Goal: Contribute content: Contribute content

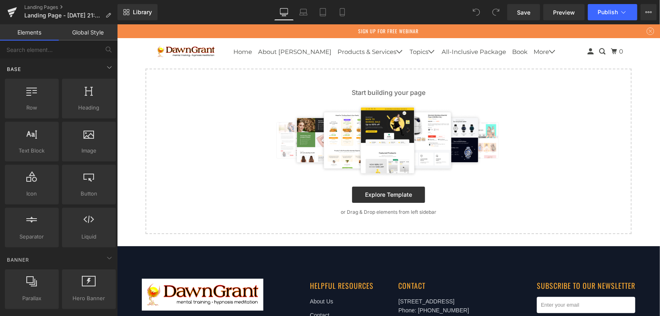
click at [58, 66] on div "Base" at bounding box center [60, 69] width 114 height 16
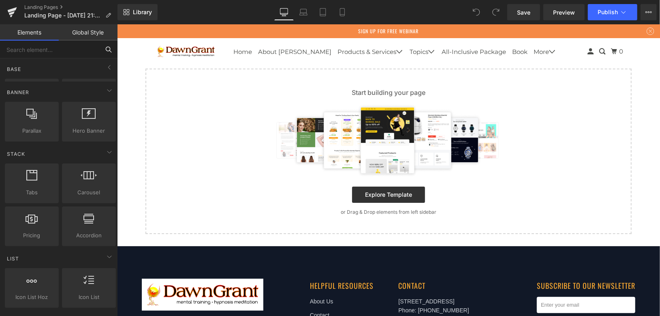
click at [58, 52] on input "text" at bounding box center [50, 50] width 100 height 18
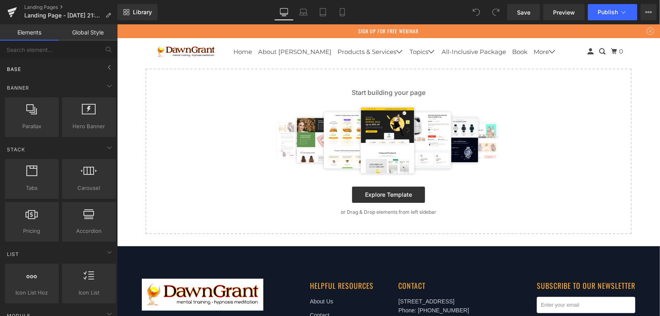
click at [59, 67] on div "Base" at bounding box center [60, 69] width 114 height 16
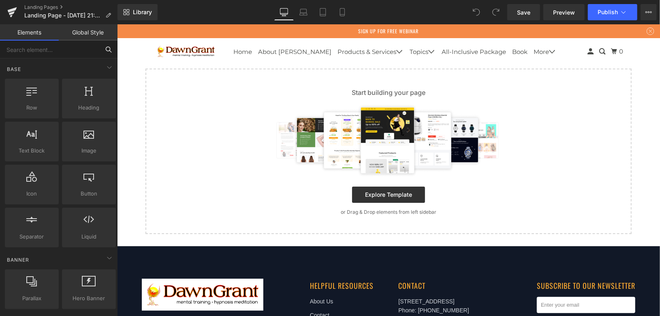
click at [51, 50] on input "text" at bounding box center [50, 50] width 100 height 18
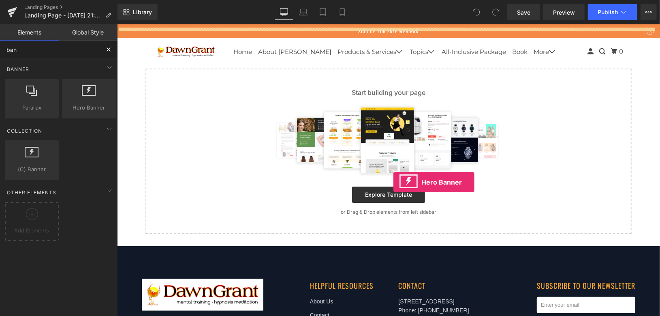
drag, startPoint x: 198, startPoint y: 132, endPoint x: 393, endPoint y: 182, distance: 201.2
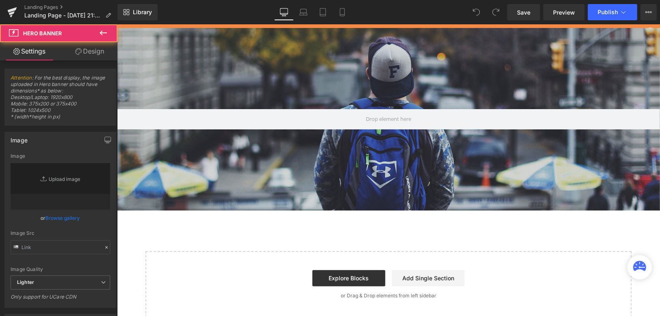
type input "ban"
type input "[URL][DOMAIN_NAME]"
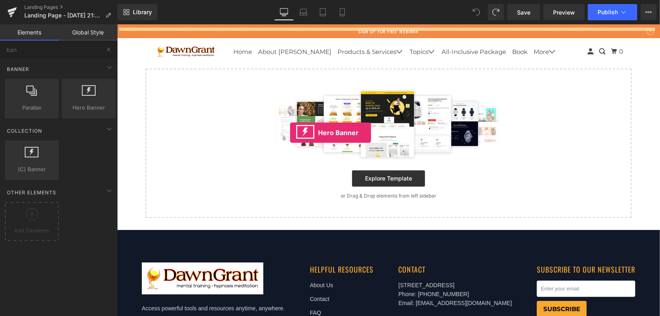
drag, startPoint x: 137, startPoint y: 113, endPoint x: 290, endPoint y: 132, distance: 154.0
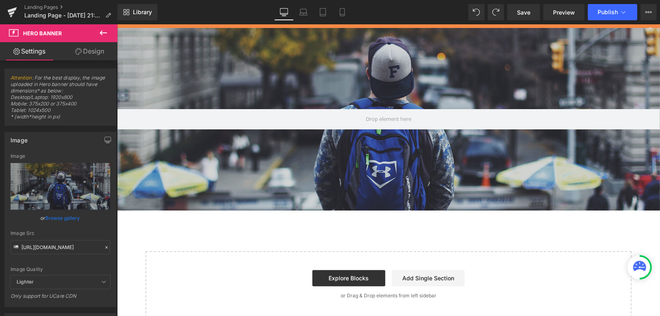
drag, startPoint x: 105, startPoint y: 31, endPoint x: 94, endPoint y: 35, distance: 11.8
click at [105, 31] on icon at bounding box center [103, 33] width 10 height 10
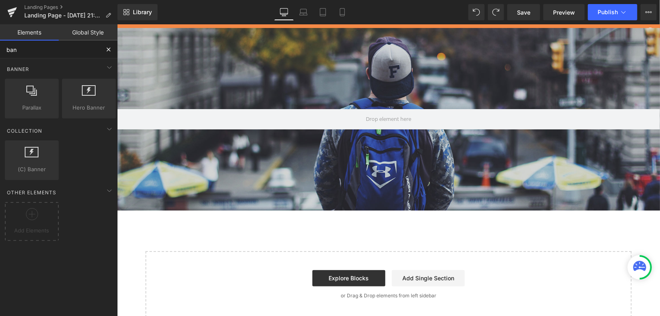
click at [44, 50] on input "ban" at bounding box center [50, 50] width 100 height 18
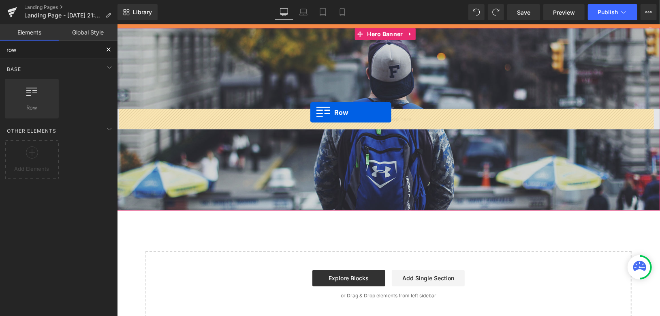
drag, startPoint x: 169, startPoint y: 103, endPoint x: 310, endPoint y: 112, distance: 141.3
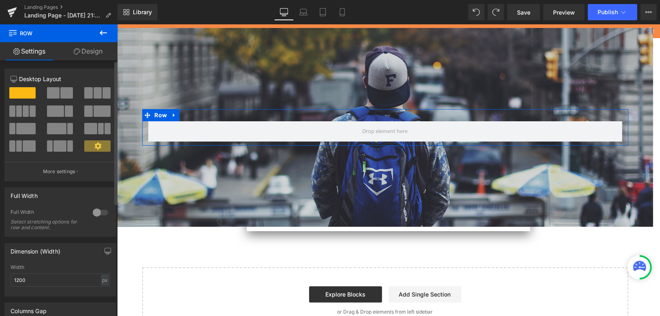
click at [61, 97] on span at bounding box center [66, 92] width 13 height 11
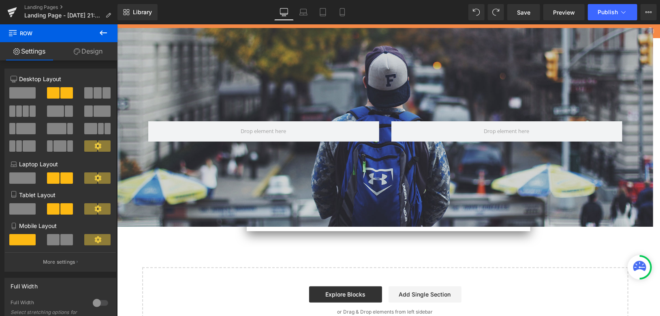
click at [102, 34] on icon at bounding box center [103, 33] width 10 height 10
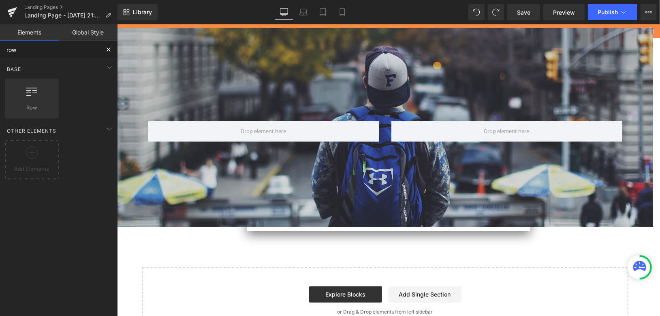
click at [41, 51] on input "row" at bounding box center [50, 50] width 100 height 18
type input "n"
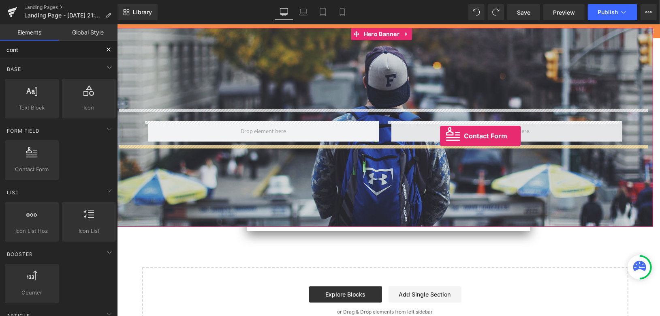
drag, startPoint x: 149, startPoint y: 189, endPoint x: 440, endPoint y: 135, distance: 295.9
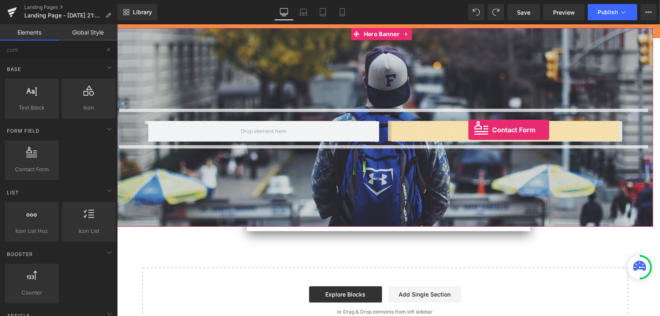
drag, startPoint x: 201, startPoint y: 176, endPoint x: 468, endPoint y: 129, distance: 271.2
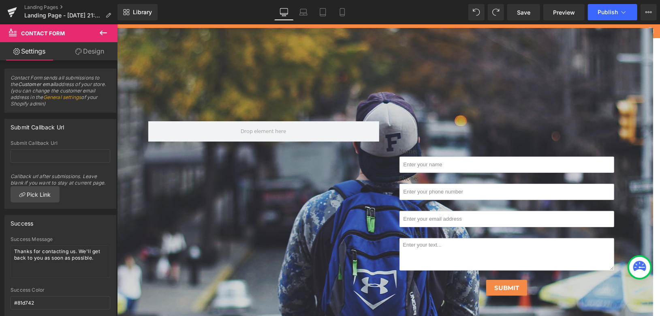
click at [104, 31] on icon at bounding box center [103, 33] width 10 height 10
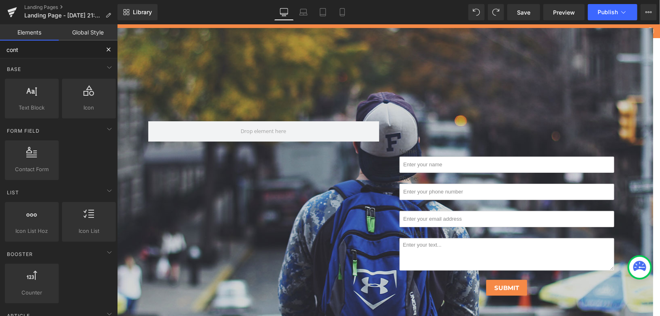
click at [56, 50] on input "cont" at bounding box center [50, 50] width 100 height 18
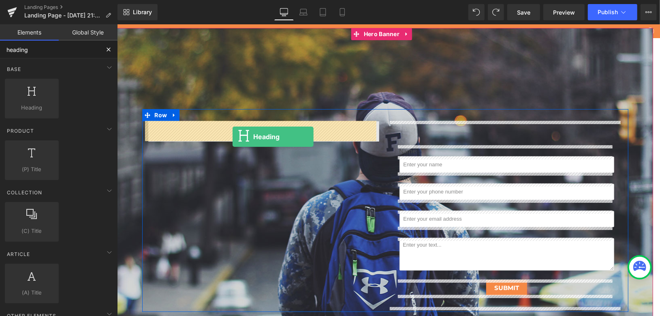
drag, startPoint x: 132, startPoint y: 117, endPoint x: 232, endPoint y: 136, distance: 102.3
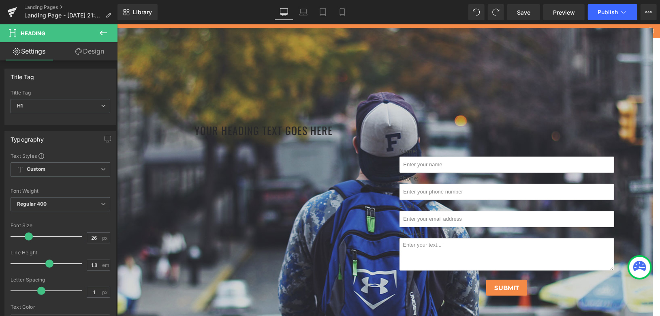
click at [107, 31] on icon at bounding box center [103, 33] width 10 height 10
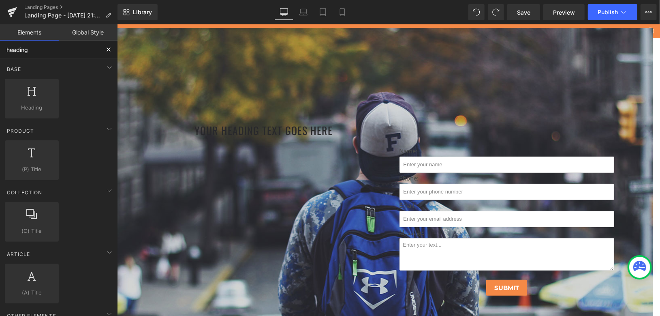
click at [47, 53] on input "heading" at bounding box center [50, 50] width 100 height 18
type input "tex"
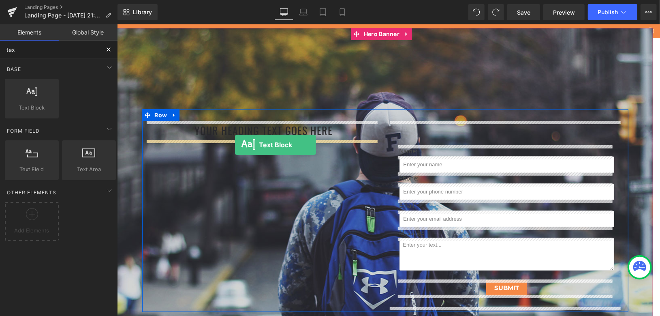
drag, startPoint x: 230, startPoint y: 140, endPoint x: 235, endPoint y: 144, distance: 6.0
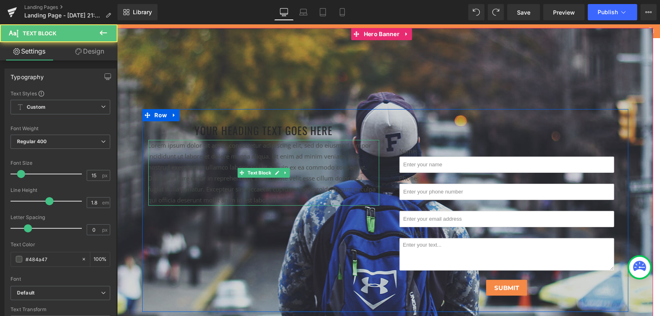
click at [269, 156] on p "Lorem ipsum dolor sit amet, consectetur adipiscing elit, sed do eiusmod tempor …" at bounding box center [263, 172] width 231 height 66
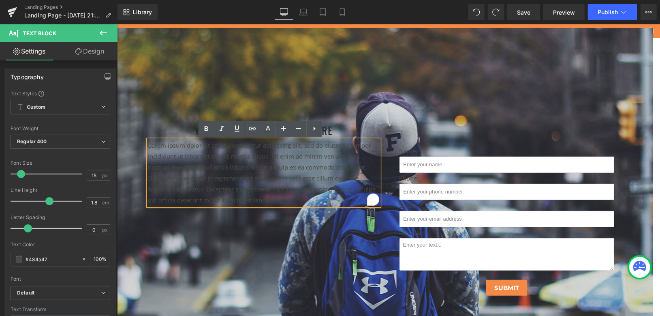
drag, startPoint x: 267, startPoint y: 223, endPoint x: 271, endPoint y: 210, distance: 14.1
click at [266, 223] on div "Your heading text goes here Heading Lorem ipsum dolor sit amet, consectetur adi…" at bounding box center [385, 210] width 486 height 203
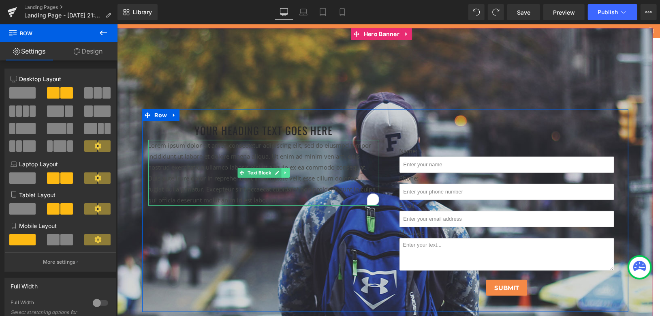
click at [283, 174] on icon at bounding box center [285, 172] width 4 height 5
click at [279, 173] on icon at bounding box center [281, 172] width 4 height 4
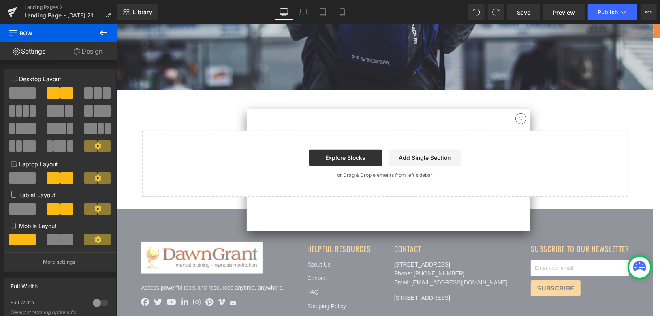
scroll to position [315, 0]
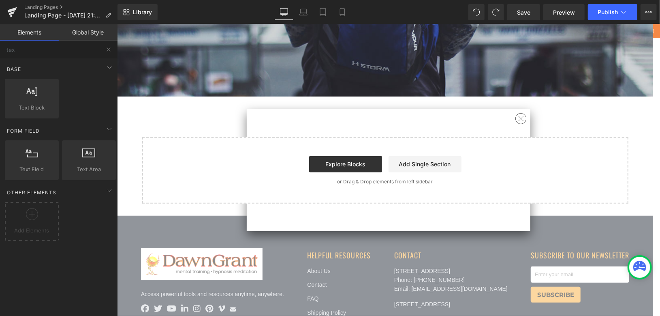
scroll to position [270, 0]
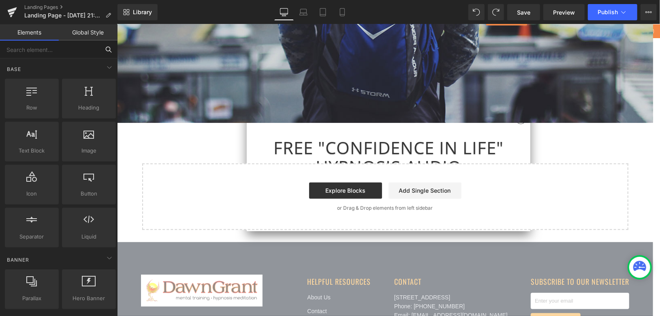
click at [73, 52] on input "text" at bounding box center [50, 50] width 100 height 18
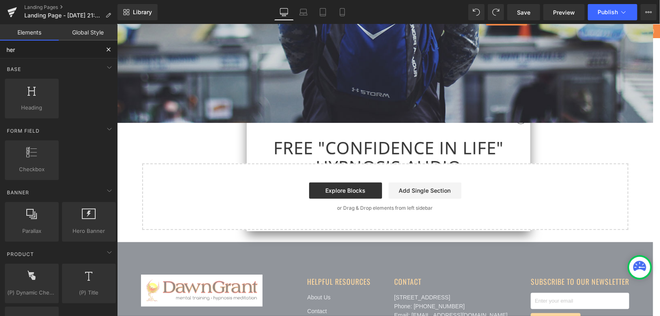
type input "hero"
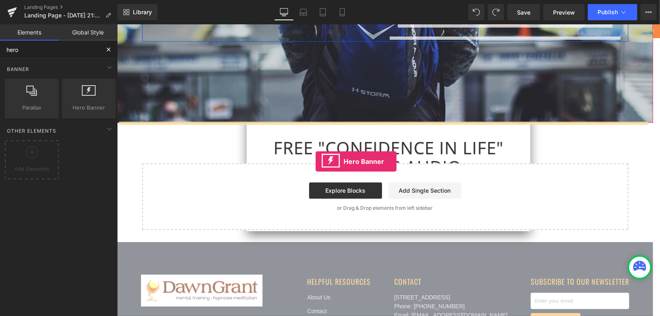
drag, startPoint x: 163, startPoint y: 126, endPoint x: 315, endPoint y: 161, distance: 156.4
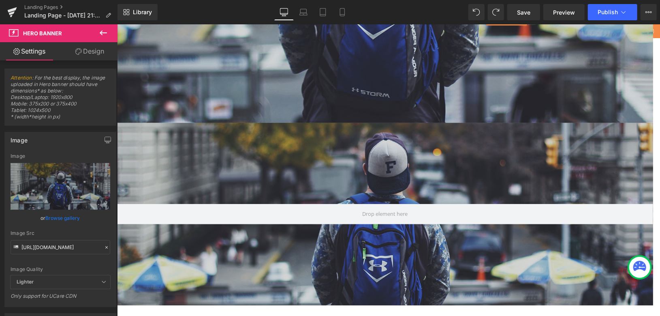
click at [100, 32] on icon at bounding box center [103, 33] width 10 height 10
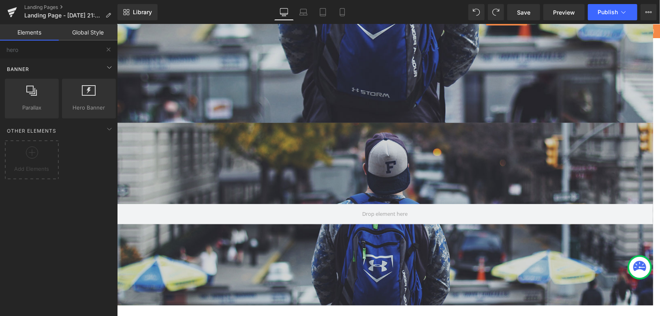
click at [69, 63] on div "Banner" at bounding box center [60, 69] width 114 height 16
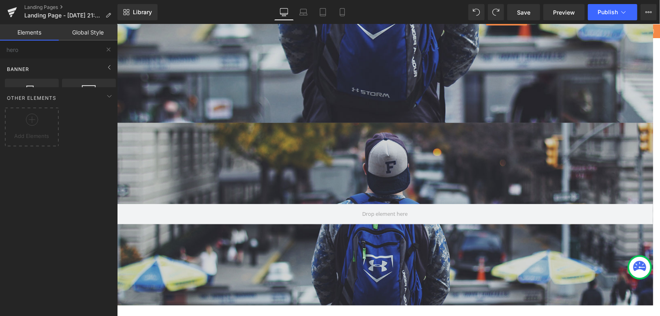
drag, startPoint x: 69, startPoint y: 63, endPoint x: 72, endPoint y: 50, distance: 13.4
click at [69, 63] on div "Banner" at bounding box center [60, 69] width 114 height 16
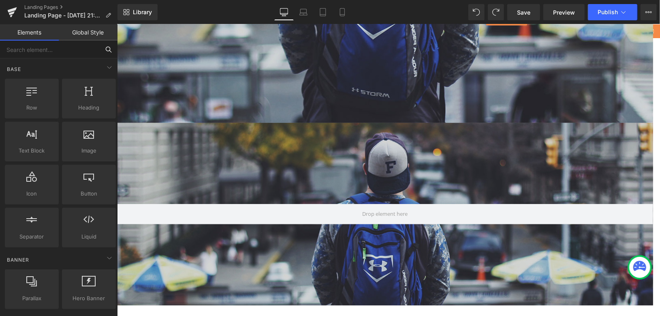
click at [72, 51] on input "text" at bounding box center [50, 50] width 100 height 18
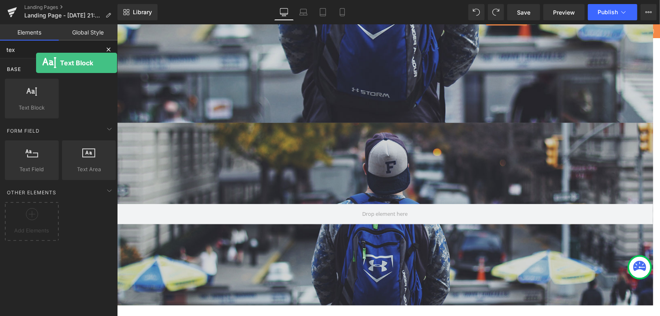
drag, startPoint x: 48, startPoint y: 109, endPoint x: 41, endPoint y: 64, distance: 45.6
click at [40, 62] on div "Base Row rows, columns, layouts, div Heading headings, titles, h1,h2,h3,h4,h5,h…" at bounding box center [60, 89] width 114 height 62
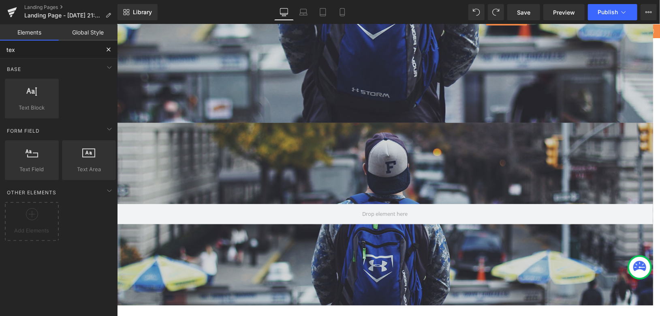
click at [39, 52] on input "tex" at bounding box center [50, 50] width 100 height 18
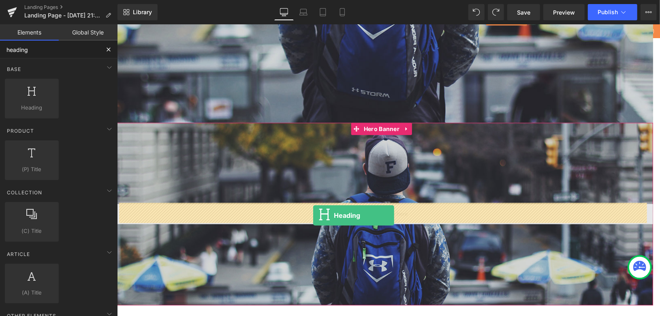
drag, startPoint x: 149, startPoint y: 120, endPoint x: 313, endPoint y: 215, distance: 189.2
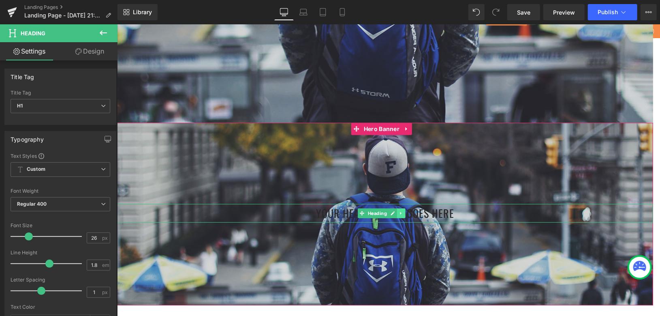
click at [399, 209] on link at bounding box center [401, 213] width 9 height 10
drag, startPoint x: 398, startPoint y: 212, endPoint x: 397, endPoint y: 193, distance: 18.7
click at [397, 212] on icon at bounding box center [397, 212] width 4 height 4
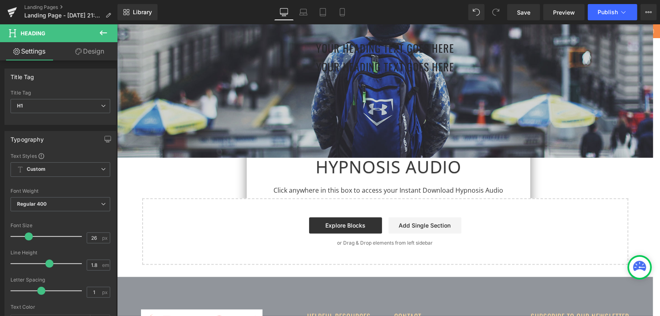
scroll to position [435, 0]
click at [100, 32] on icon at bounding box center [103, 32] width 7 height 5
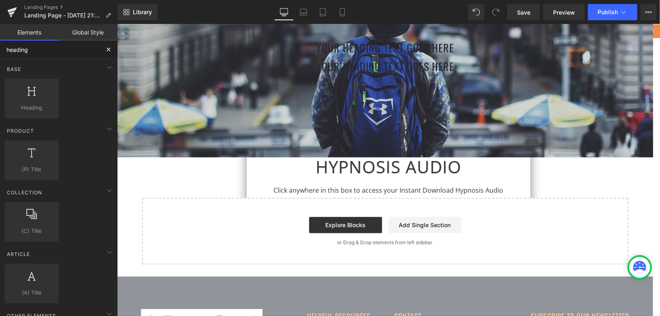
click at [71, 45] on input "heading" at bounding box center [50, 50] width 100 height 18
drag, startPoint x: 51, startPoint y: 48, endPoint x: 0, endPoint y: 47, distance: 51.1
click at [0, 47] on input "heading" at bounding box center [50, 50] width 100 height 18
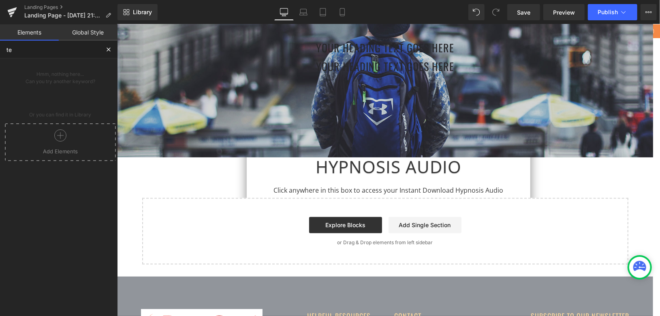
type input "tex"
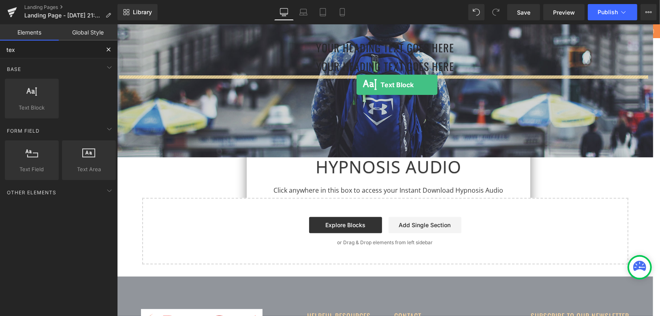
drag, startPoint x: 213, startPoint y: 130, endPoint x: 356, endPoint y: 84, distance: 150.2
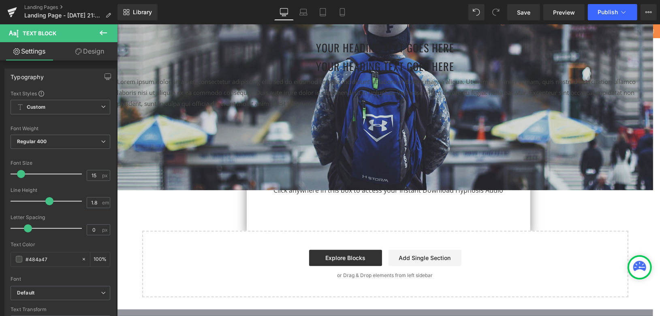
drag, startPoint x: 104, startPoint y: 31, endPoint x: 100, endPoint y: 34, distance: 5.2
click at [104, 31] on icon at bounding box center [103, 33] width 10 height 10
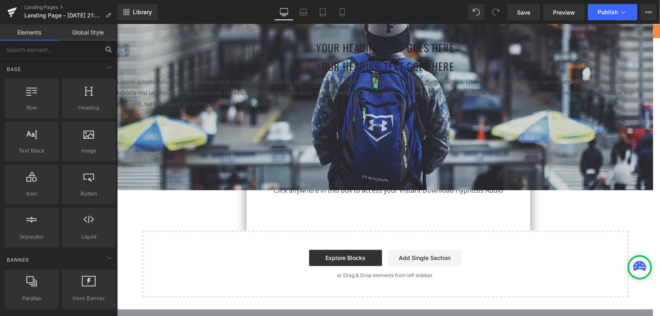
click at [63, 49] on input "text" at bounding box center [50, 50] width 100 height 18
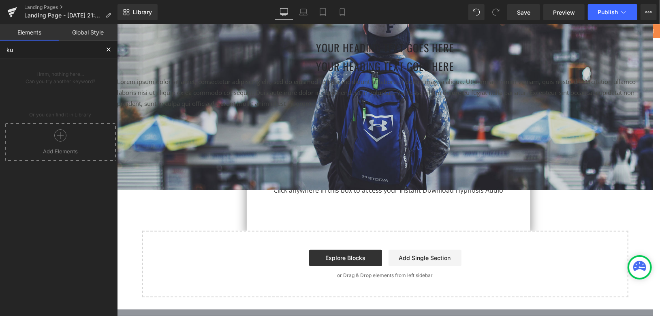
type input "k"
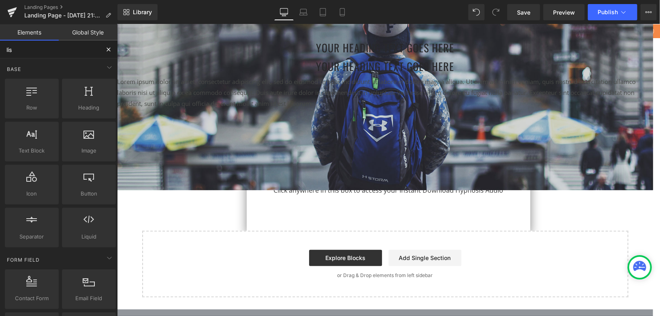
type input "list"
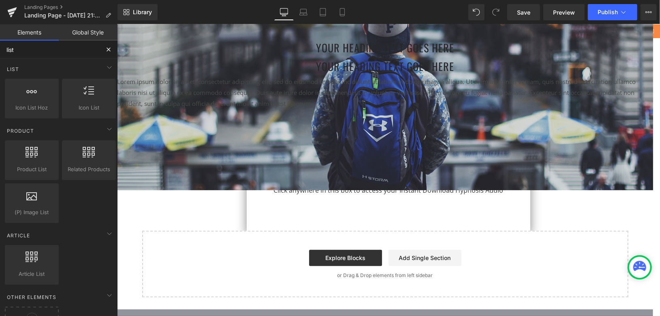
drag, startPoint x: 33, startPoint y: 47, endPoint x: 0, endPoint y: 51, distance: 33.5
click at [0, 51] on input "list" at bounding box center [50, 50] width 100 height 18
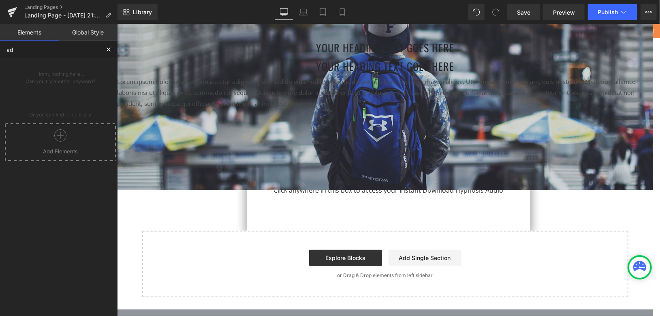
type input "a"
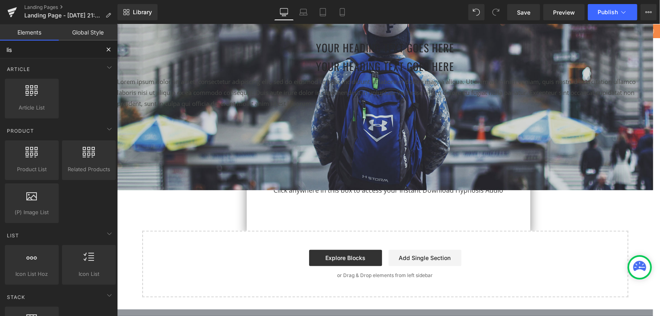
type input "list"
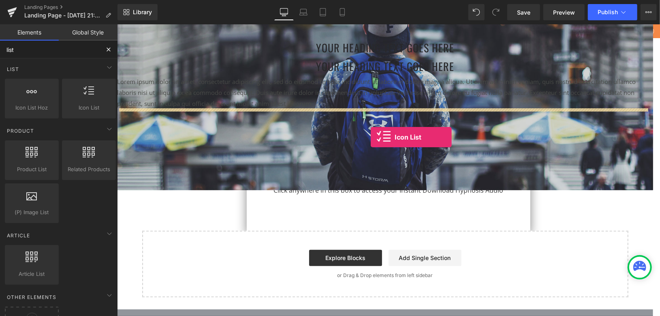
drag, startPoint x: 205, startPoint y: 128, endPoint x: 370, endPoint y: 137, distance: 165.6
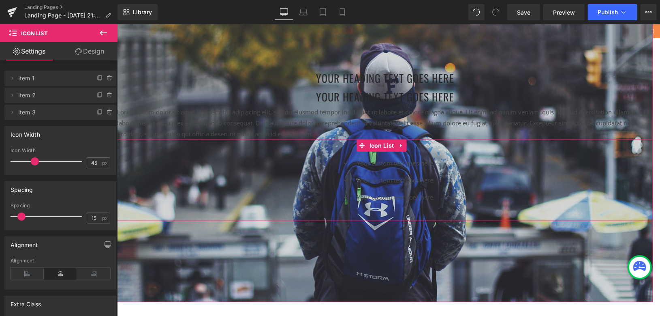
scroll to position [390, 0]
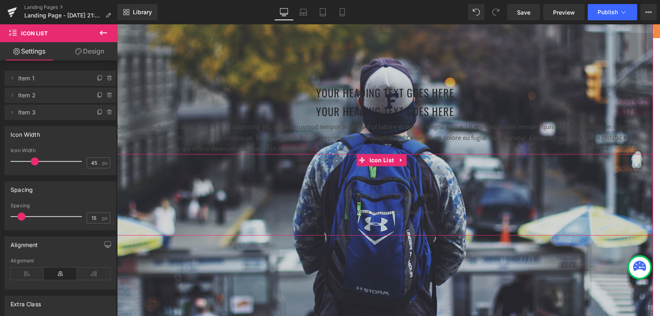
click at [117, 24] on div at bounding box center [117, 24] width 0 height 0
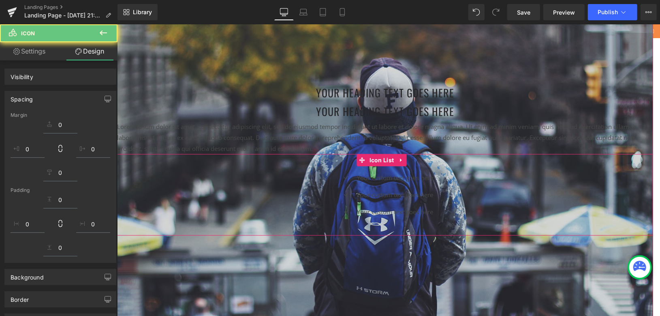
click at [371, 185] on ul "Icon Your custom text goes here Text Block Icon Your custom text goes here Text…" at bounding box center [385, 197] width 96 height 51
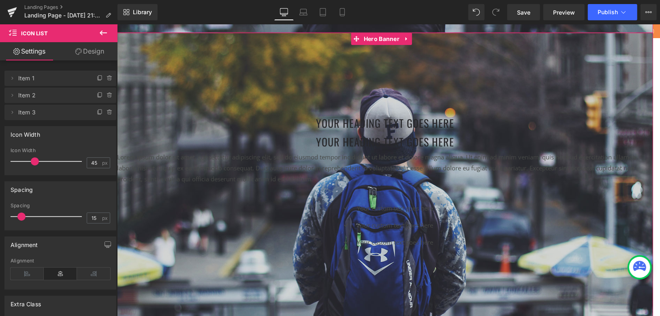
scroll to position [345, 0]
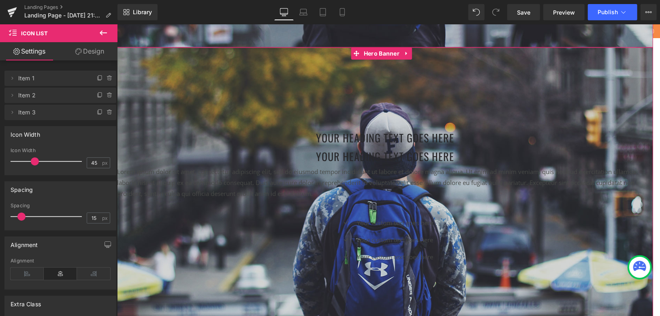
click at [172, 95] on div at bounding box center [385, 204] width 536 height 314
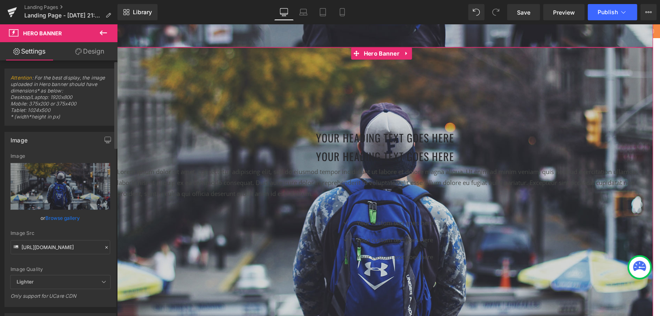
click at [54, 214] on link "Browse gallery" at bounding box center [63, 218] width 34 height 14
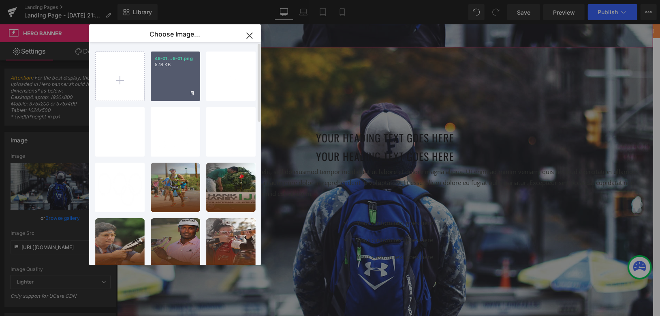
click at [181, 80] on div "46-01...6-01.png 5.18 KB" at bounding box center [175, 75] width 49 height 49
type input "https://ucarecdn.com/4e071688-302d-4732-87c9-b588497ffec8/-/format/auto/-/previ…"
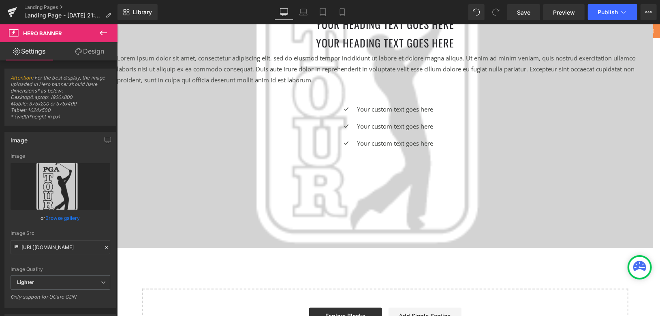
scroll to position [392, 0]
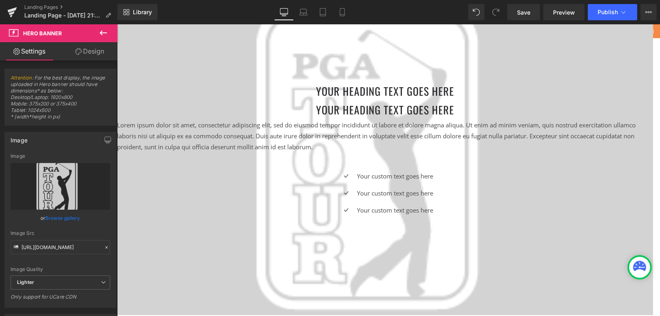
click at [106, 37] on icon at bounding box center [103, 33] width 10 height 10
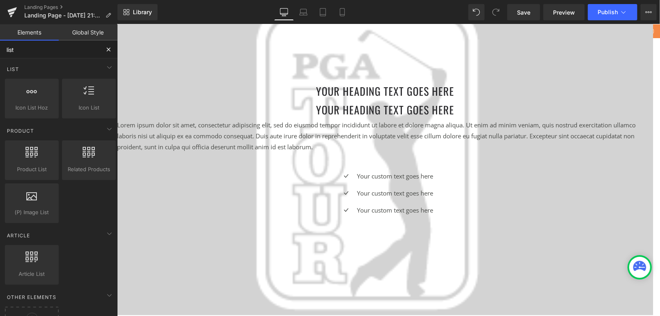
click at [60, 51] on input "list" at bounding box center [50, 50] width 100 height 18
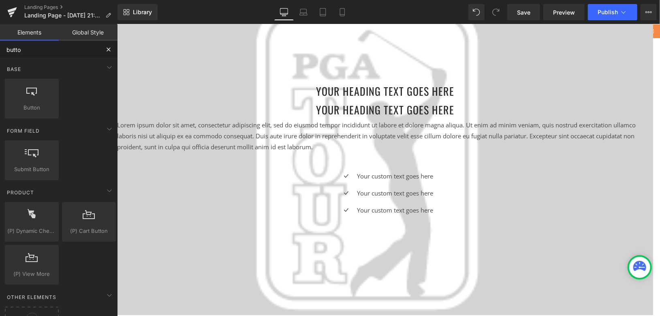
type input "button"
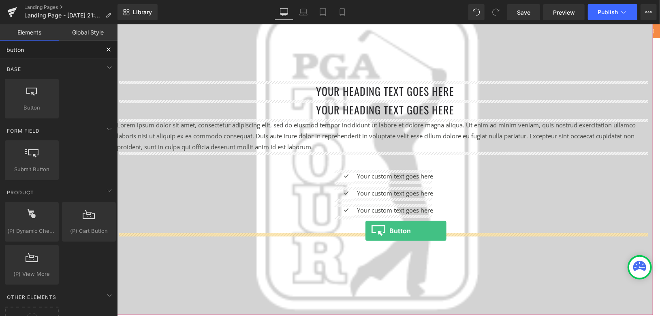
drag, startPoint x: 145, startPoint y: 124, endPoint x: 354, endPoint y: 223, distance: 231.7
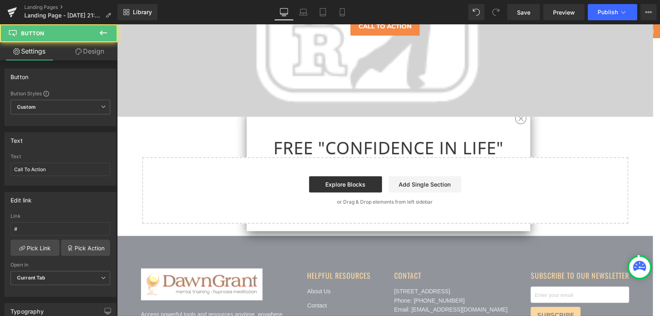
scroll to position [617, 0]
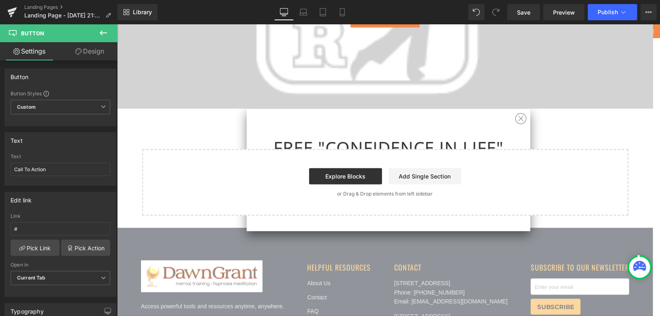
click at [106, 33] on icon at bounding box center [103, 32] width 7 height 5
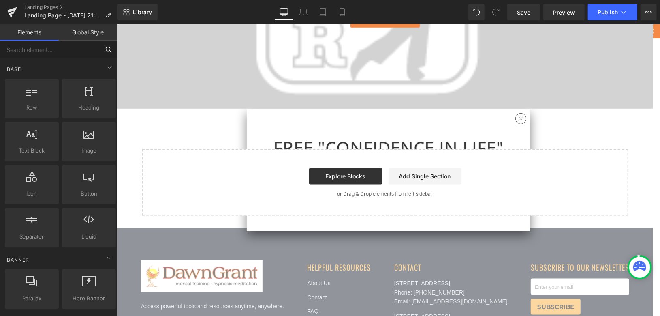
click at [68, 51] on input "text" at bounding box center [50, 50] width 100 height 18
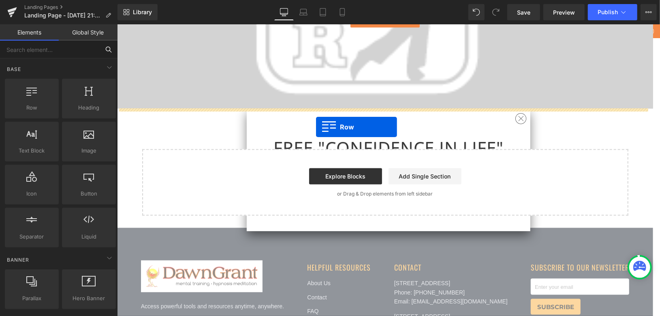
drag, startPoint x: 220, startPoint y: 139, endPoint x: 316, endPoint y: 126, distance: 96.1
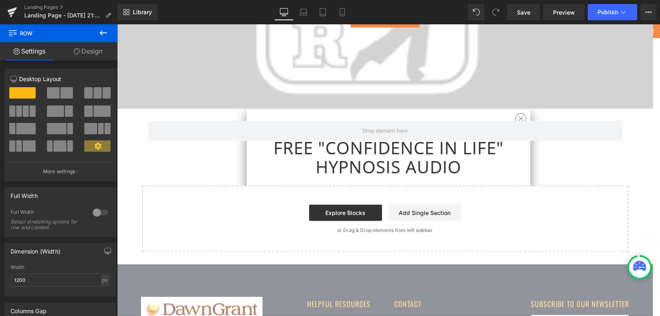
click at [104, 30] on icon at bounding box center [103, 33] width 10 height 10
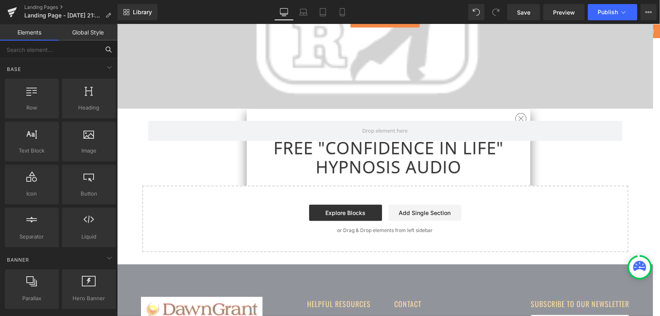
click at [61, 53] on input "text" at bounding box center [50, 50] width 100 height 18
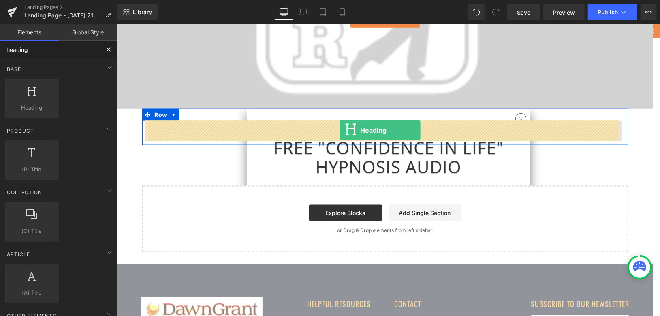
drag, startPoint x: 153, startPoint y: 120, endPoint x: 339, endPoint y: 130, distance: 186.3
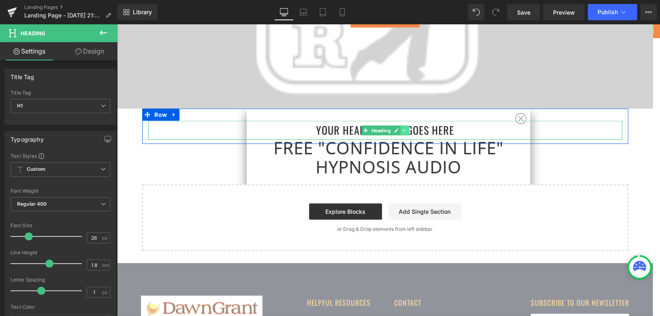
click at [404, 128] on link at bounding box center [404, 130] width 9 height 10
click at [398, 129] on icon at bounding box center [400, 130] width 4 height 4
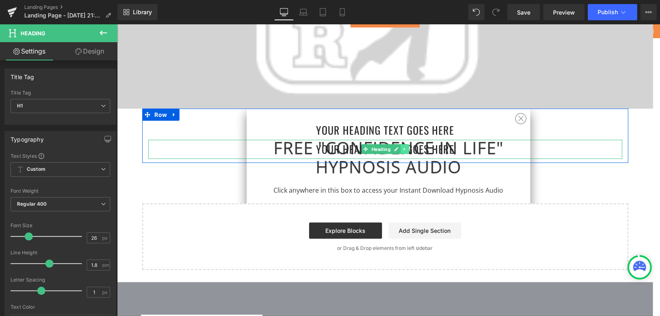
click at [402, 148] on icon at bounding box center [404, 148] width 4 height 5
click at [398, 149] on icon at bounding box center [400, 149] width 4 height 4
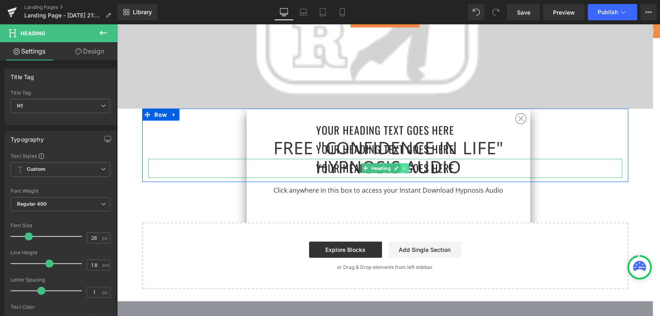
click at [402, 168] on icon at bounding box center [404, 167] width 4 height 5
click at [399, 167] on icon at bounding box center [400, 168] width 4 height 4
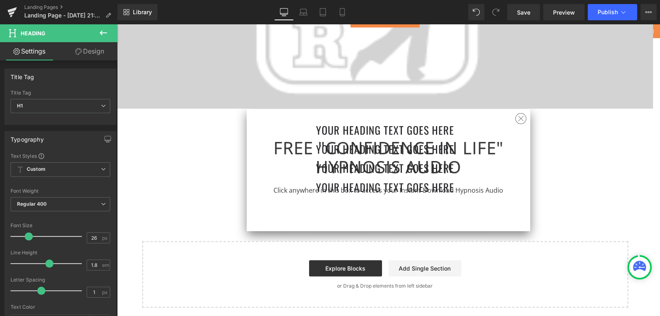
drag, startPoint x: 102, startPoint y: 31, endPoint x: 72, endPoint y: 38, distance: 31.0
click at [102, 31] on icon at bounding box center [103, 32] width 7 height 5
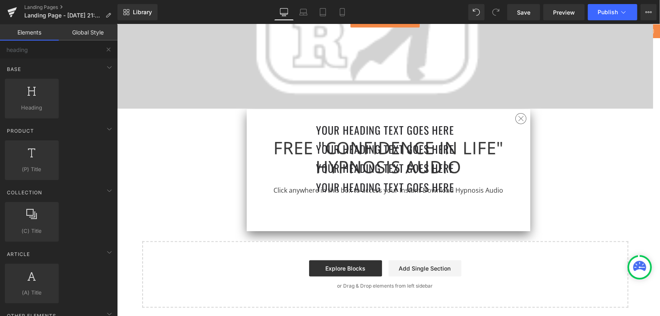
click at [49, 40] on link "Elements" at bounding box center [29, 32] width 59 height 16
click at [45, 53] on input "heading" at bounding box center [50, 50] width 100 height 18
type input "h"
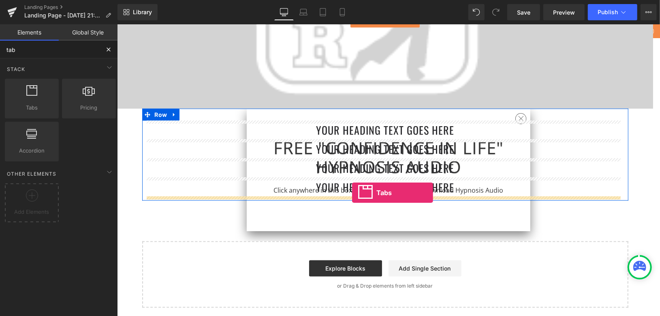
drag, startPoint x: 148, startPoint y: 132, endPoint x: 352, endPoint y: 192, distance: 213.0
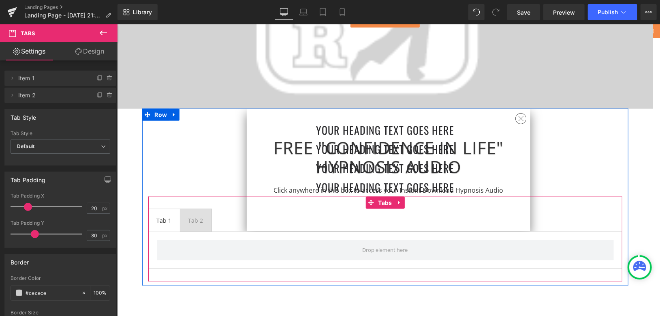
click at [219, 218] on ul "Tab 1 Text Block Tab 2 Text Block" at bounding box center [385, 219] width 474 height 23
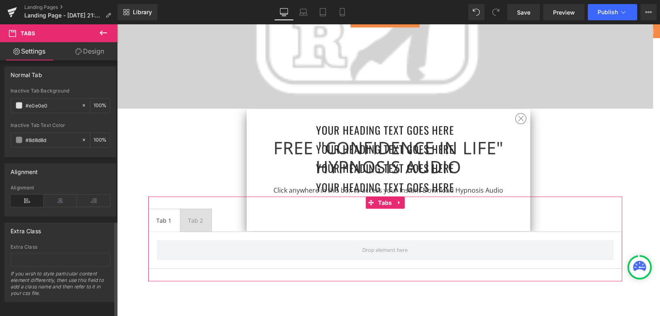
scroll to position [425, 0]
click at [55, 192] on icon at bounding box center [60, 198] width 33 height 12
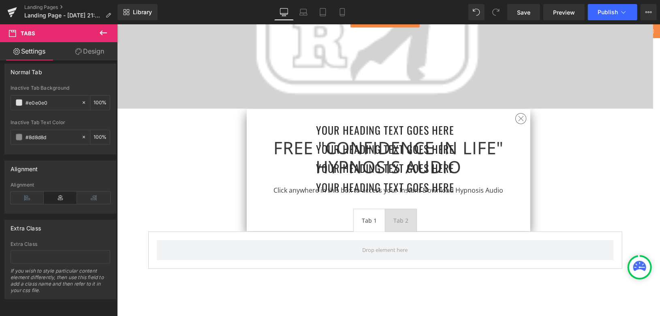
click at [104, 30] on icon at bounding box center [103, 33] width 10 height 10
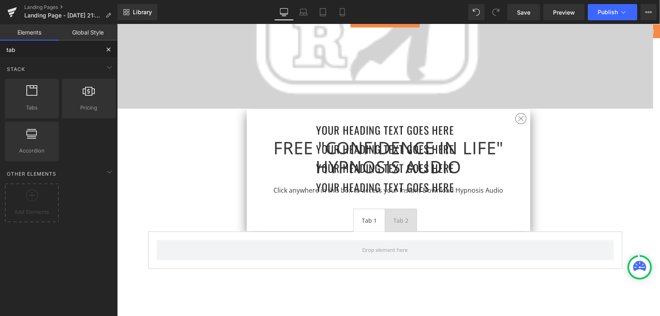
click at [60, 54] on input "tab" at bounding box center [50, 50] width 100 height 18
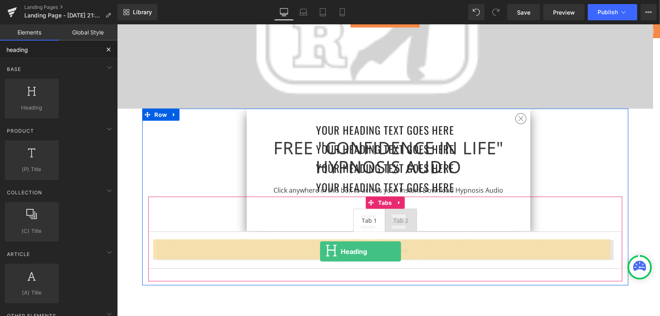
drag, startPoint x: 154, startPoint y: 124, endPoint x: 320, endPoint y: 251, distance: 209.0
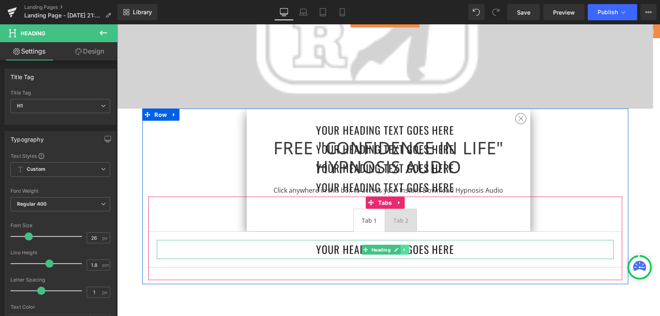
click at [404, 248] on icon at bounding box center [404, 249] width 1 height 3
click at [399, 249] on link at bounding box center [400, 249] width 9 height 10
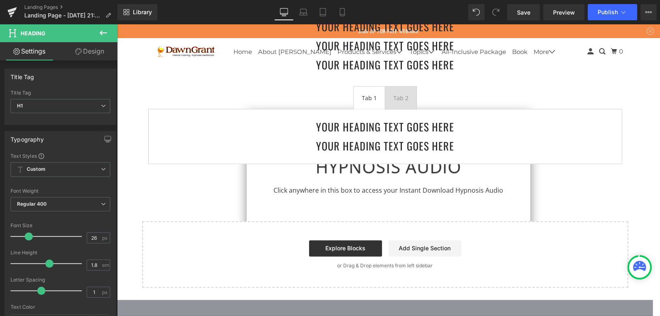
scroll to position [819, 0]
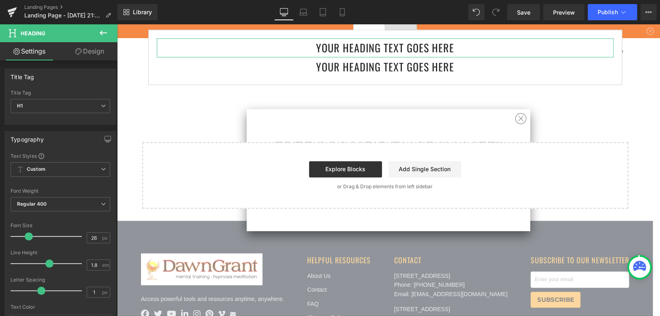
click at [105, 32] on icon at bounding box center [103, 33] width 10 height 10
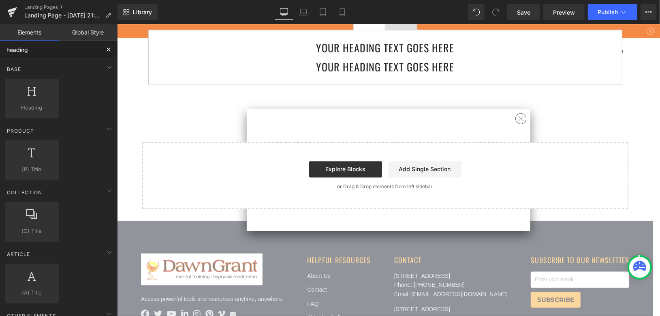
click at [64, 52] on input "heading" at bounding box center [50, 50] width 100 height 18
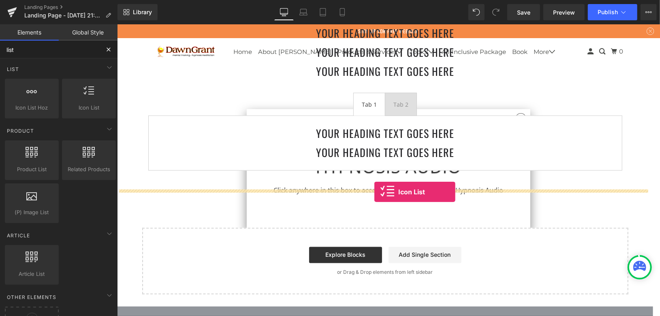
scroll to position [729, 0]
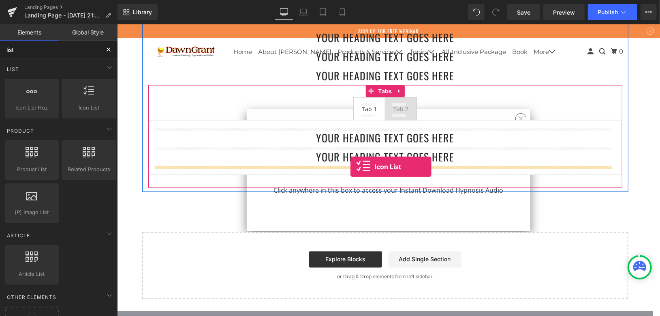
drag, startPoint x: 223, startPoint y: 135, endPoint x: 350, endPoint y: 166, distance: 130.9
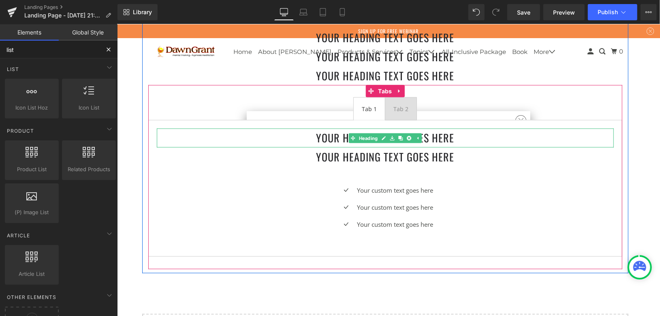
type input "list"
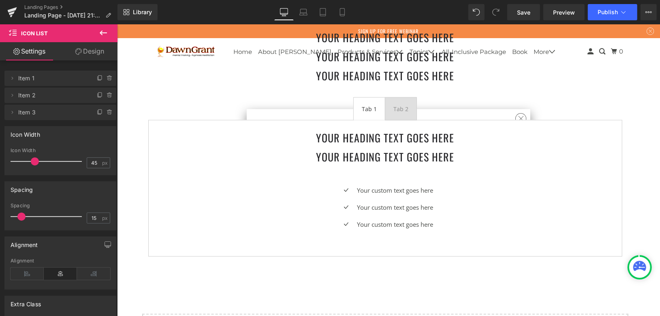
click at [102, 30] on icon at bounding box center [103, 33] width 10 height 10
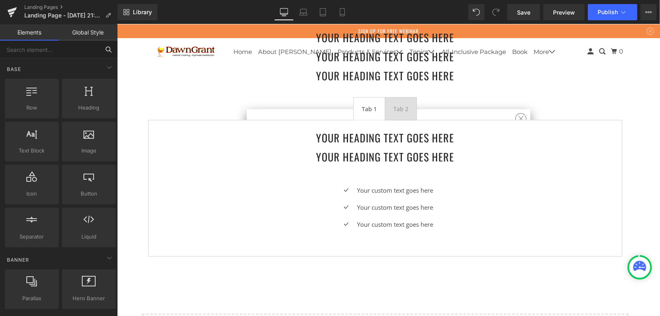
click at [83, 49] on input "text" at bounding box center [50, 50] width 100 height 18
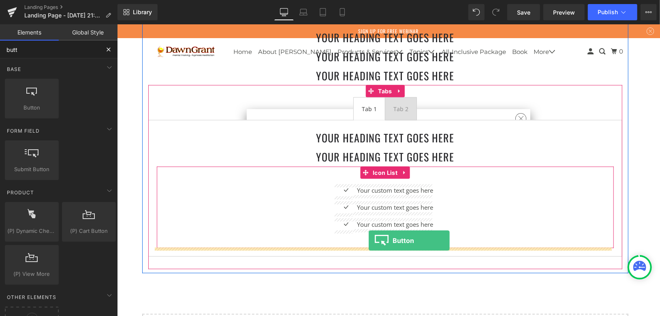
drag, startPoint x: 171, startPoint y: 135, endPoint x: 368, endPoint y: 236, distance: 222.0
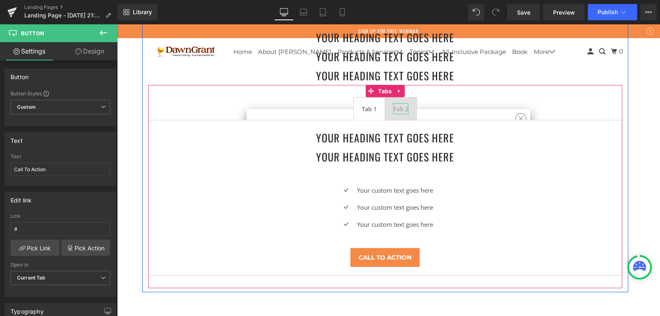
click at [398, 107] on div "Tab 2" at bounding box center [400, 108] width 15 height 11
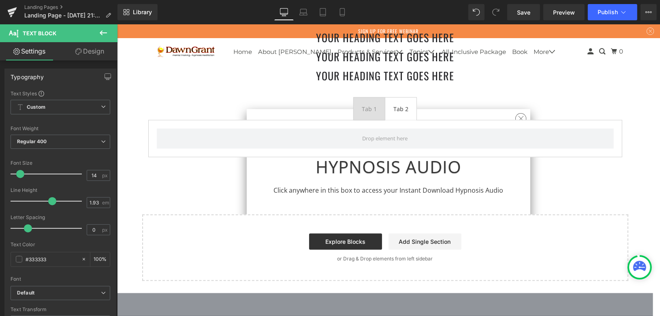
click at [108, 32] on icon at bounding box center [103, 33] width 10 height 10
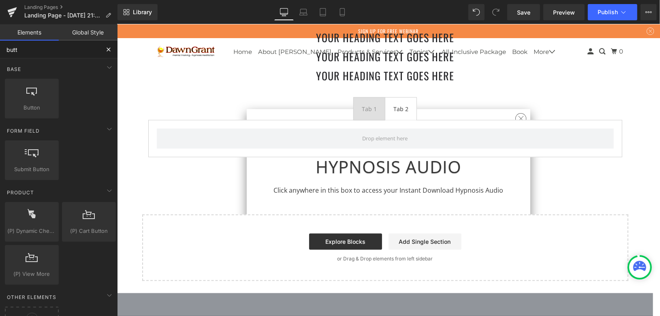
click at [68, 52] on input "butt" at bounding box center [50, 50] width 100 height 18
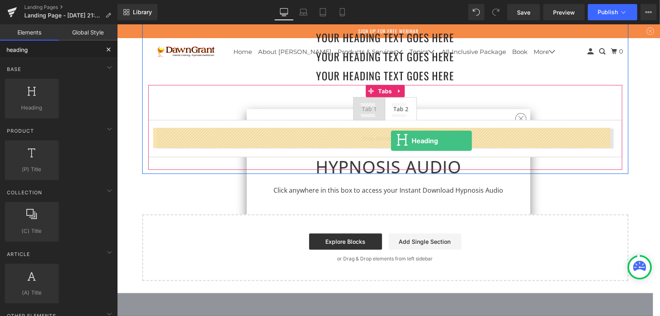
drag, startPoint x: 160, startPoint y: 130, endPoint x: 391, endPoint y: 140, distance: 231.2
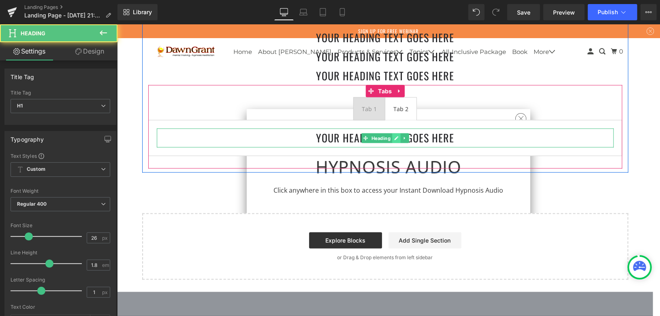
click at [395, 139] on icon at bounding box center [396, 137] width 4 height 5
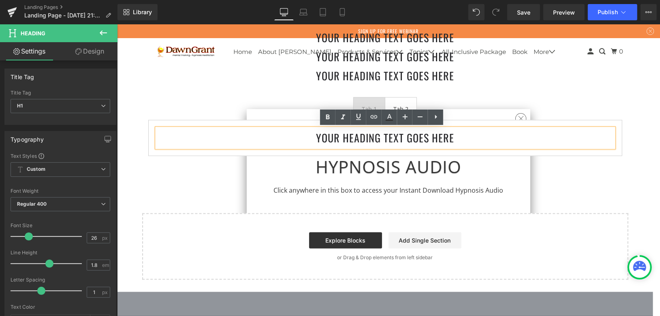
drag, startPoint x: 554, startPoint y: 145, endPoint x: 436, endPoint y: 136, distance: 117.9
click at [436, 136] on h1 "Your heading text goes here" at bounding box center [384, 137] width 457 height 19
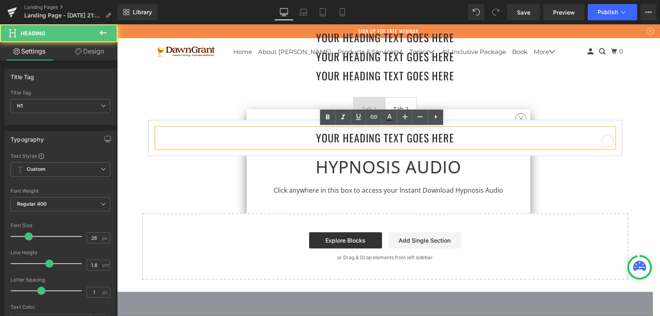
click at [485, 166] on div "Tab 1 Text Block Tab 2 Text Block Your heading text goes here Heading Tabs" at bounding box center [385, 126] width 474 height 83
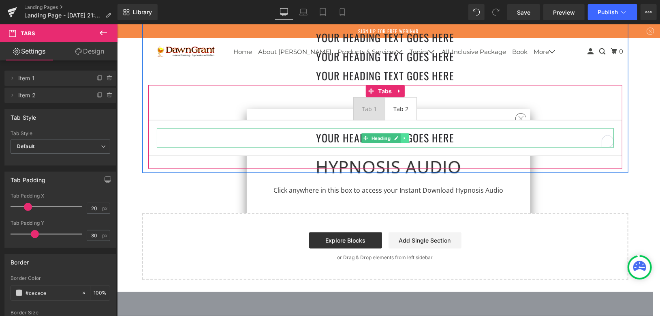
click at [404, 137] on link at bounding box center [404, 138] width 9 height 10
click at [398, 135] on icon at bounding box center [400, 137] width 4 height 4
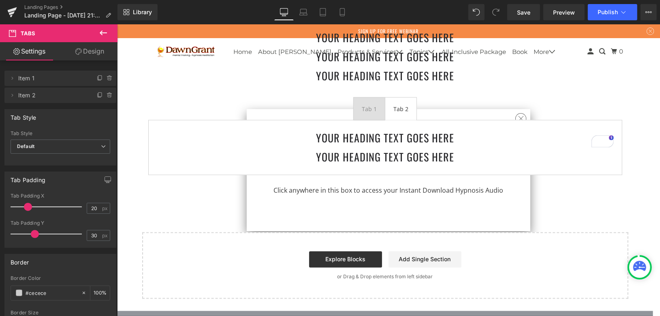
drag, startPoint x: 101, startPoint y: 28, endPoint x: 97, endPoint y: 34, distance: 6.6
click at [101, 28] on icon at bounding box center [103, 33] width 10 height 10
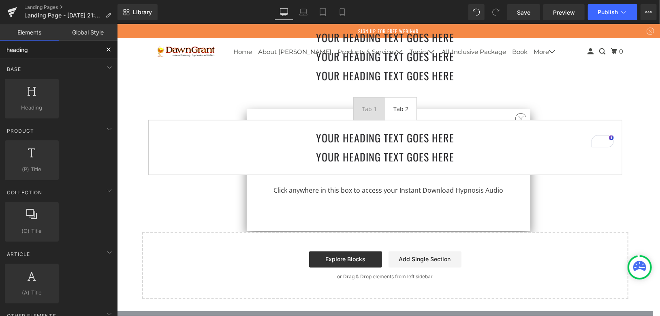
drag, startPoint x: 50, startPoint y: 51, endPoint x: 0, endPoint y: 51, distance: 50.3
click at [0, 51] on input "heading" at bounding box center [50, 50] width 100 height 18
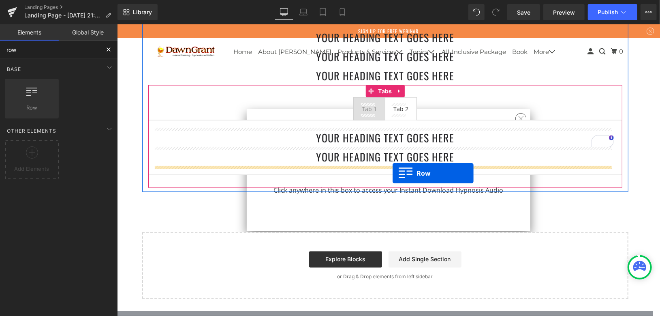
drag, startPoint x: 165, startPoint y: 120, endPoint x: 392, endPoint y: 172, distance: 232.8
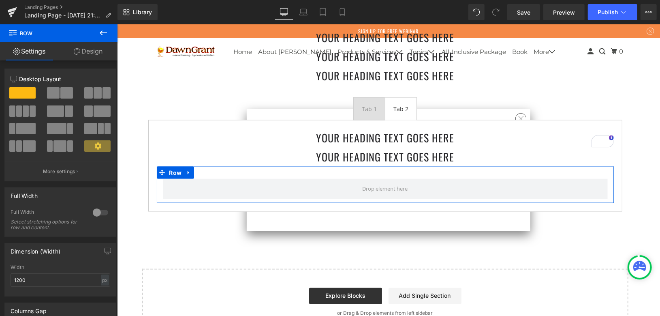
click at [106, 35] on icon at bounding box center [103, 33] width 10 height 10
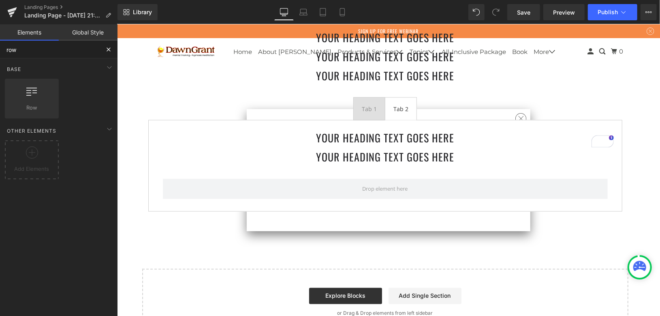
click at [55, 51] on input "row" at bounding box center [50, 50] width 100 height 18
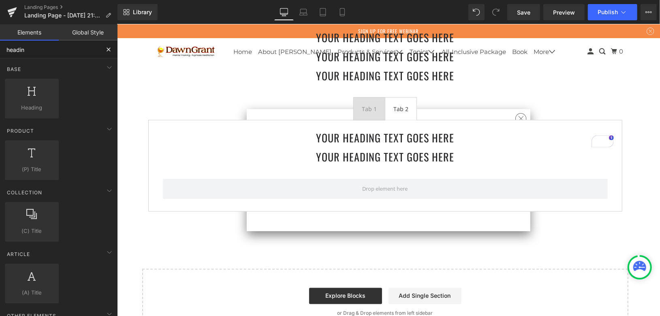
type input "heading"
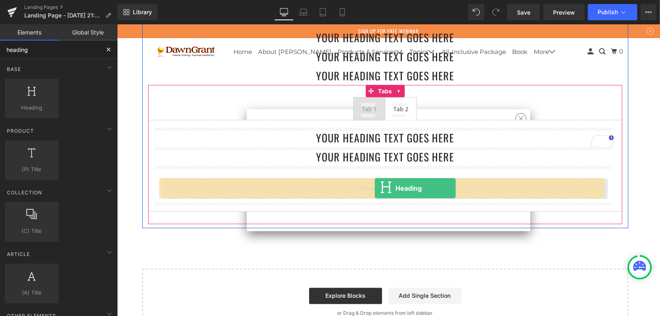
drag, startPoint x: 153, startPoint y: 131, endPoint x: 374, endPoint y: 187, distance: 228.3
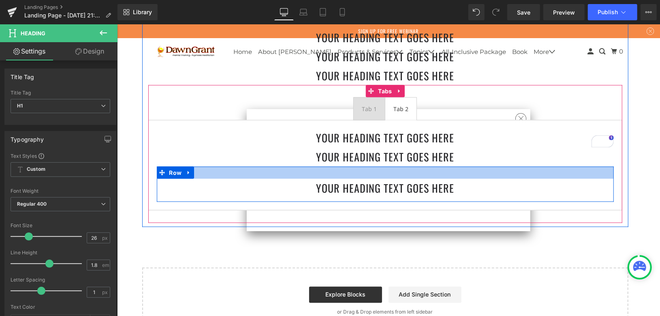
click at [507, 174] on div at bounding box center [384, 172] width 457 height 12
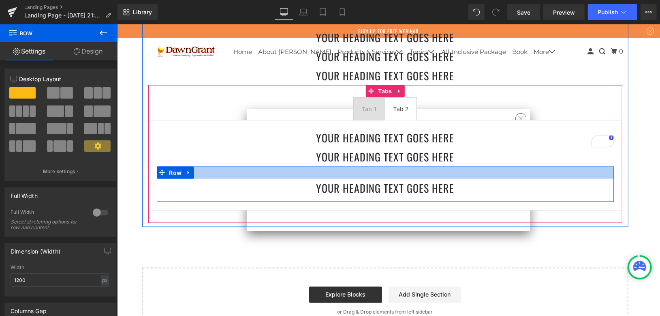
click at [197, 174] on div at bounding box center [384, 172] width 457 height 12
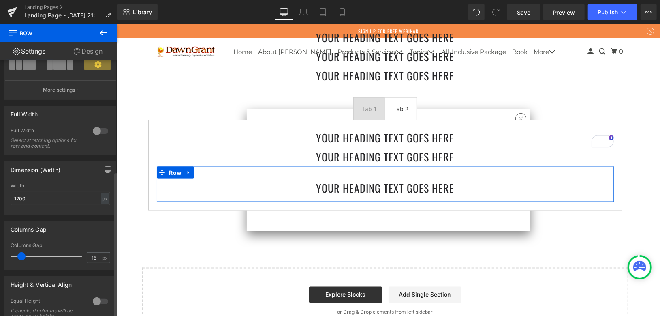
scroll to position [19, 0]
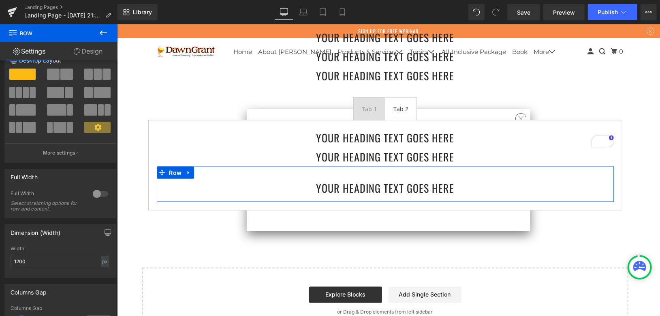
click at [77, 45] on link "Design" at bounding box center [88, 51] width 59 height 18
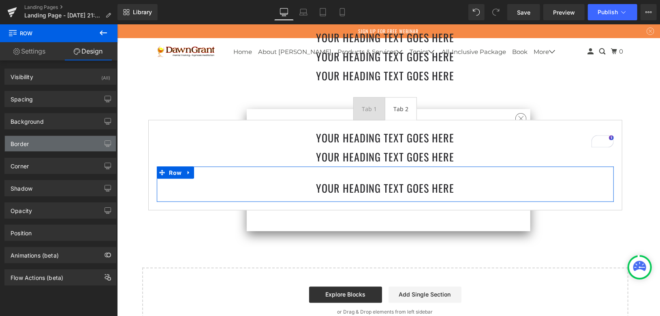
type input "transparent"
type input "0"
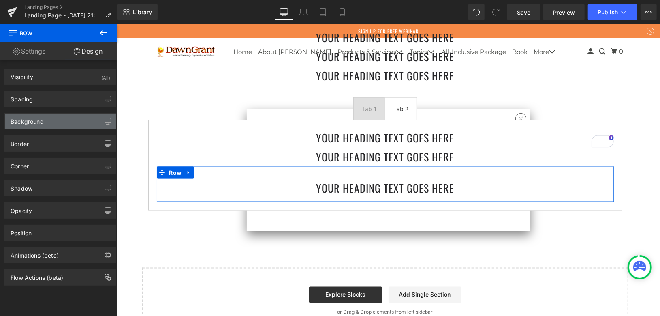
click at [49, 116] on div "Background" at bounding box center [60, 120] width 111 height 15
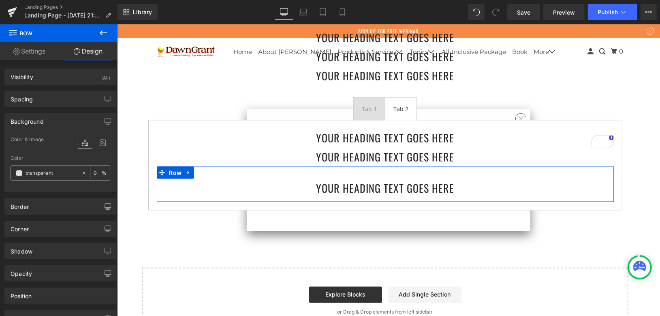
click at [36, 172] on input "transparent" at bounding box center [52, 173] width 52 height 9
click at [20, 171] on span at bounding box center [19, 173] width 6 height 6
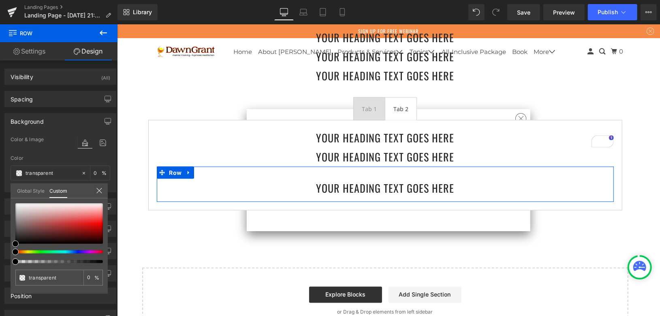
click at [19, 249] on div at bounding box center [59, 233] width 88 height 60
click at [21, 251] on div at bounding box center [56, 251] width 88 height 3
type input "#000000"
type input "100"
type input "#000000"
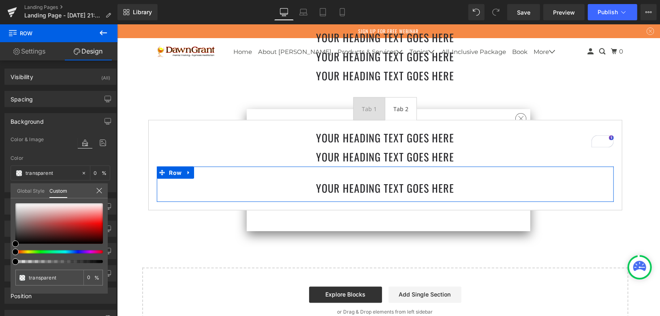
type input "100"
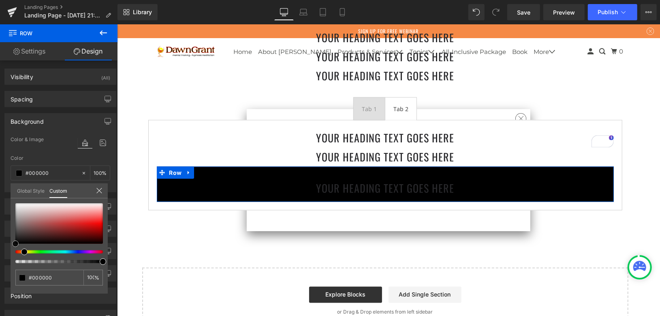
click at [90, 207] on div at bounding box center [59, 223] width 88 height 41
type input "#fbcfcf"
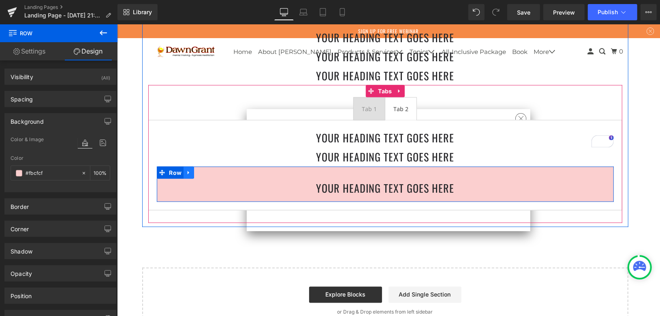
click at [186, 170] on icon at bounding box center [189, 172] width 6 height 6
click at [197, 171] on icon at bounding box center [199, 172] width 6 height 6
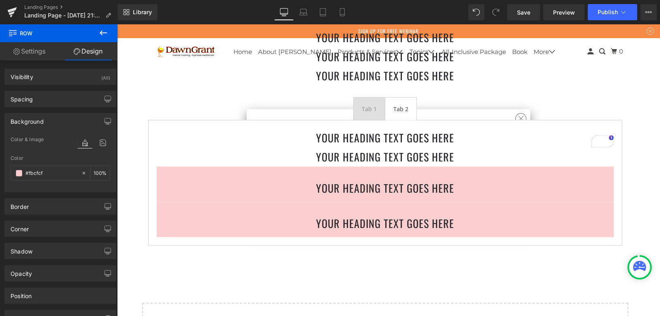
click at [366, 110] on div "Tab 1" at bounding box center [368, 108] width 15 height 11
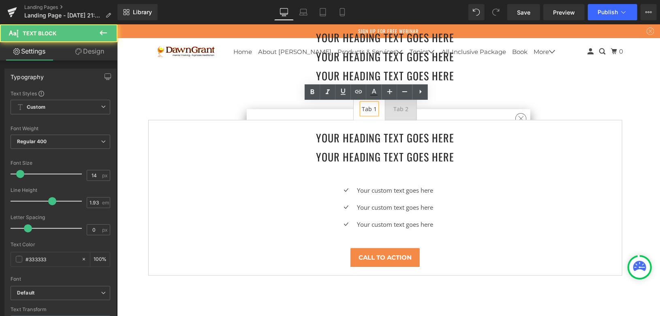
drag, startPoint x: 402, startPoint y: 106, endPoint x: 551, endPoint y: 117, distance: 149.5
click at [402, 106] on div "Tab 2" at bounding box center [400, 108] width 15 height 11
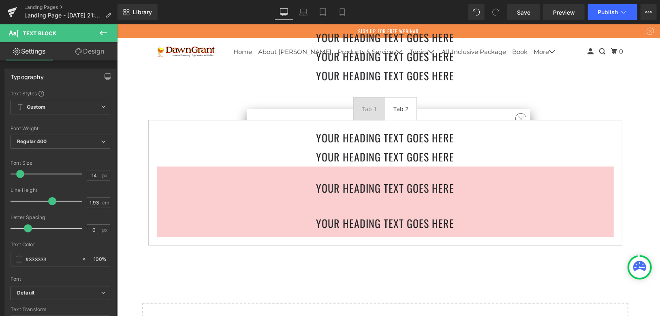
click at [104, 34] on icon at bounding box center [103, 33] width 10 height 10
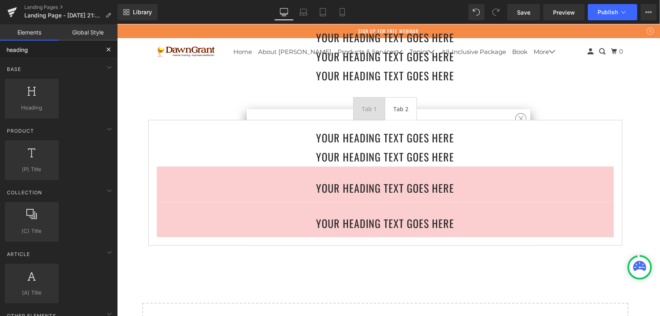
click at [66, 48] on input "heading" at bounding box center [50, 50] width 100 height 18
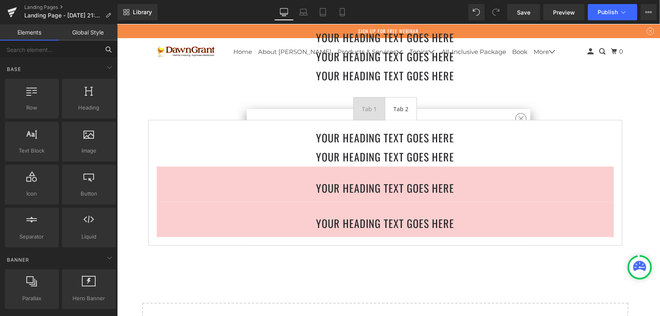
click at [72, 47] on input "text" at bounding box center [50, 50] width 100 height 18
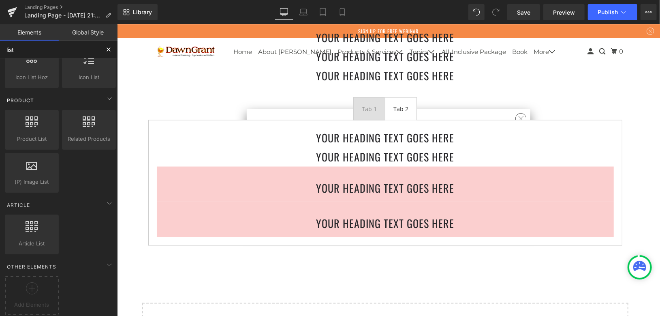
scroll to position [0, 0]
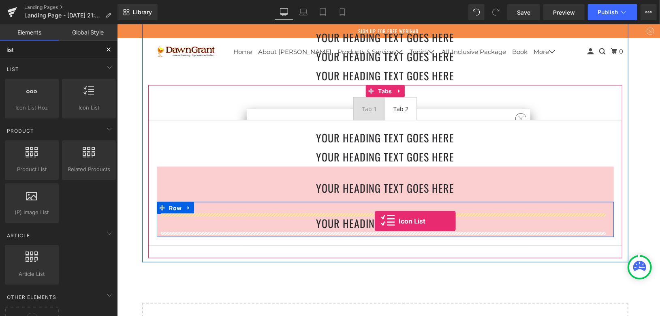
drag, startPoint x: 202, startPoint y: 126, endPoint x: 374, endPoint y: 220, distance: 196.6
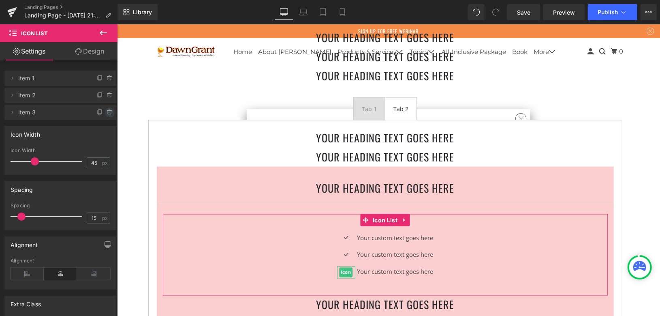
click at [107, 113] on icon at bounding box center [110, 112] width 6 height 6
click at [103, 111] on button "Delete" at bounding box center [101, 112] width 26 height 11
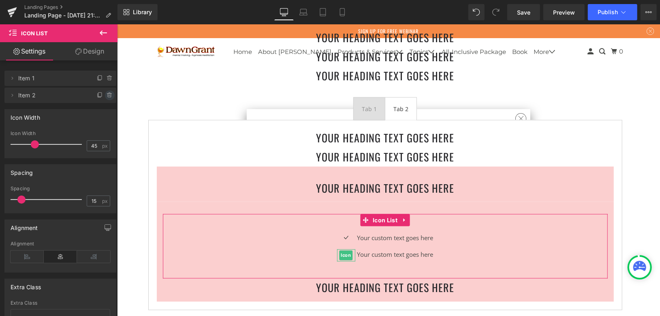
click at [109, 93] on icon at bounding box center [110, 93] width 2 height 1
click at [98, 94] on button "Delete" at bounding box center [101, 95] width 26 height 11
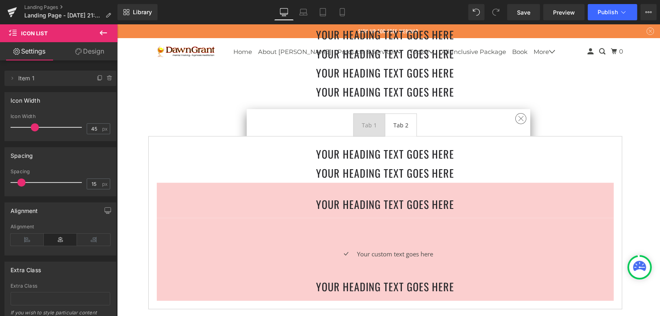
scroll to position [684, 0]
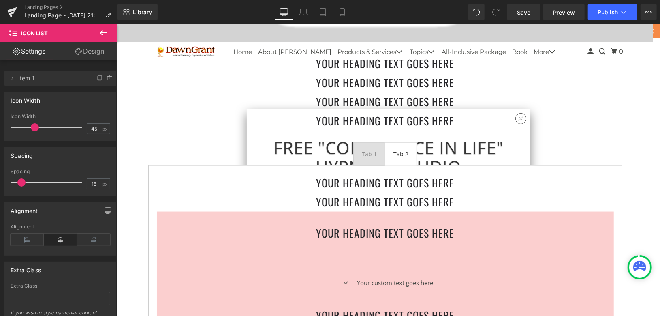
click at [365, 154] on div "Tab 1" at bounding box center [368, 153] width 15 height 11
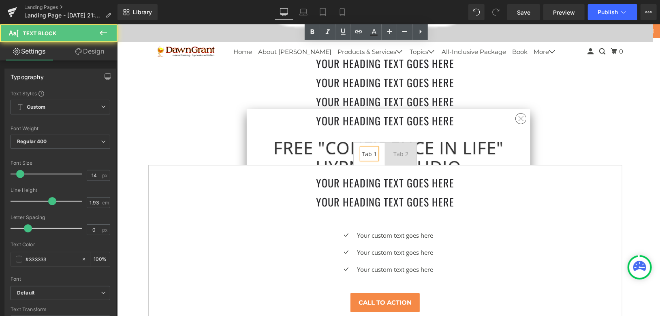
scroll to position [819, 0]
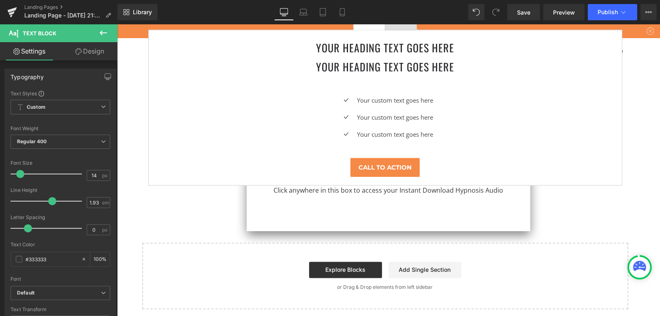
drag, startPoint x: 104, startPoint y: 30, endPoint x: 93, endPoint y: 40, distance: 15.2
click at [105, 30] on icon at bounding box center [103, 33] width 10 height 10
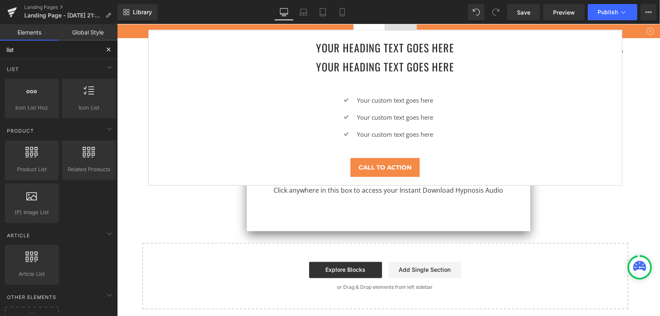
click at [62, 53] on input "list" at bounding box center [50, 50] width 100 height 18
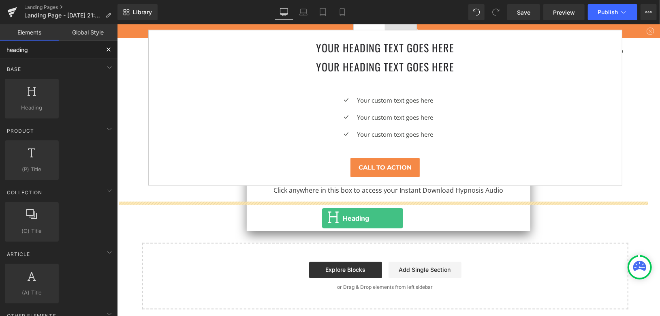
drag, startPoint x: 158, startPoint y: 126, endPoint x: 322, endPoint y: 218, distance: 187.2
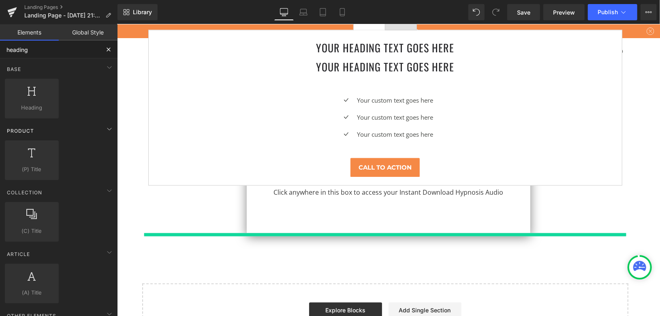
type input "heading"
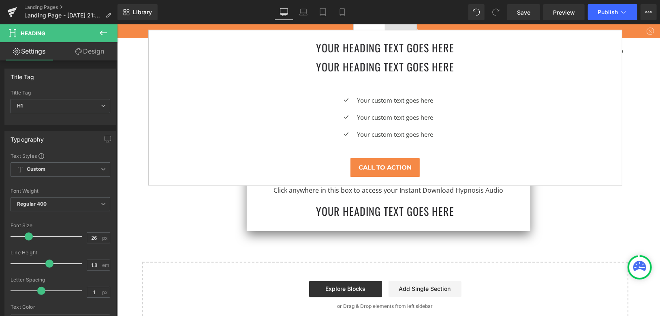
click at [106, 33] on icon at bounding box center [103, 33] width 10 height 10
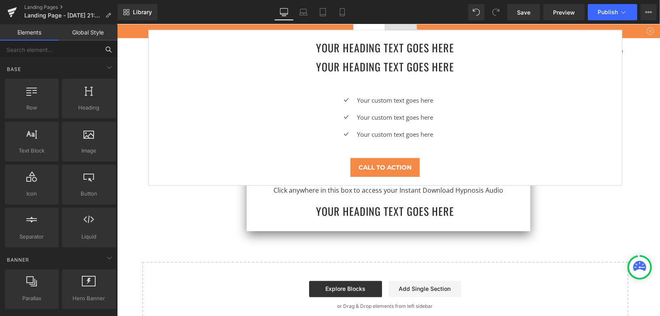
click at [53, 48] on input "text" at bounding box center [50, 50] width 100 height 18
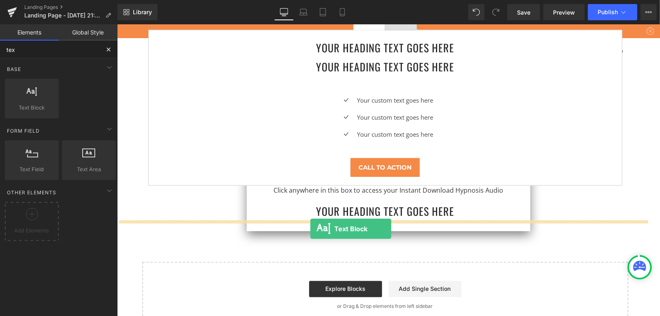
drag, startPoint x: 214, startPoint y: 155, endPoint x: 310, endPoint y: 228, distance: 120.8
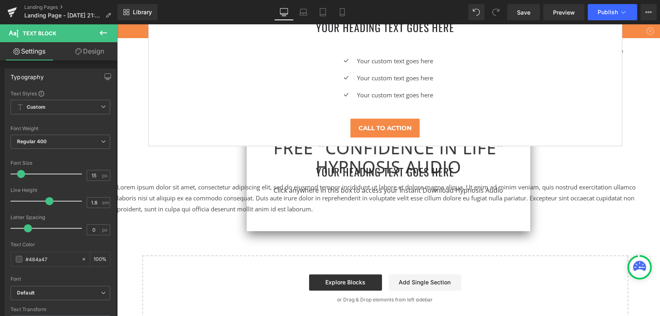
scroll to position [909, 0]
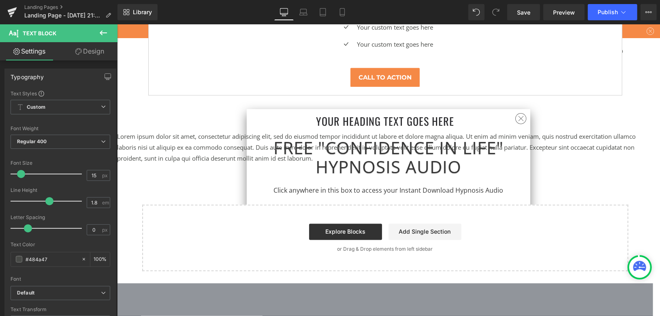
click at [106, 33] on icon at bounding box center [103, 33] width 10 height 10
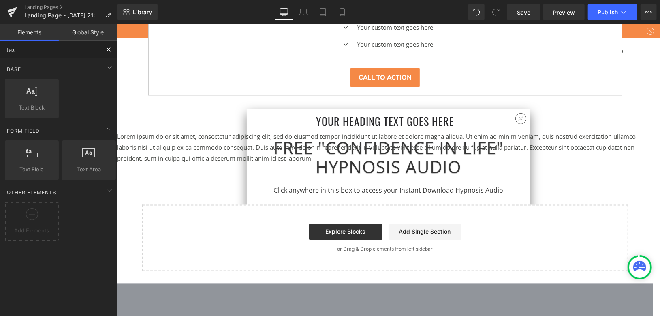
click at [47, 56] on input "tex" at bounding box center [50, 50] width 100 height 18
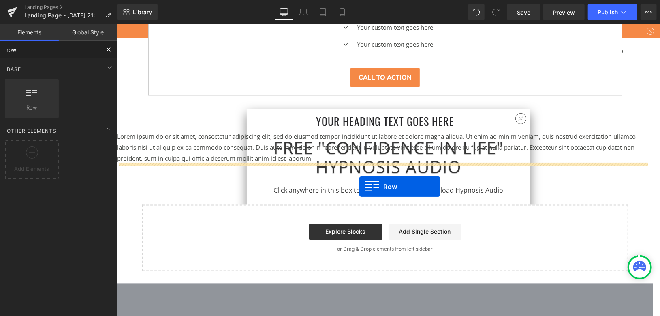
drag, startPoint x: 229, startPoint y: 141, endPoint x: 359, endPoint y: 186, distance: 137.5
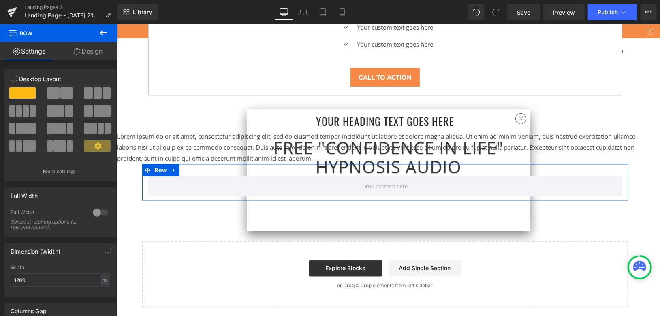
click at [13, 111] on span at bounding box center [12, 110] width 6 height 11
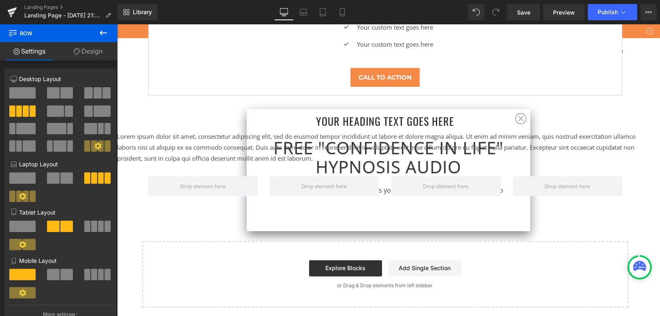
click at [104, 34] on icon at bounding box center [103, 33] width 10 height 10
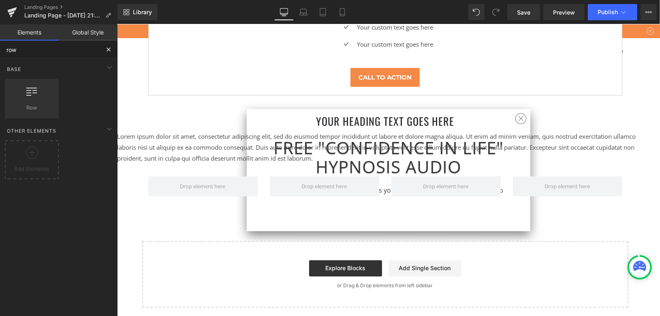
click at [73, 49] on input "row" at bounding box center [50, 50] width 100 height 18
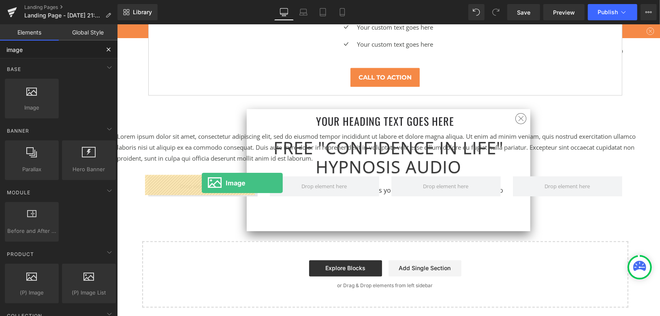
drag, startPoint x: 190, startPoint y: 154, endPoint x: 201, endPoint y: 183, distance: 31.2
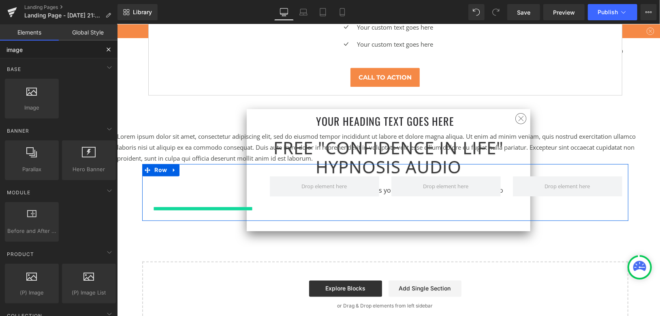
type input "image"
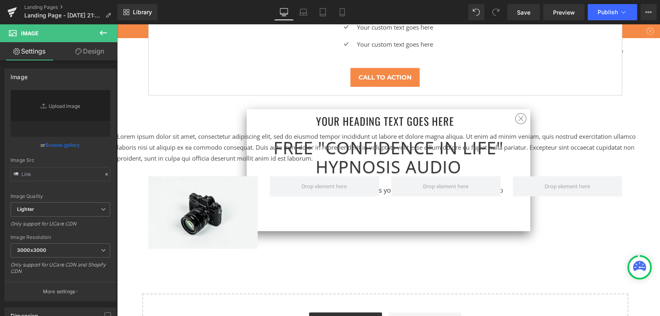
click at [108, 30] on icon at bounding box center [103, 33] width 10 height 10
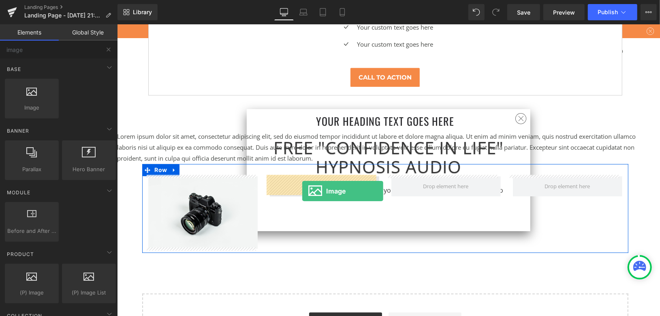
drag, startPoint x: 158, startPoint y: 118, endPoint x: 302, endPoint y: 190, distance: 161.3
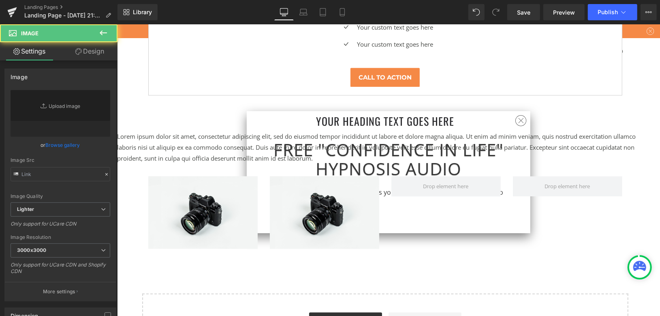
type input "//d1um8515vdn9kb.cloudfront.net/images/parallax.jpg"
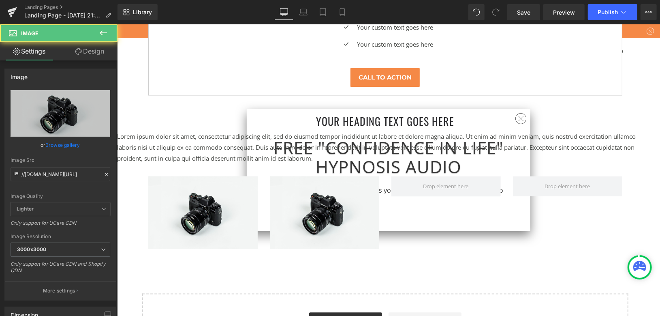
click at [103, 29] on icon at bounding box center [103, 33] width 10 height 10
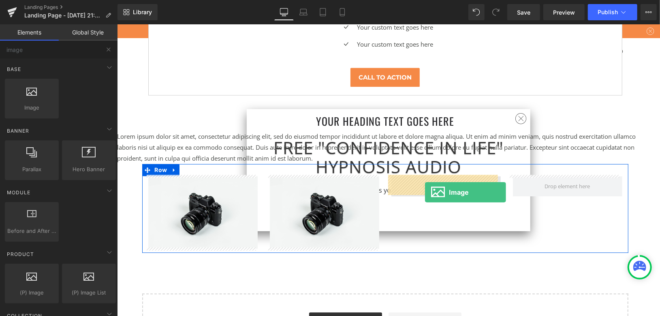
drag, startPoint x: 157, startPoint y: 121, endPoint x: 425, endPoint y: 192, distance: 276.7
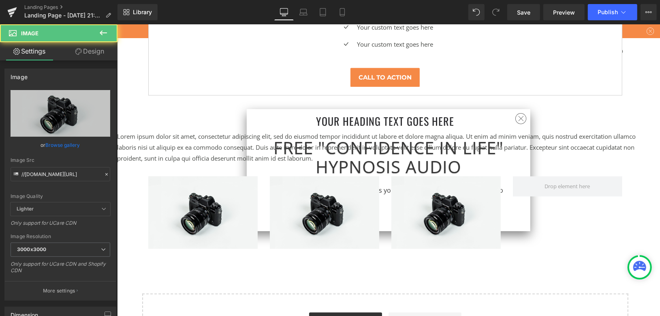
click at [107, 33] on icon at bounding box center [103, 33] width 10 height 10
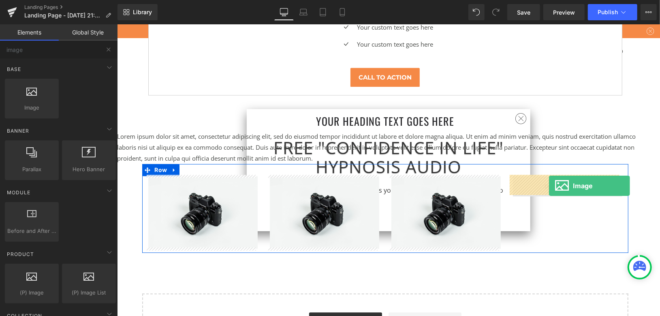
drag, startPoint x: 162, startPoint y: 122, endPoint x: 549, endPoint y: 185, distance: 392.2
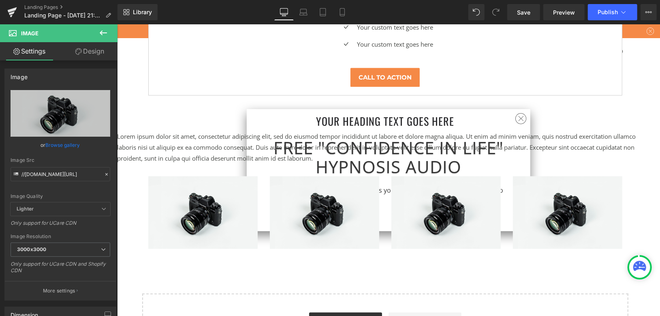
click at [105, 32] on icon at bounding box center [103, 33] width 10 height 10
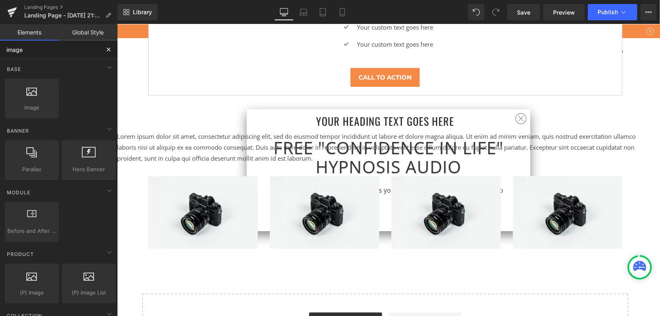
click at [71, 49] on input "image" at bounding box center [50, 50] width 100 height 18
type input "head"
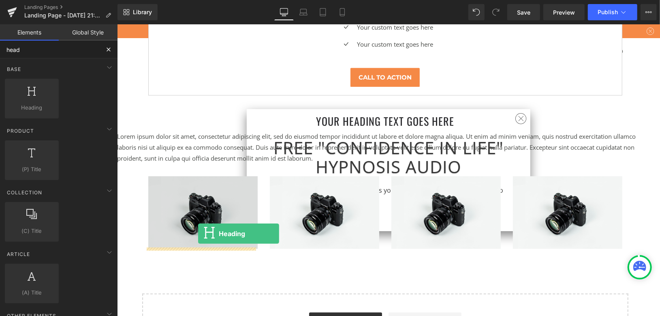
drag, startPoint x: 210, startPoint y: 160, endPoint x: 198, endPoint y: 233, distance: 74.3
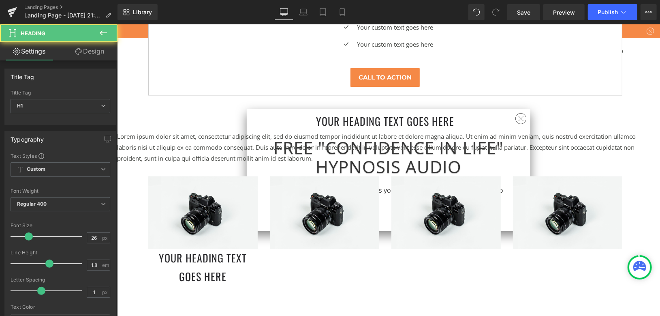
scroll to position [954, 0]
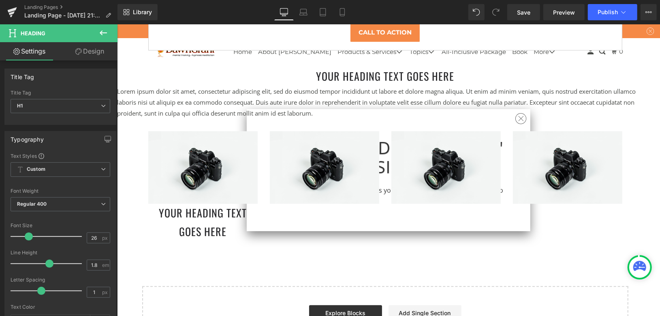
click at [206, 218] on div "Your heading text goes here Heading" at bounding box center [202, 222] width 109 height 38
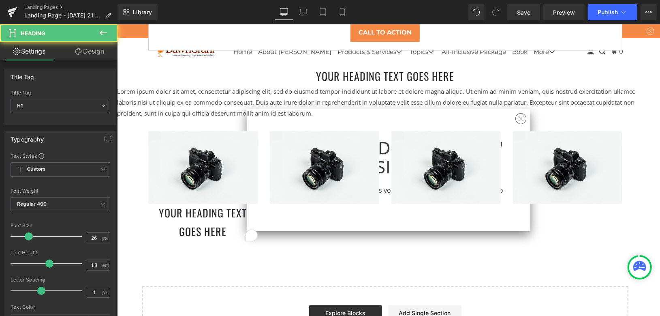
click at [105, 28] on icon at bounding box center [103, 33] width 10 height 10
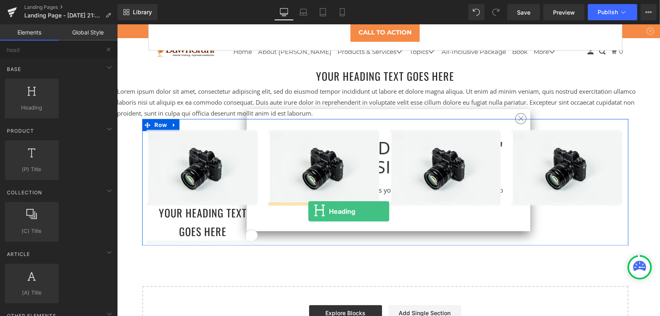
drag, startPoint x: 214, startPoint y: 150, endPoint x: 308, endPoint y: 211, distance: 111.8
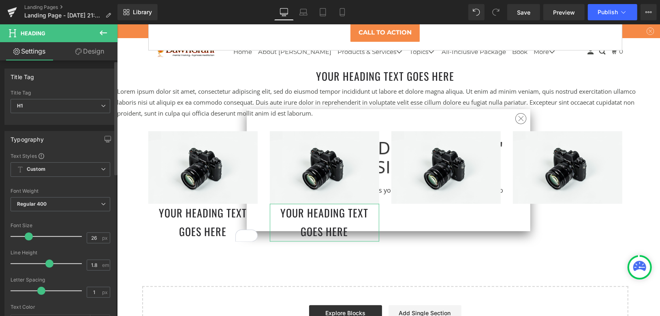
drag, startPoint x: 66, startPoint y: 97, endPoint x: 90, endPoint y: 63, distance: 42.2
click at [77, 69] on div "Title Tag H1 H2 H3 H4 H5 H6 Title Tag H1 H1 H2 H3 H4 H5 H6" at bounding box center [60, 96] width 112 height 56
click at [103, 29] on icon at bounding box center [103, 33] width 10 height 10
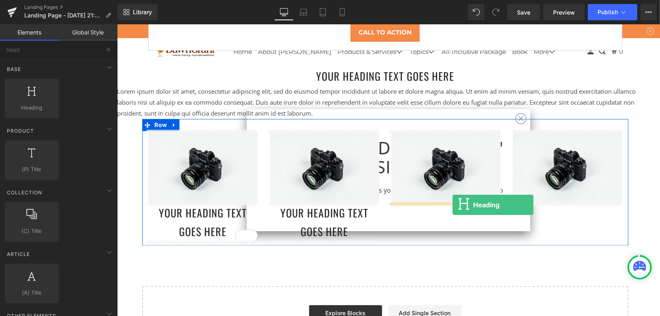
drag, startPoint x: 193, startPoint y: 128, endPoint x: 452, endPoint y: 204, distance: 270.2
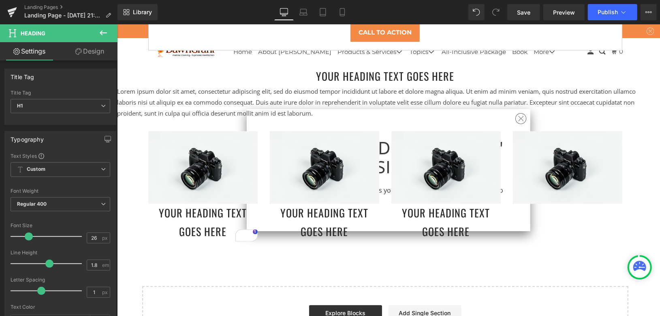
click at [105, 32] on icon at bounding box center [103, 32] width 7 height 5
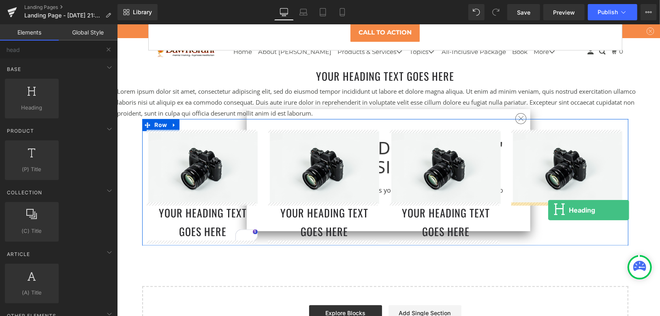
drag, startPoint x: 156, startPoint y: 115, endPoint x: 548, endPoint y: 210, distance: 403.5
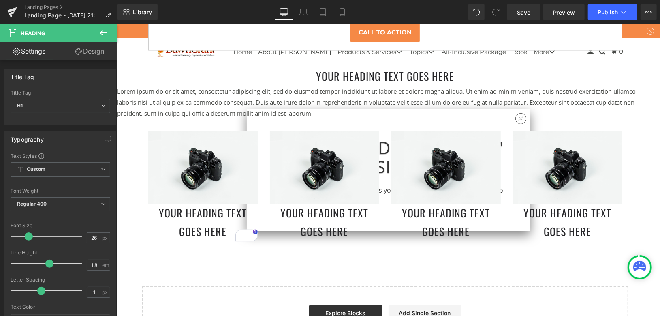
drag, startPoint x: 102, startPoint y: 32, endPoint x: 73, endPoint y: 63, distance: 43.0
click at [102, 32] on icon at bounding box center [103, 33] width 10 height 10
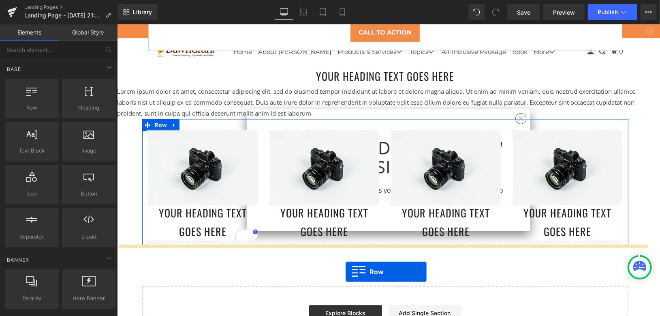
drag, startPoint x: 222, startPoint y: 154, endPoint x: 345, endPoint y: 271, distance: 170.3
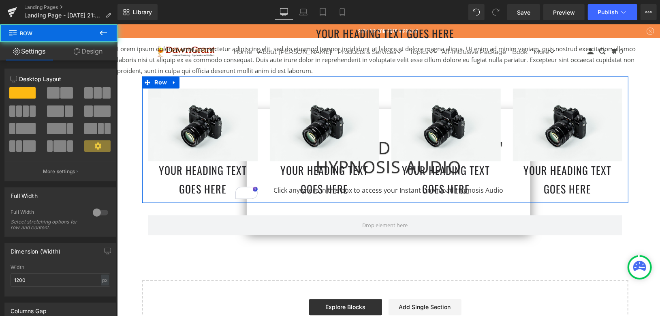
scroll to position [1043, 0]
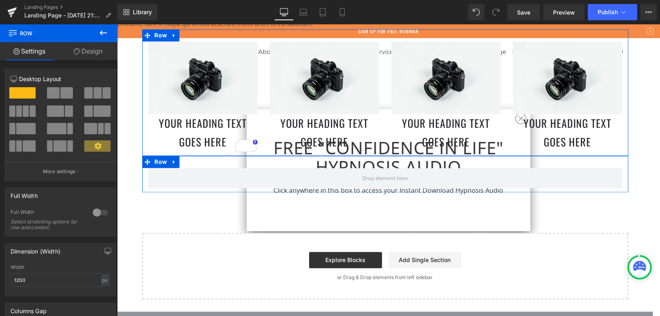
click at [62, 89] on span at bounding box center [66, 92] width 13 height 11
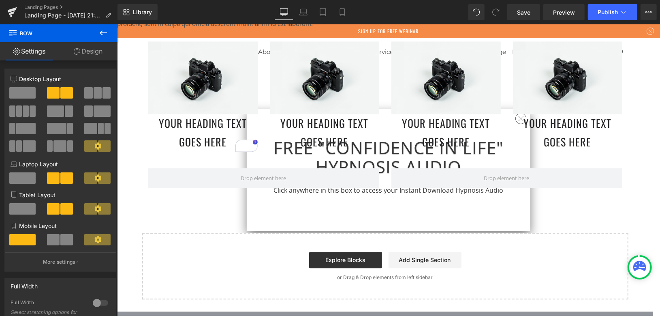
drag, startPoint x: 105, startPoint y: 29, endPoint x: 95, endPoint y: 47, distance: 20.0
click at [105, 29] on icon at bounding box center [103, 33] width 10 height 10
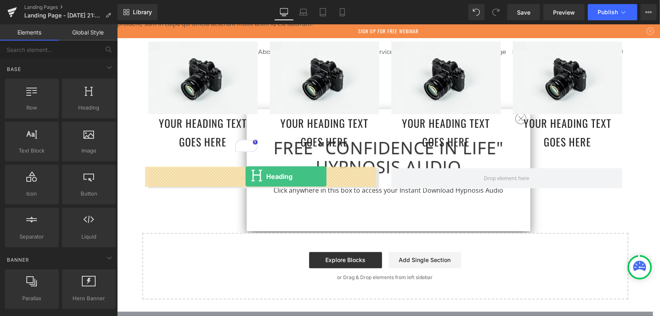
drag, startPoint x: 193, startPoint y: 176, endPoint x: 245, endPoint y: 176, distance: 51.9
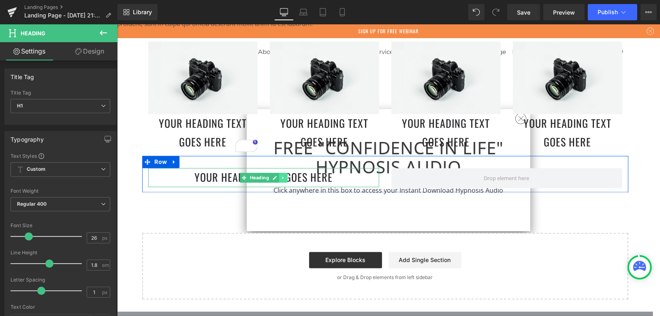
click at [282, 175] on icon at bounding box center [282, 176] width 1 height 3
click at [276, 175] on icon at bounding box center [278, 177] width 4 height 4
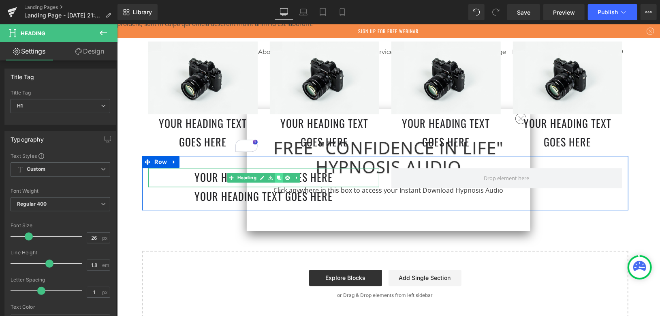
click at [276, 175] on icon at bounding box center [278, 177] width 4 height 4
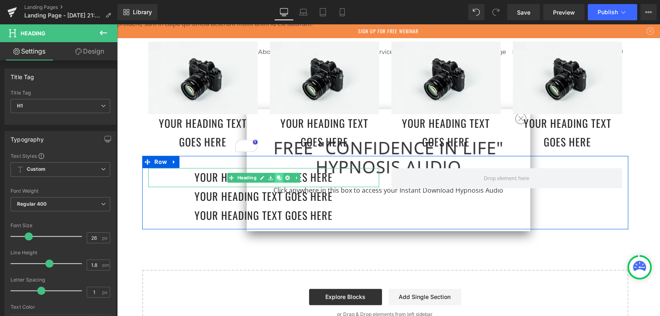
click at [276, 175] on icon at bounding box center [278, 177] width 4 height 4
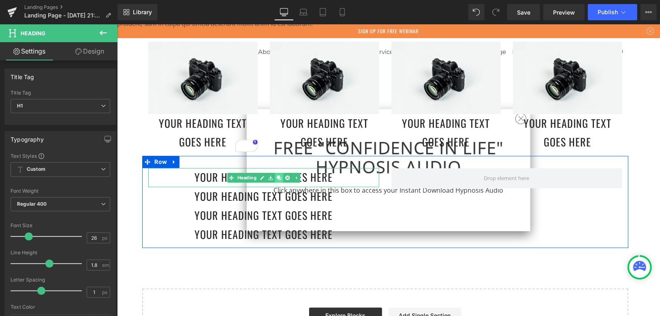
click at [276, 175] on icon at bounding box center [278, 177] width 4 height 4
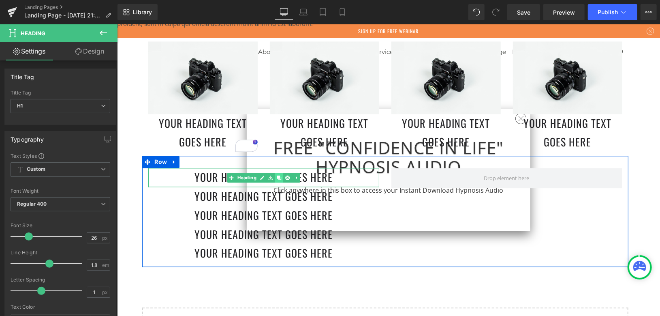
click at [276, 175] on icon at bounding box center [278, 177] width 4 height 4
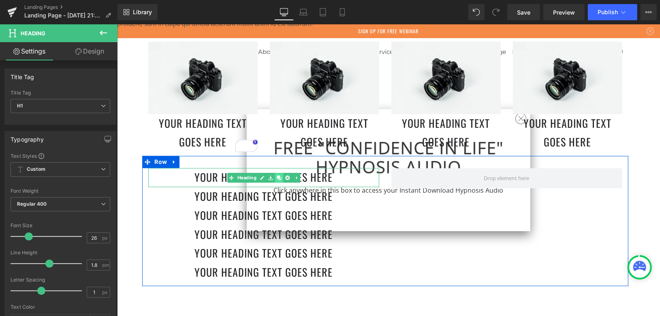
click at [276, 175] on icon at bounding box center [278, 177] width 4 height 4
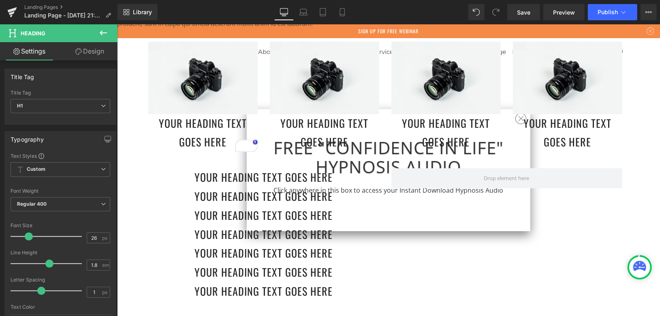
click at [308, 287] on div "Rendering Content" at bounding box center [330, 283] width 50 height 9
click at [316, 267] on h1 "Your heading text goes here" at bounding box center [263, 271] width 231 height 19
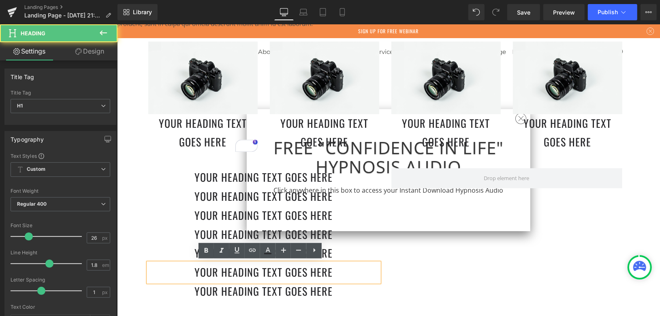
click at [310, 289] on h1 "Your heading text goes here" at bounding box center [263, 290] width 231 height 19
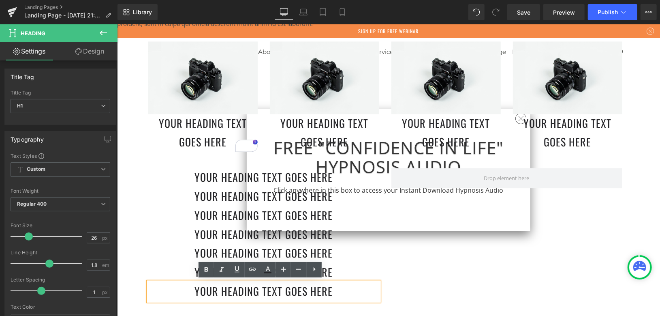
click at [362, 256] on h1 "Your heading text goes here" at bounding box center [263, 252] width 231 height 19
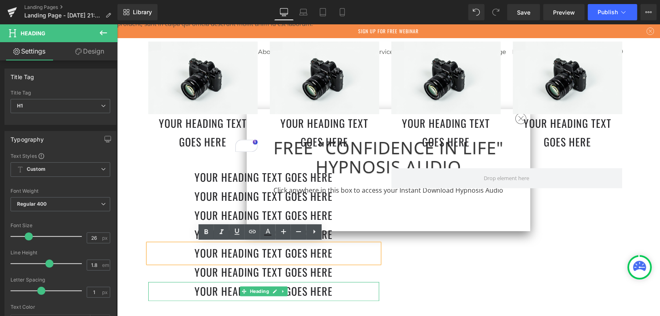
click at [280, 288] on icon at bounding box center [282, 290] width 4 height 5
click at [285, 290] on icon at bounding box center [287, 291] width 4 height 4
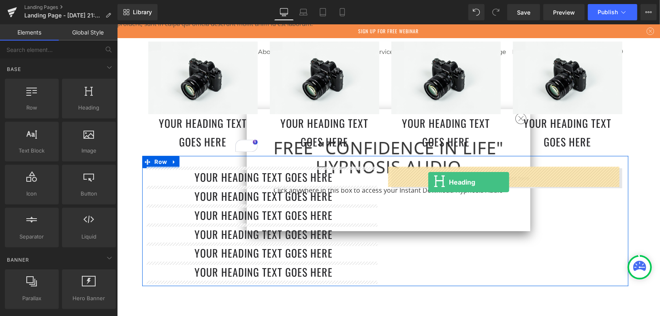
drag, startPoint x: 227, startPoint y: 130, endPoint x: 428, endPoint y: 182, distance: 207.6
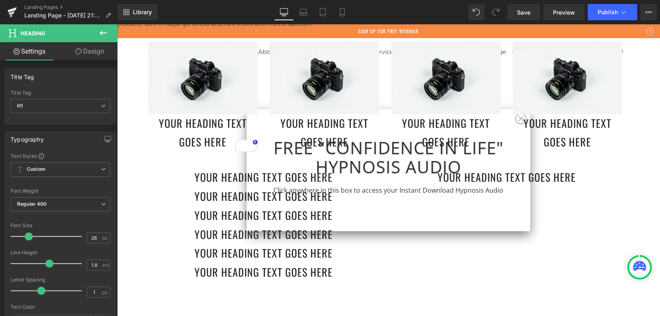
click at [105, 32] on icon at bounding box center [103, 33] width 10 height 10
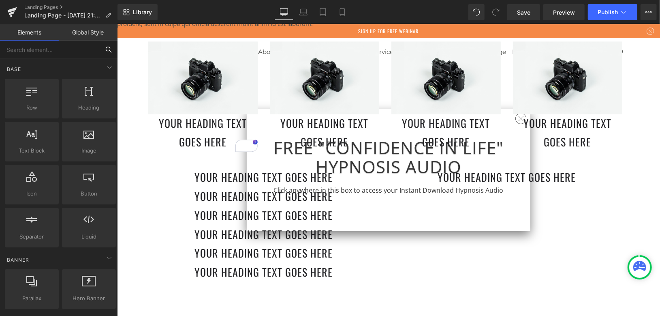
click at [56, 49] on input "text" at bounding box center [50, 50] width 100 height 18
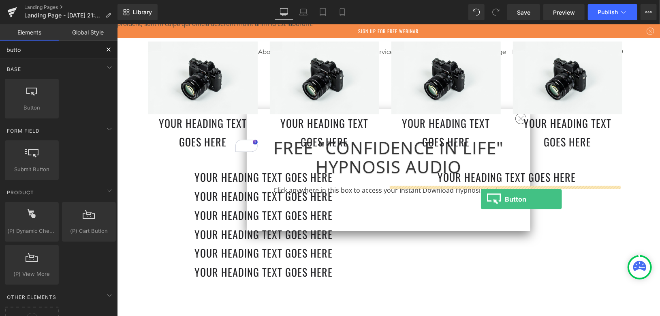
drag, startPoint x: 207, startPoint y: 134, endPoint x: 481, endPoint y: 199, distance: 281.0
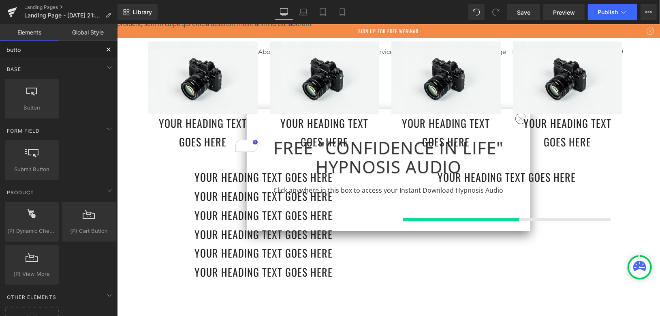
type input "butto"
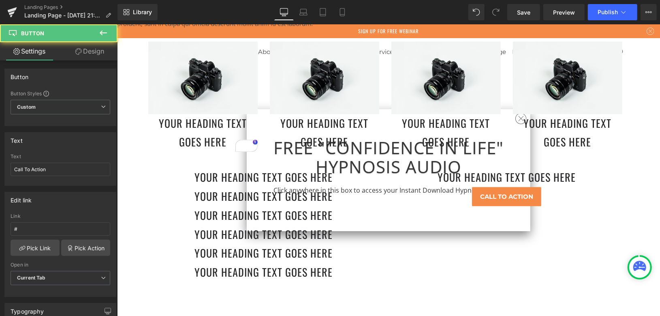
click at [387, 194] on div "Your heading text goes here Heading Call To Action Button" at bounding box center [506, 186] width 243 height 38
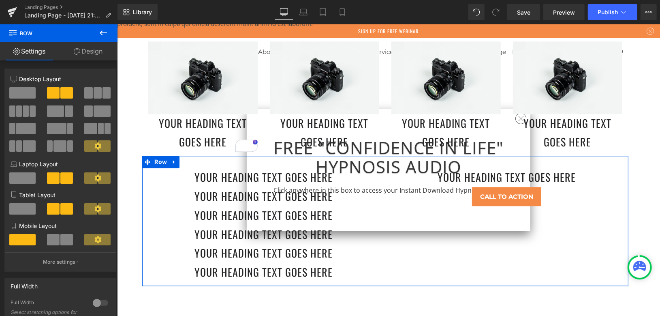
click at [309, 190] on h1 "Your heading text goes here" at bounding box center [263, 195] width 231 height 19
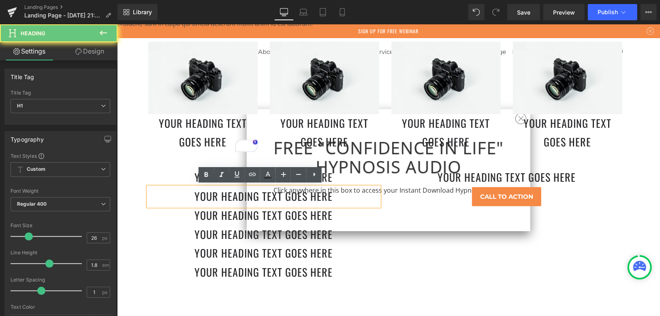
click at [162, 195] on h1 "Your heading text goes here" at bounding box center [263, 195] width 231 height 19
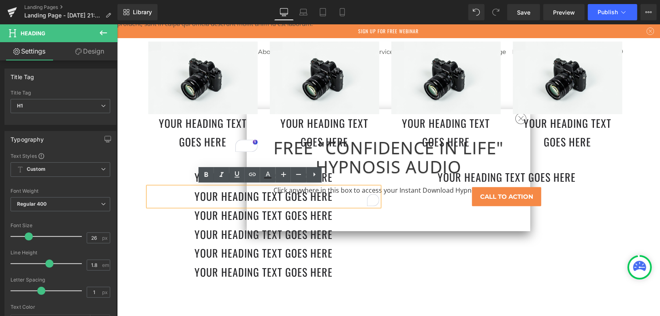
click at [162, 166] on div "Your heading text goes here Heading Your heading text goes here Heading Your he…" at bounding box center [385, 220] width 486 height 130
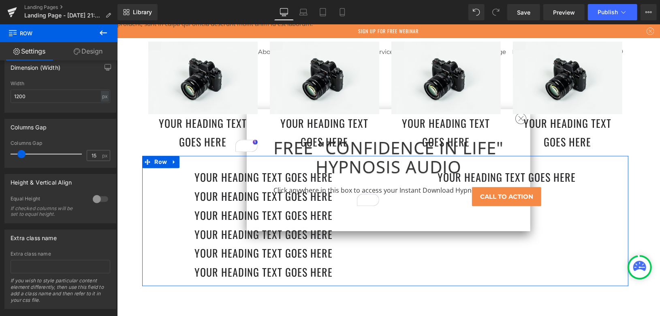
scroll to position [66, 0]
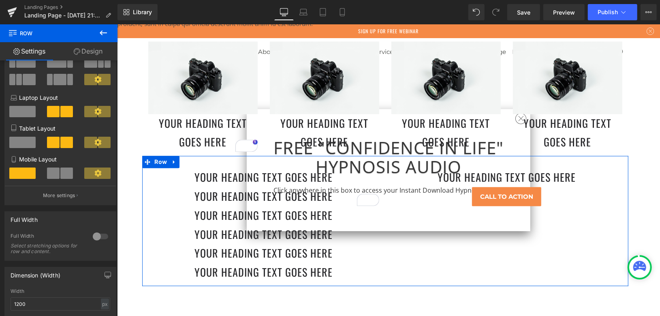
click at [82, 51] on link "Design" at bounding box center [88, 51] width 59 height 18
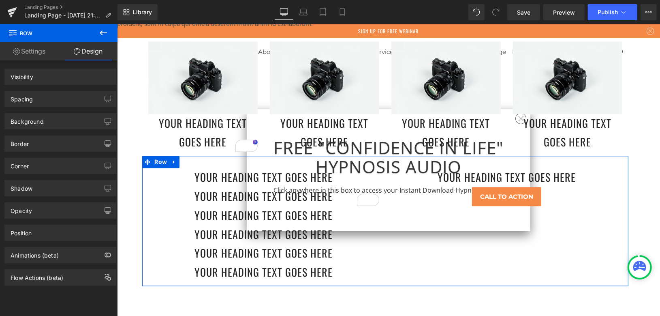
click at [44, 48] on link "Settings" at bounding box center [29, 51] width 59 height 18
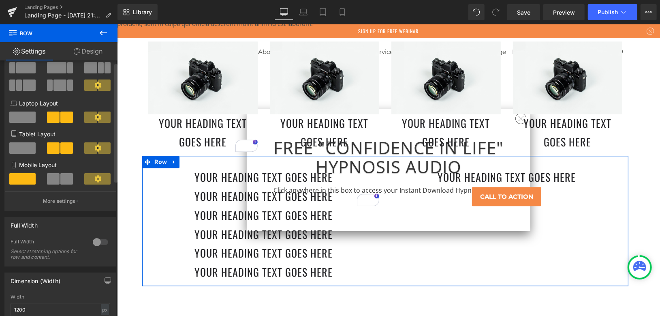
scroll to position [0, 0]
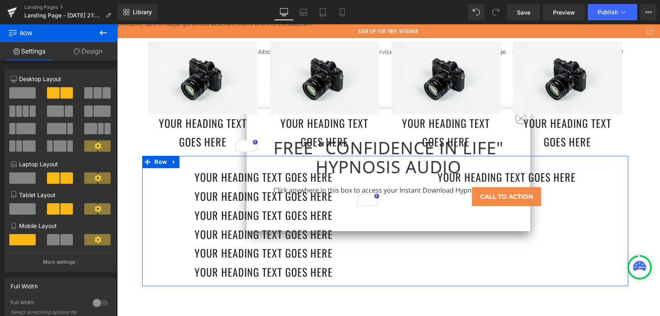
click at [81, 50] on link "Design" at bounding box center [88, 51] width 59 height 18
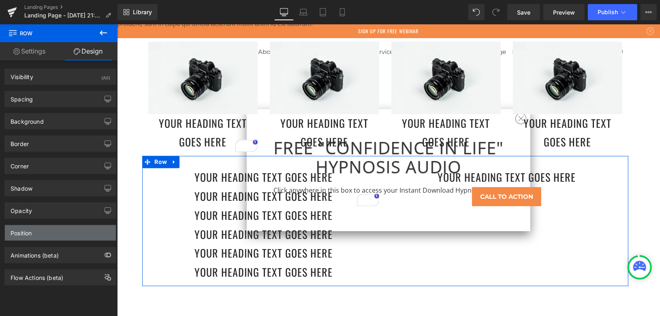
click at [36, 233] on div "Position" at bounding box center [60, 232] width 111 height 15
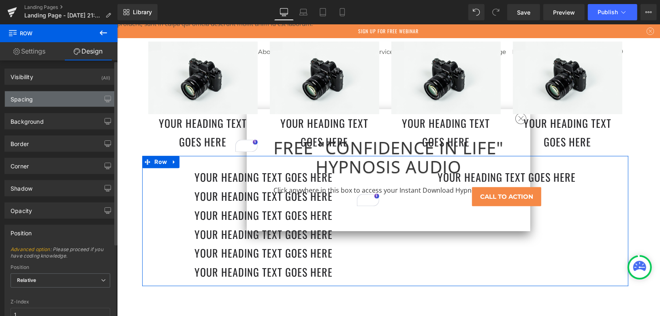
click at [47, 97] on div "Spacing" at bounding box center [60, 98] width 111 height 15
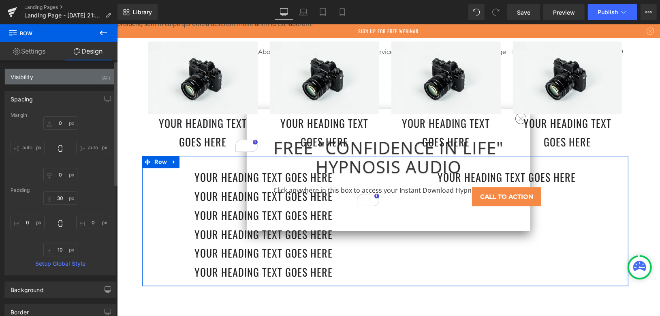
click at [49, 77] on div "Visibility (All)" at bounding box center [60, 76] width 111 height 15
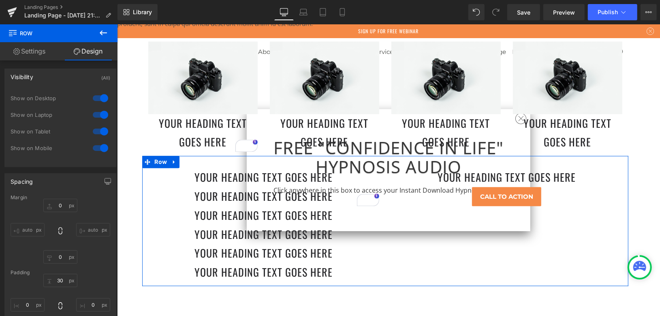
click at [33, 54] on link "Settings" at bounding box center [29, 51] width 59 height 18
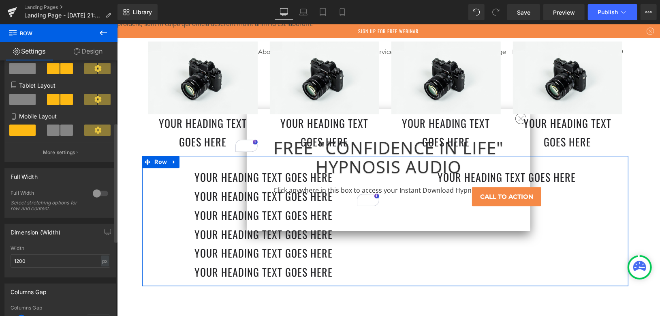
scroll to position [135, 0]
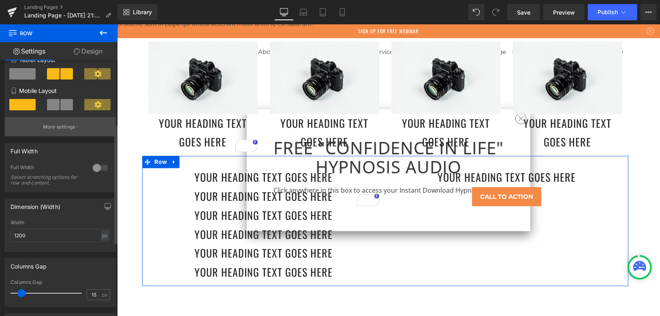
click at [64, 130] on p "More settings" at bounding box center [59, 126] width 32 height 7
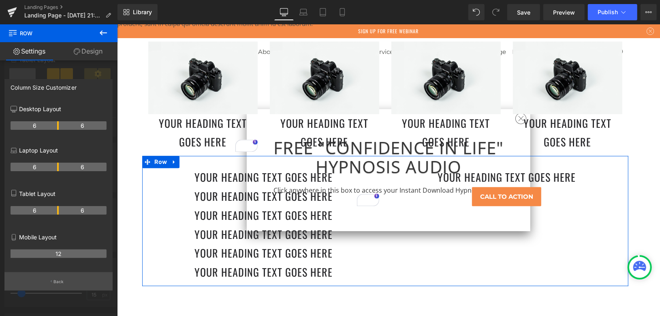
click at [55, 283] on p "Back" at bounding box center [58, 281] width 11 height 6
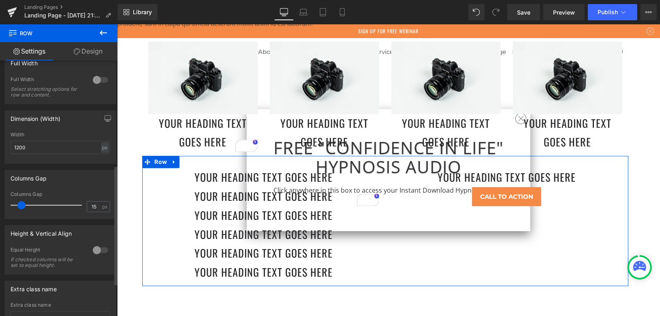
scroll to position [292, 0]
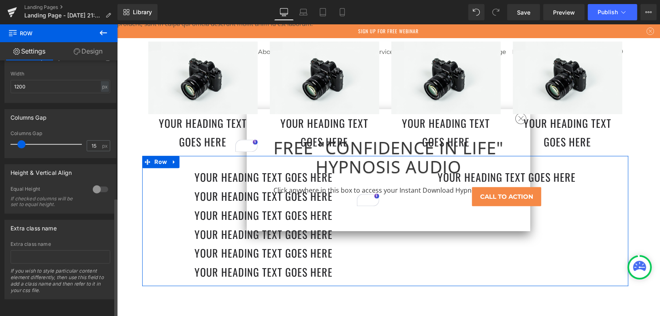
click at [91, 184] on div at bounding box center [100, 189] width 19 height 13
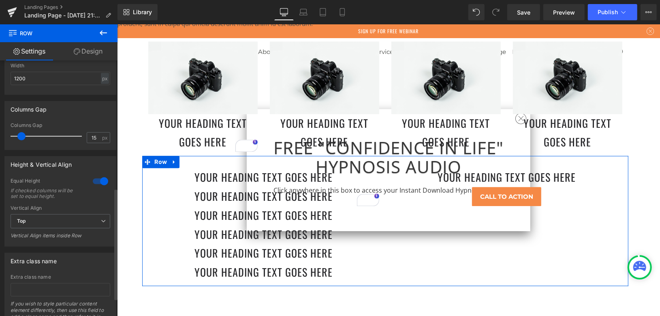
click at [95, 182] on div at bounding box center [100, 181] width 19 height 13
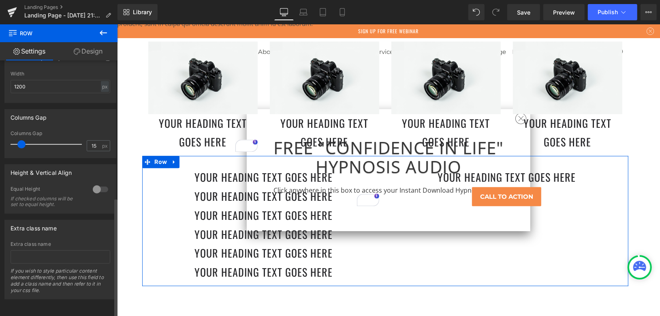
click at [95, 183] on div at bounding box center [100, 189] width 19 height 13
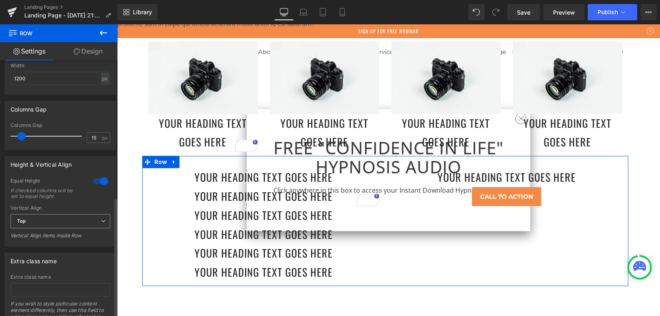
click at [74, 219] on span "Top" at bounding box center [61, 221] width 100 height 14
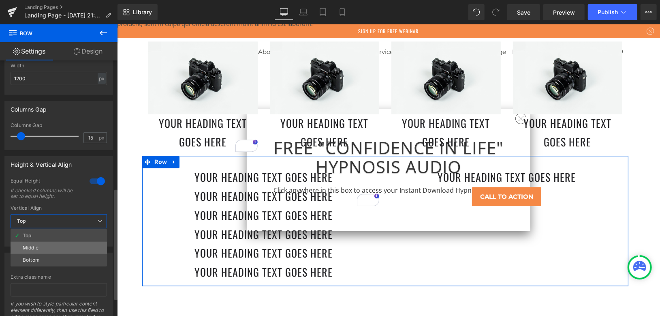
click at [52, 250] on li "Middle" at bounding box center [59, 248] width 96 height 12
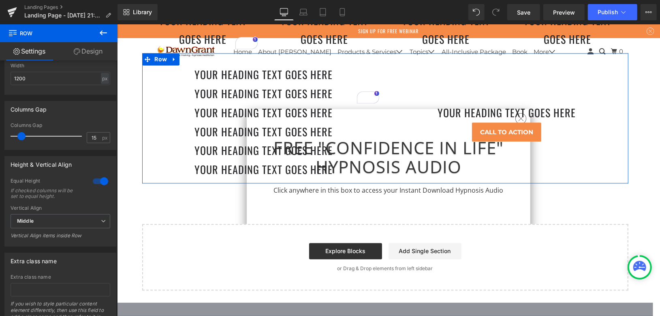
scroll to position [1224, 0]
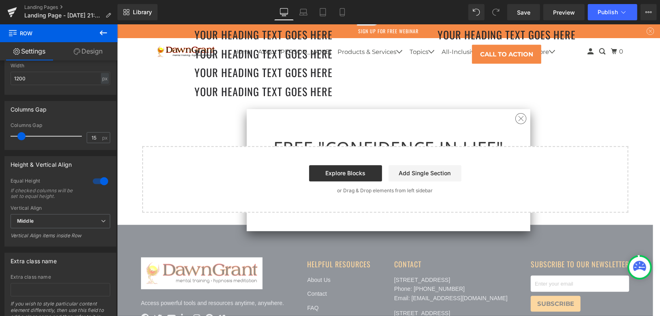
click at [104, 33] on icon at bounding box center [103, 33] width 10 height 10
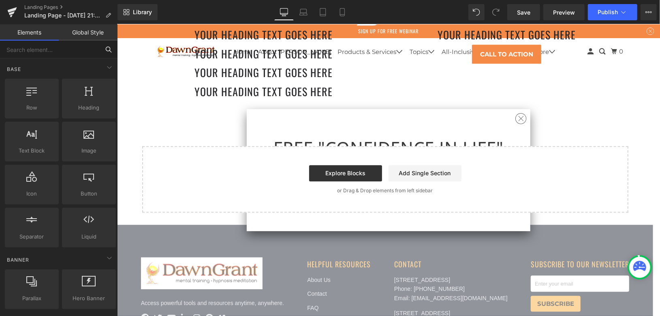
click at [66, 50] on input "text" at bounding box center [50, 50] width 100 height 18
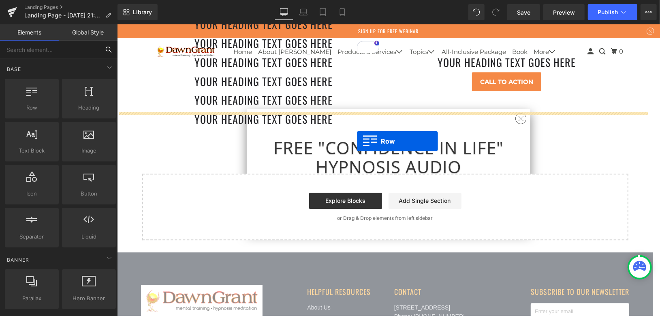
scroll to position [1179, 0]
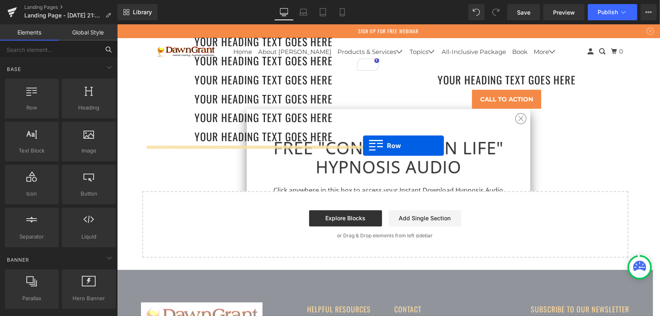
drag, startPoint x: 149, startPoint y: 126, endPoint x: 363, endPoint y: 145, distance: 214.8
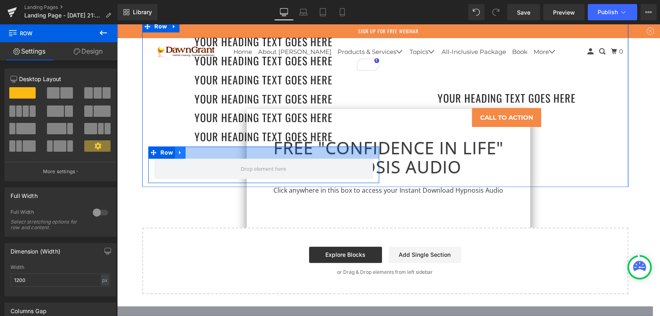
click at [177, 154] on link at bounding box center [180, 152] width 11 height 12
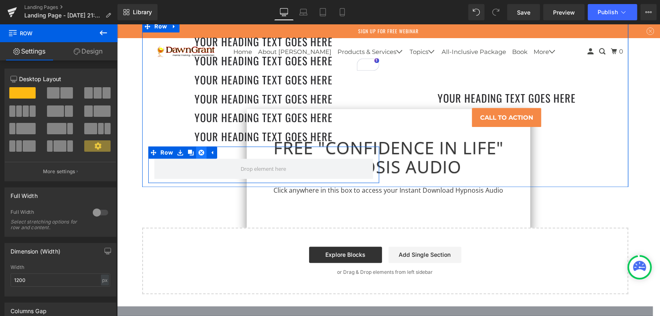
click at [198, 151] on icon at bounding box center [201, 152] width 6 height 6
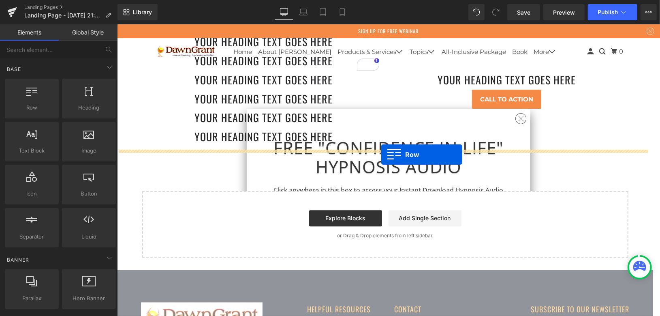
drag, startPoint x: 156, startPoint y: 122, endPoint x: 381, endPoint y: 154, distance: 227.2
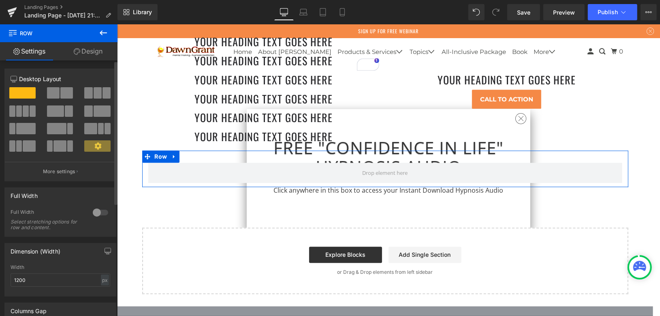
click at [56, 93] on span at bounding box center [53, 92] width 13 height 11
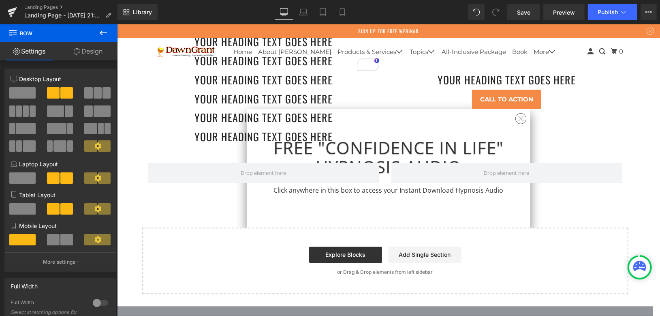
click at [105, 33] on icon at bounding box center [103, 33] width 10 height 10
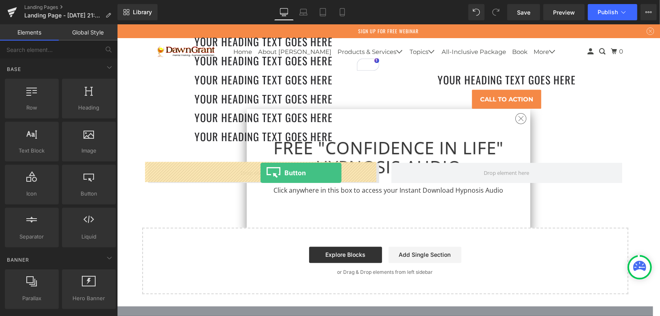
drag, startPoint x: 220, startPoint y: 212, endPoint x: 260, endPoint y: 172, distance: 56.7
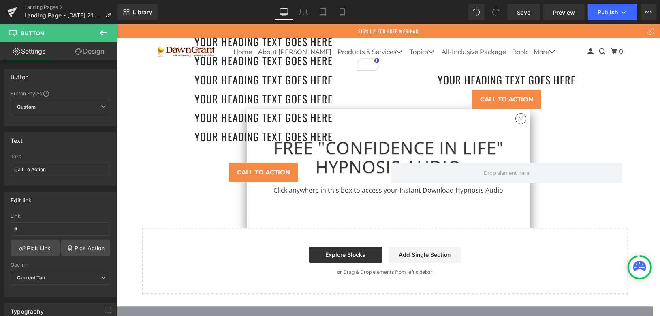
drag, startPoint x: 101, startPoint y: 33, endPoint x: 77, endPoint y: 142, distance: 111.7
click at [101, 34] on icon at bounding box center [103, 32] width 7 height 5
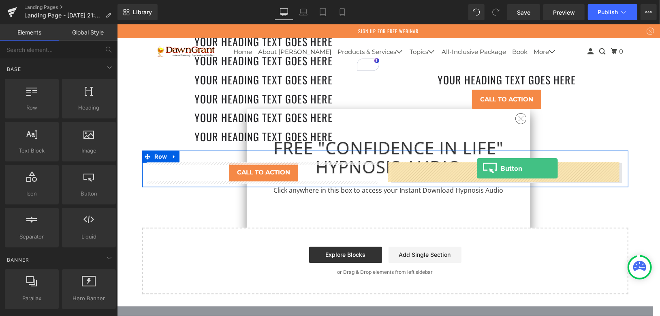
drag, startPoint x: 205, startPoint y: 208, endPoint x: 477, endPoint y: 168, distance: 274.1
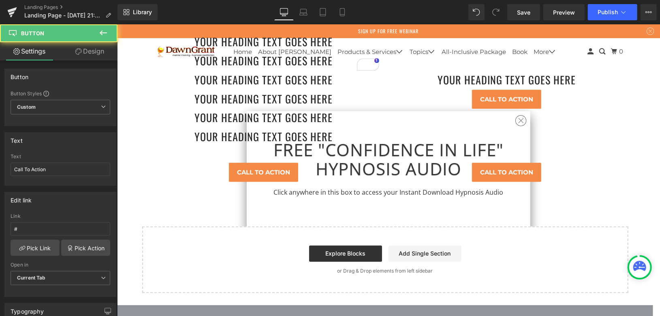
scroll to position [1269, 0]
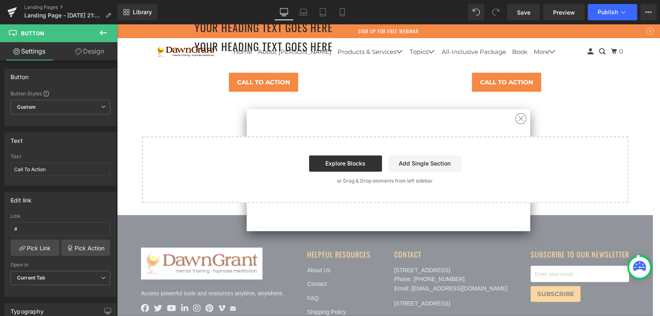
drag, startPoint x: 109, startPoint y: 32, endPoint x: 100, endPoint y: 37, distance: 9.7
click at [109, 32] on button at bounding box center [103, 33] width 28 height 18
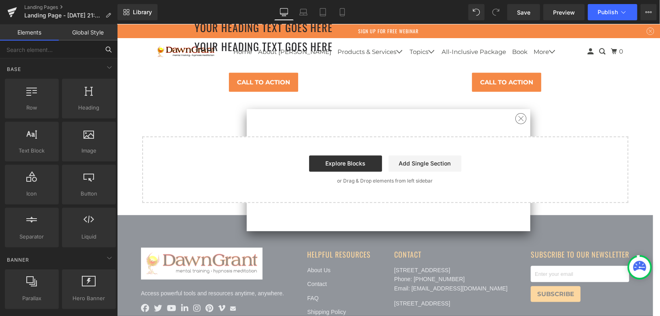
click at [57, 51] on input "text" at bounding box center [50, 50] width 100 height 18
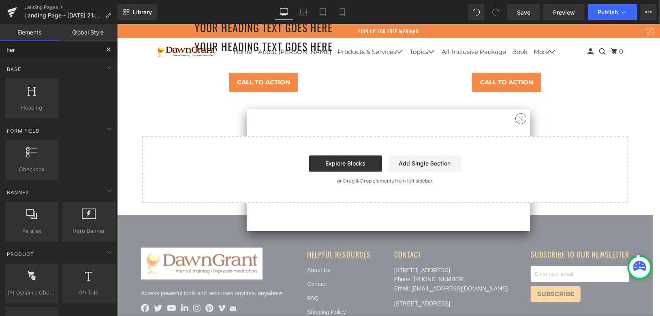
type input "hero"
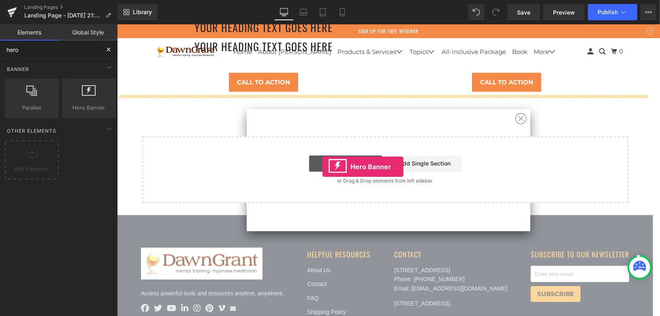
drag, startPoint x: 207, startPoint y: 128, endPoint x: 322, endPoint y: 166, distance: 120.6
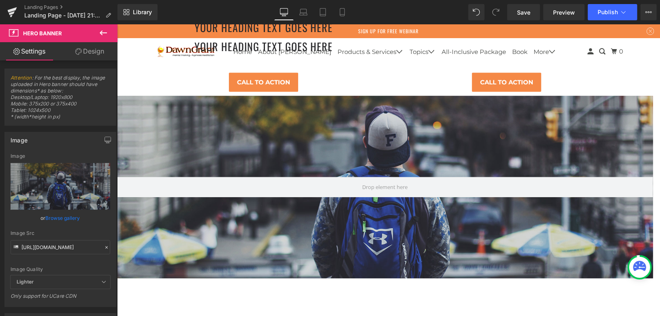
click at [99, 29] on icon at bounding box center [103, 33] width 10 height 10
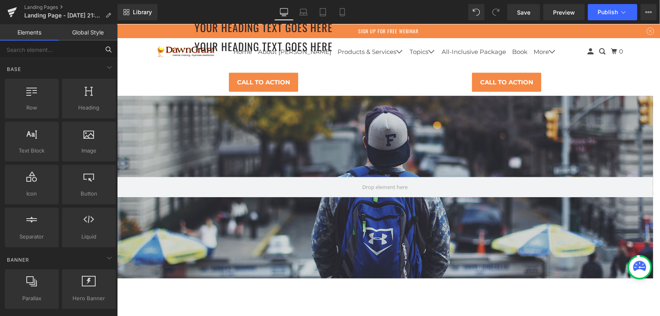
click at [75, 49] on input "text" at bounding box center [50, 50] width 100 height 18
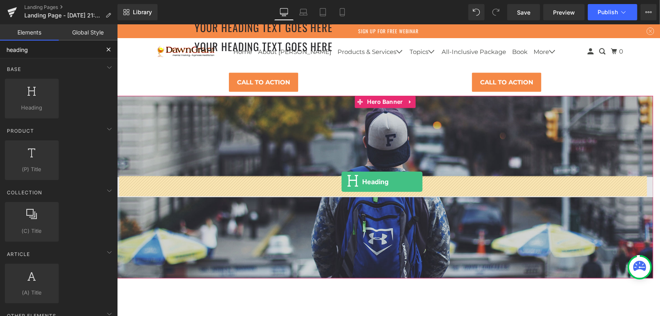
drag, startPoint x: 205, startPoint y: 128, endPoint x: 341, endPoint y: 181, distance: 146.0
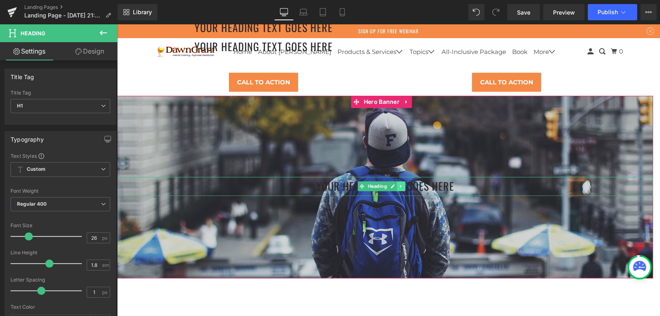
click at [403, 183] on icon at bounding box center [401, 185] width 4 height 5
click at [398, 185] on icon at bounding box center [397, 185] width 4 height 5
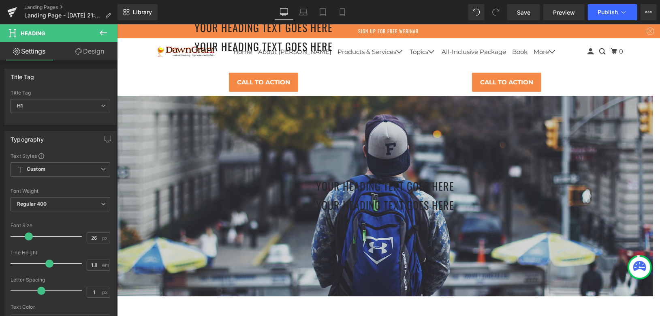
click at [100, 32] on icon at bounding box center [103, 32] width 7 height 5
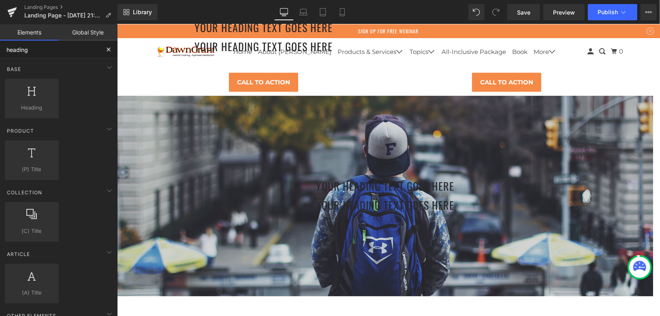
click at [67, 52] on input "heading" at bounding box center [50, 50] width 100 height 18
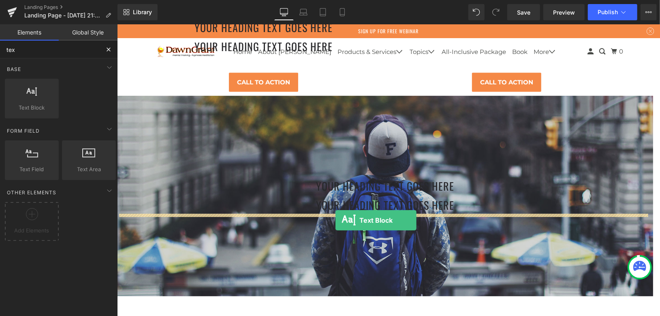
drag, startPoint x: 207, startPoint y: 148, endPoint x: 335, endPoint y: 219, distance: 146.8
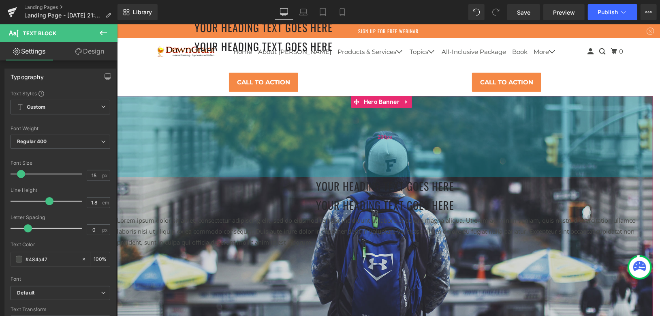
click at [237, 146] on div "200px" at bounding box center [385, 135] width 536 height 81
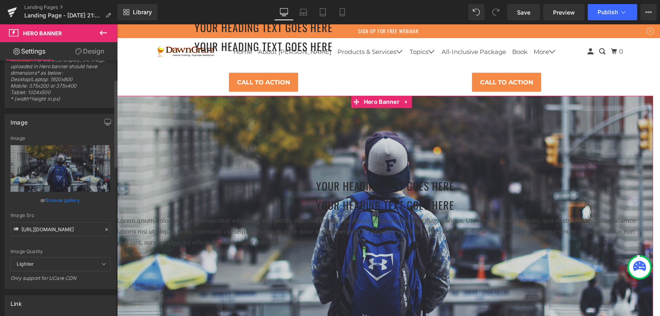
scroll to position [0, 0]
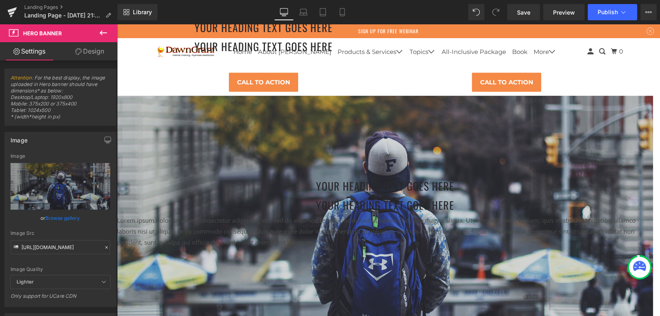
click at [104, 33] on icon at bounding box center [103, 32] width 7 height 5
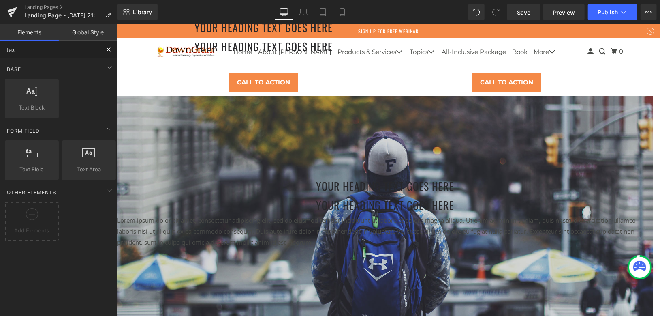
click at [60, 52] on input "tex" at bounding box center [50, 50] width 100 height 18
type input "k"
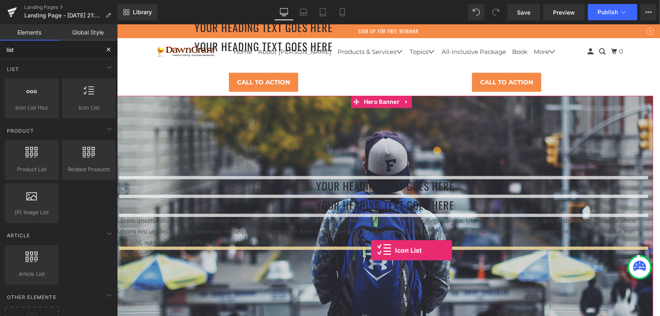
drag, startPoint x: 222, startPoint y: 133, endPoint x: 371, endPoint y: 250, distance: 189.4
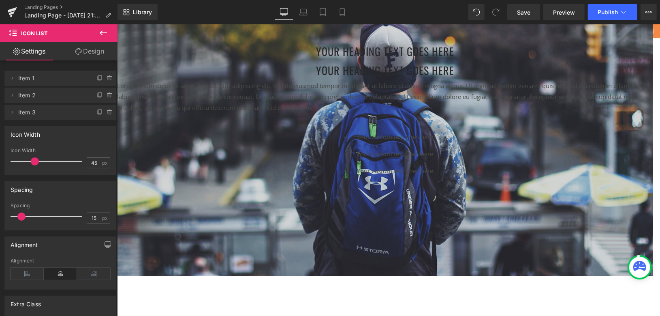
scroll to position [1404, 0]
click at [106, 26] on button at bounding box center [103, 33] width 28 height 18
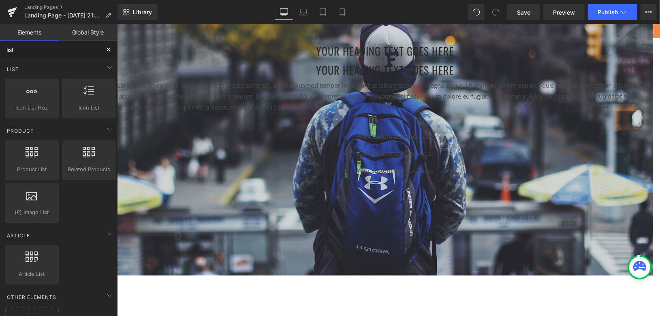
click at [48, 46] on input "list" at bounding box center [50, 50] width 100 height 18
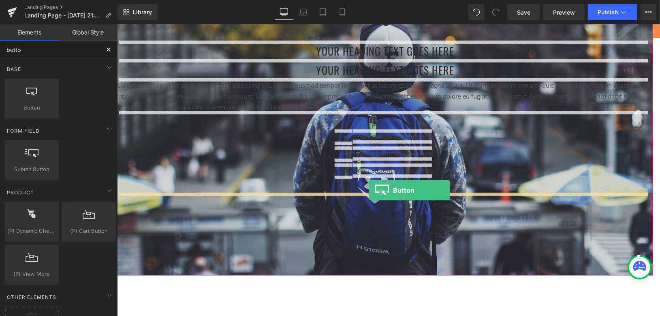
drag, startPoint x: 209, startPoint y: 147, endPoint x: 368, endPoint y: 190, distance: 165.2
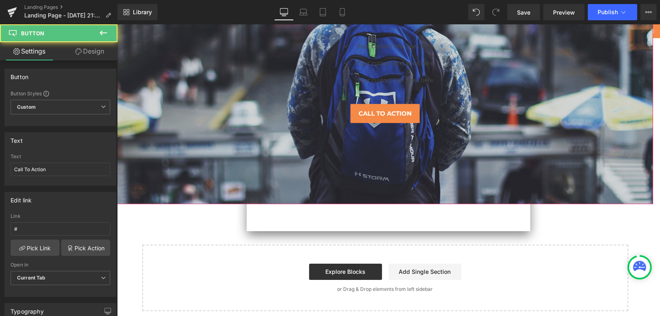
scroll to position [1539, 0]
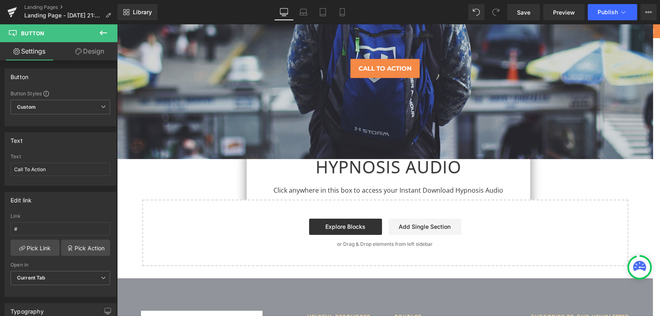
drag, startPoint x: 108, startPoint y: 33, endPoint x: 89, endPoint y: 36, distance: 19.0
click at [107, 33] on icon at bounding box center [103, 33] width 10 height 10
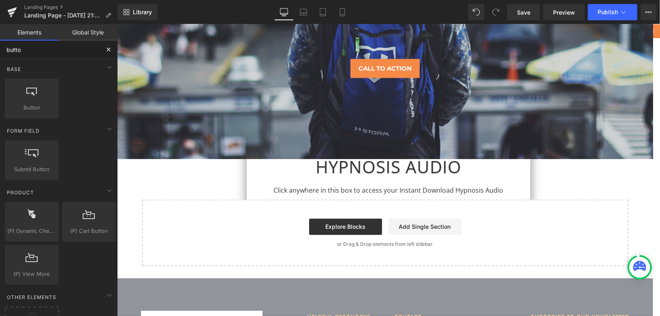
click at [55, 49] on input "butto" at bounding box center [50, 50] width 100 height 18
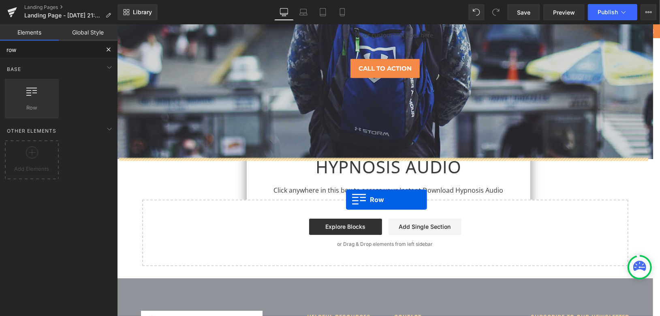
drag, startPoint x: 196, startPoint y: 146, endPoint x: 346, endPoint y: 199, distance: 158.9
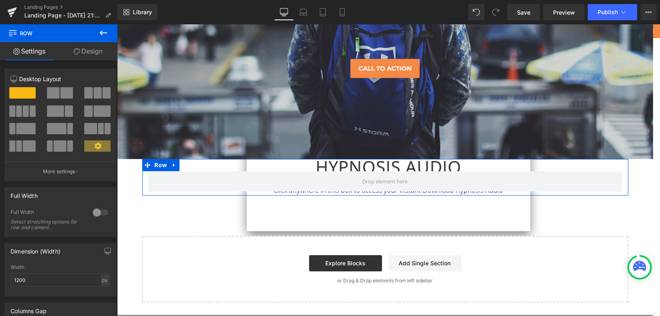
click at [56, 93] on span at bounding box center [53, 92] width 13 height 11
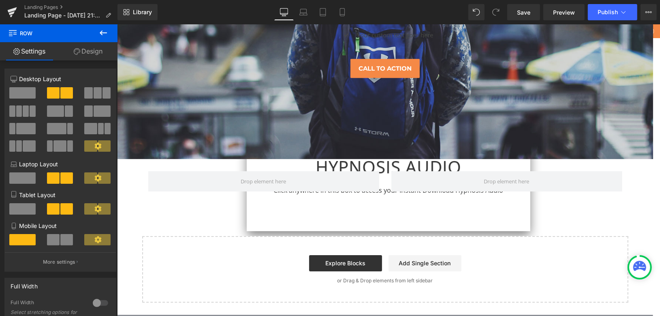
scroll to position [1494, 0]
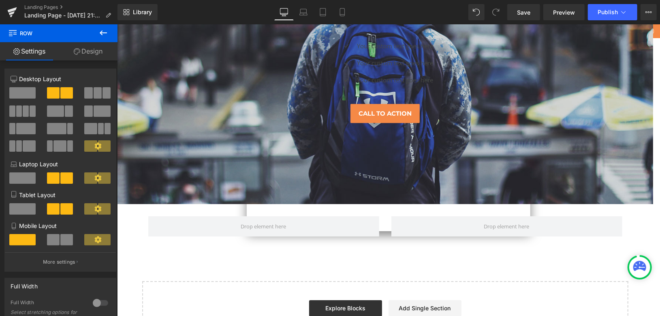
click at [106, 31] on icon at bounding box center [103, 33] width 10 height 10
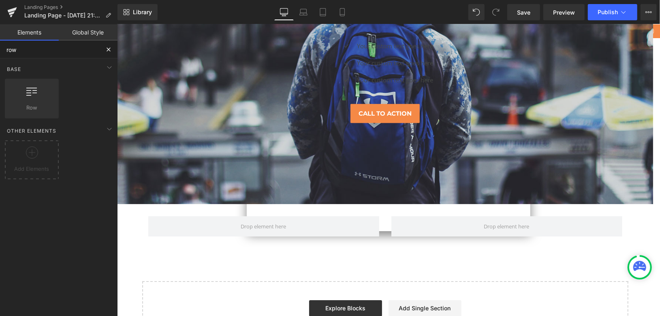
click at [48, 49] on input "row" at bounding box center [50, 50] width 100 height 18
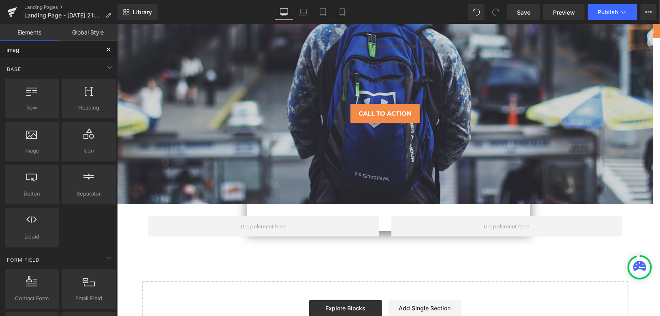
type input "image"
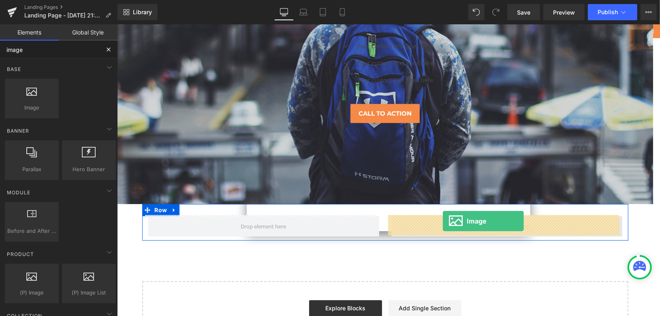
drag, startPoint x: 220, startPoint y: 139, endPoint x: 443, endPoint y: 220, distance: 236.8
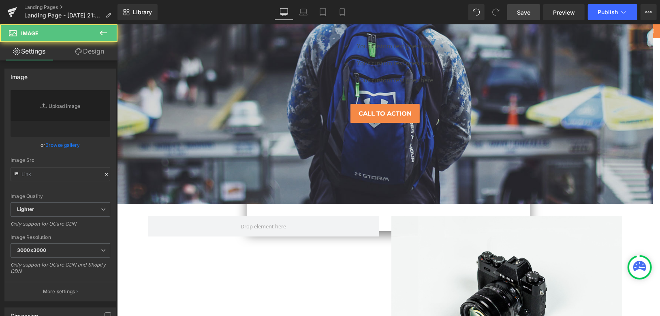
type input "//d1um8515vdn9kb.cloudfront.net/images/parallax.jpg"
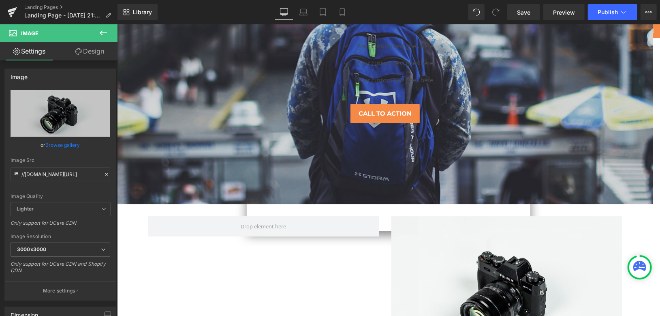
click at [109, 30] on button at bounding box center [103, 33] width 28 height 18
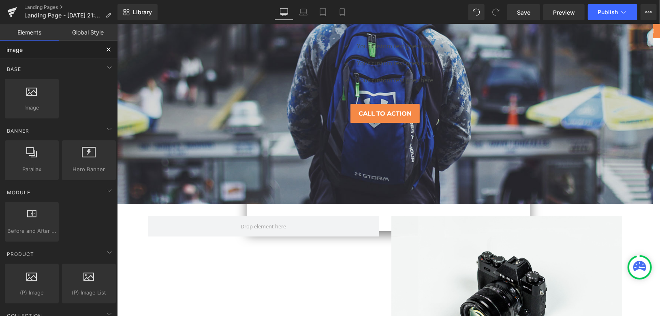
click at [70, 53] on input "image" at bounding box center [50, 50] width 100 height 18
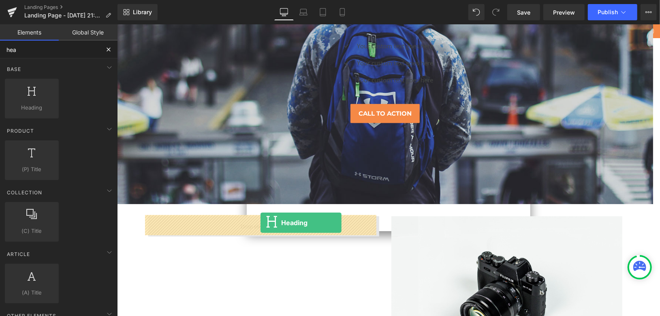
drag, startPoint x: 191, startPoint y: 150, endPoint x: 260, endPoint y: 222, distance: 99.7
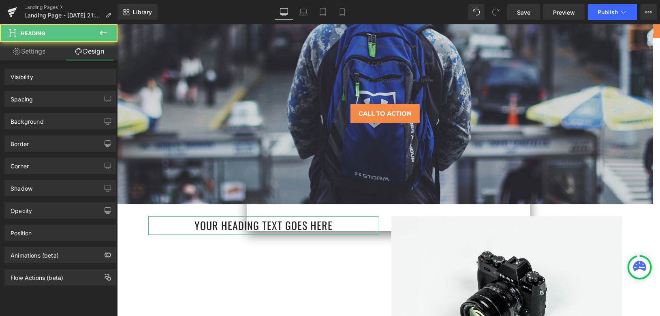
click at [95, 50] on link "Design" at bounding box center [89, 51] width 59 height 18
click at [104, 34] on icon at bounding box center [103, 33] width 10 height 10
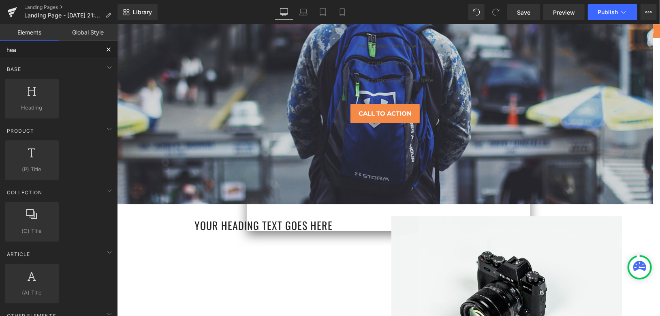
click at [64, 54] on input "hea" at bounding box center [50, 50] width 100 height 18
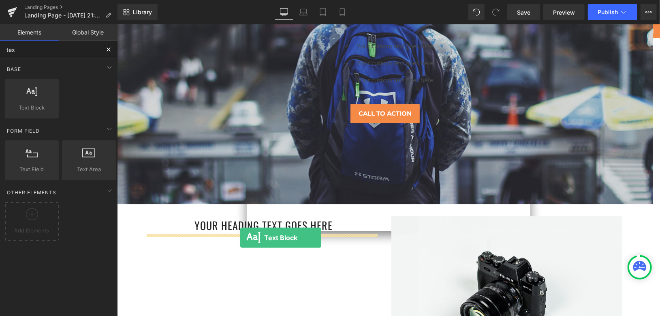
drag, startPoint x: 234, startPoint y: 188, endPoint x: 240, endPoint y: 237, distance: 49.4
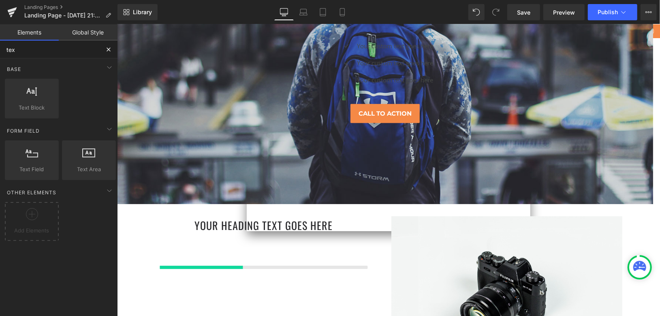
type input "tex"
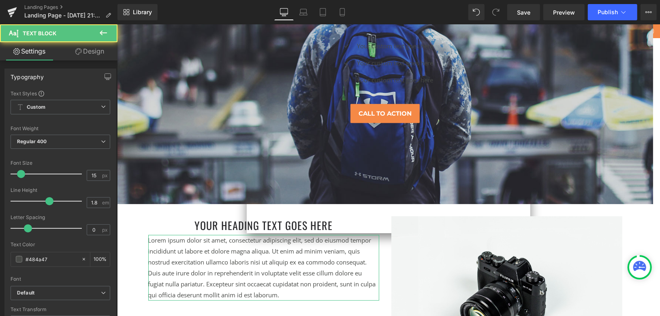
click at [102, 45] on link "Design" at bounding box center [89, 51] width 59 height 18
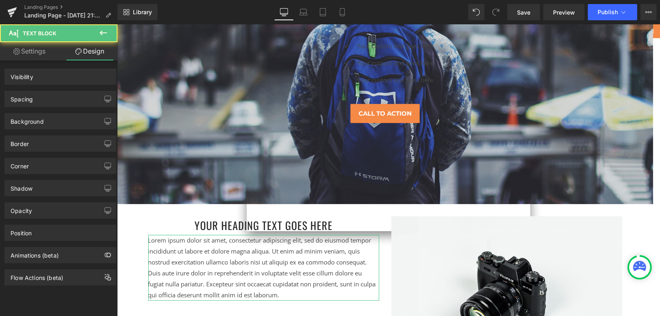
click at [106, 32] on icon at bounding box center [103, 33] width 10 height 10
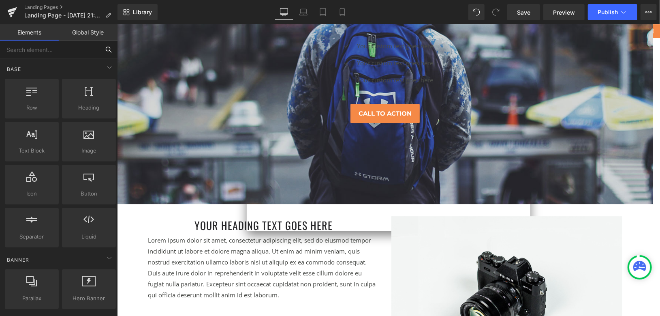
click at [71, 53] on input "text" at bounding box center [50, 50] width 100 height 18
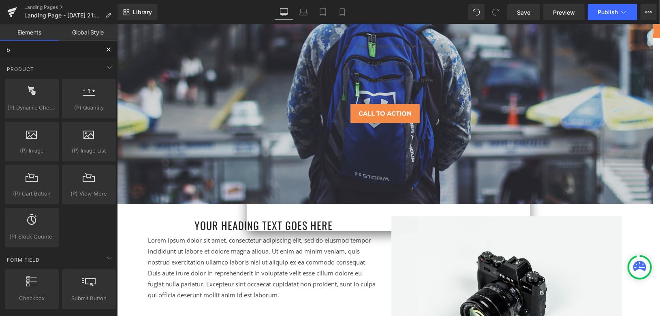
type input "bu"
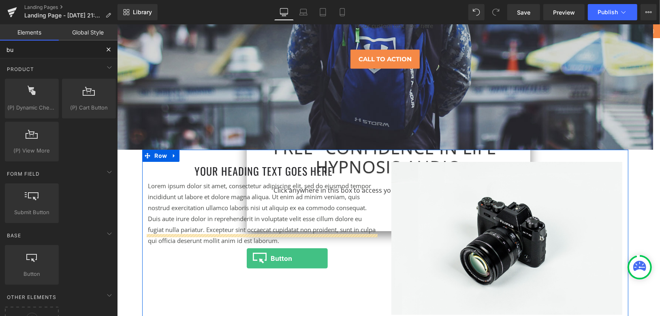
scroll to position [1584, 0]
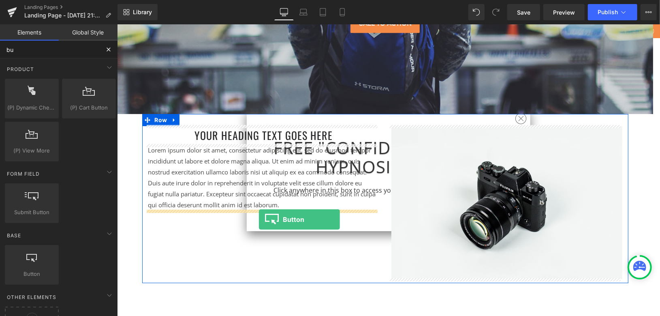
drag, startPoint x: 150, startPoint y: 286, endPoint x: 259, endPoint y: 219, distance: 128.0
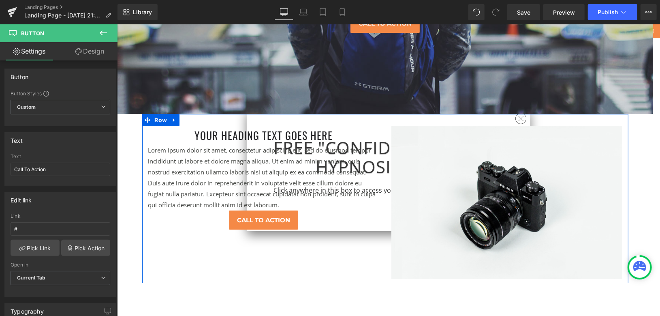
scroll to position [1629, 0]
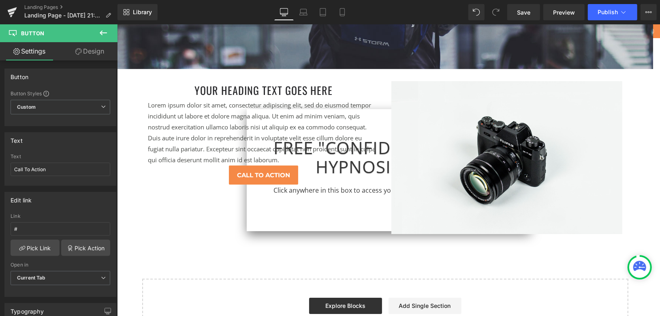
click at [107, 36] on icon at bounding box center [103, 33] width 10 height 10
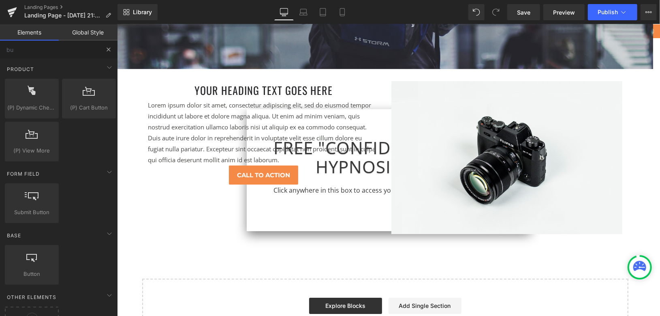
click at [104, 50] on button at bounding box center [109, 50] width 18 height 18
click at [53, 52] on input "bu" at bounding box center [50, 50] width 100 height 18
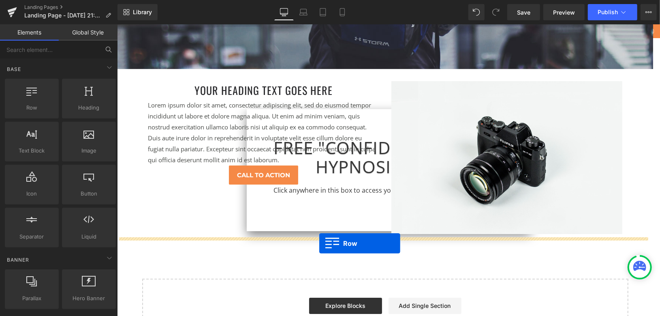
drag, startPoint x: 184, startPoint y: 137, endPoint x: 319, endPoint y: 242, distance: 170.9
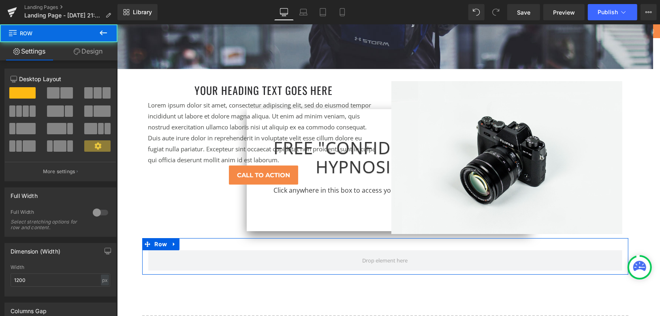
scroll to position [1629, 0]
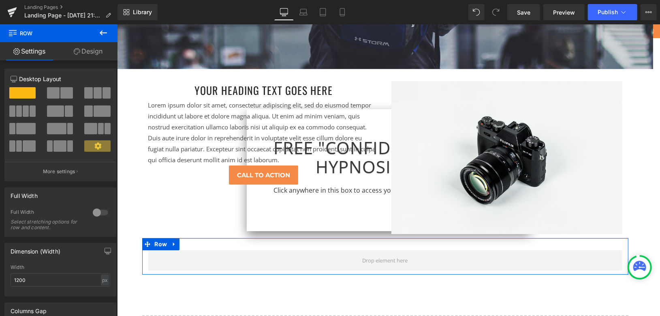
click at [30, 111] on span at bounding box center [33, 110] width 6 height 11
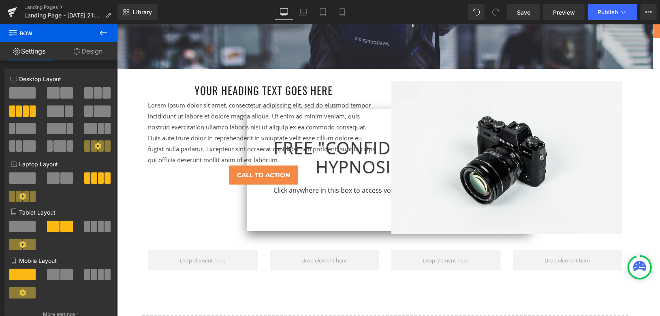
click at [101, 27] on button at bounding box center [103, 33] width 28 height 18
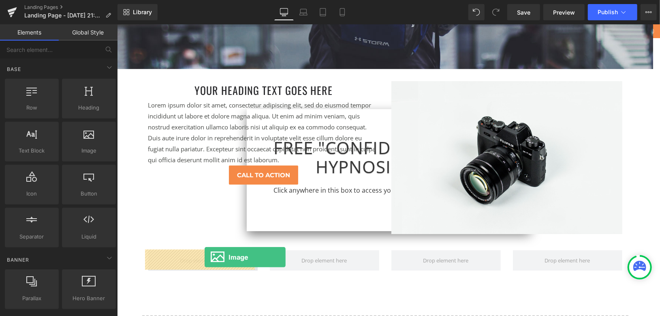
drag, startPoint x: 203, startPoint y: 167, endPoint x: 204, endPoint y: 257, distance: 89.6
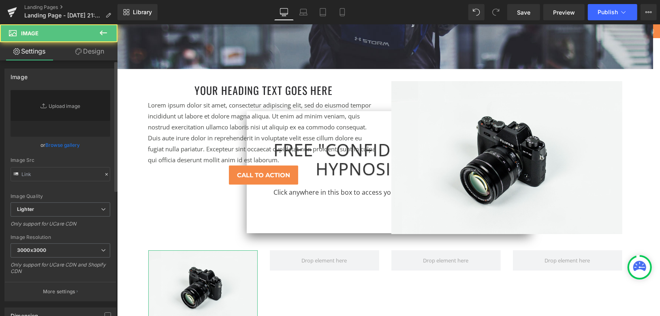
type input "//[DOMAIN_NAME][URL]"
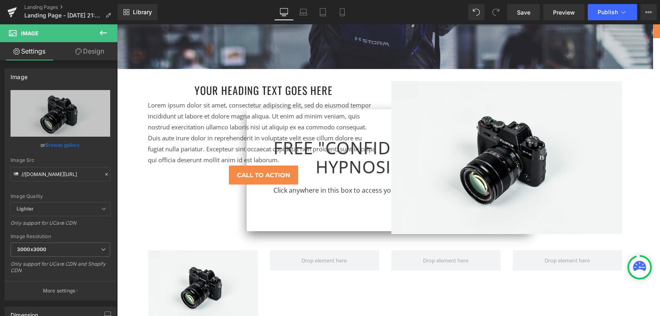
drag, startPoint x: 104, startPoint y: 30, endPoint x: 93, endPoint y: 54, distance: 25.9
click at [103, 30] on icon at bounding box center [103, 33] width 10 height 10
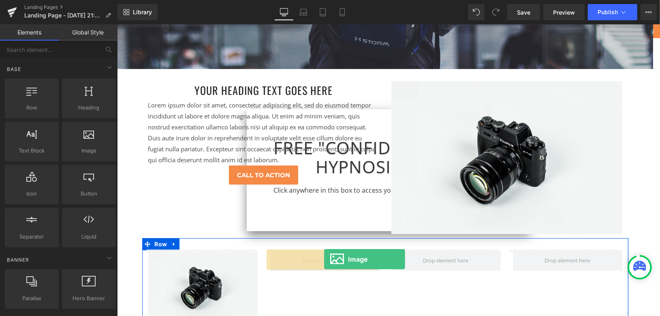
drag, startPoint x: 230, startPoint y: 184, endPoint x: 324, endPoint y: 258, distance: 120.0
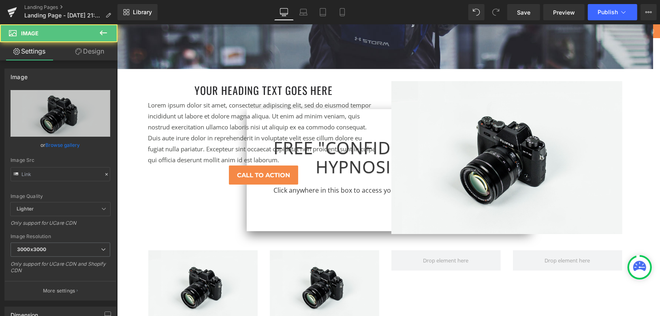
type input "//[DOMAIN_NAME][URL]"
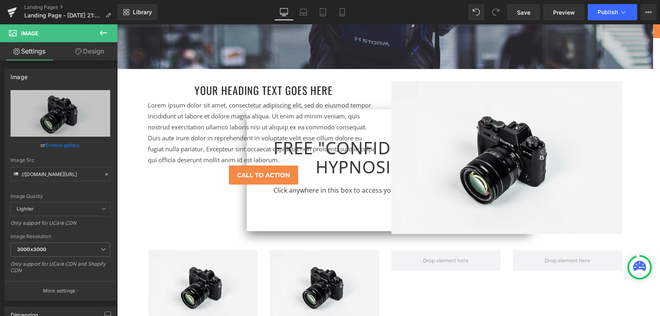
click at [104, 32] on icon at bounding box center [103, 33] width 10 height 10
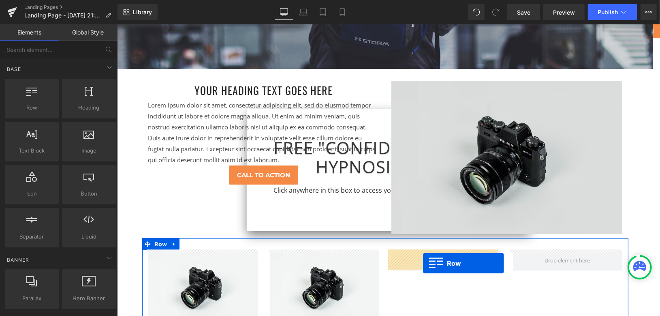
drag, startPoint x: 156, startPoint y: 123, endPoint x: 426, endPoint y: 203, distance: 281.6
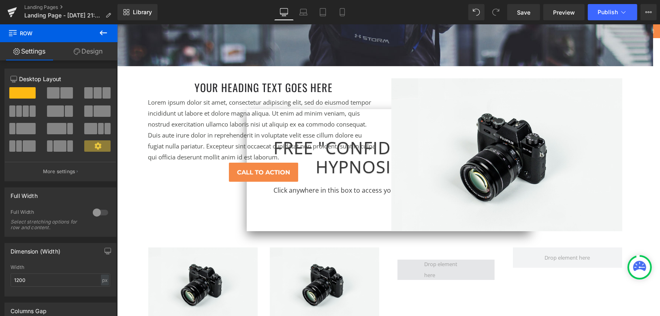
scroll to position [1674, 0]
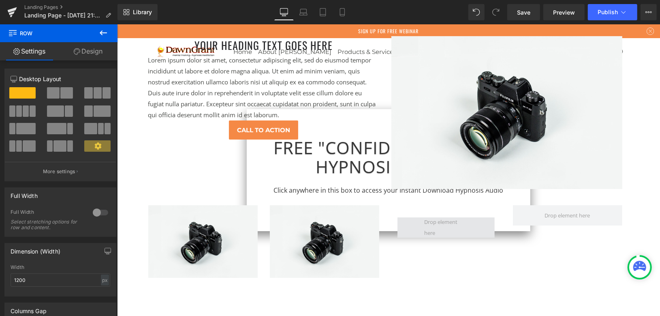
click at [439, 222] on span at bounding box center [445, 227] width 49 height 26
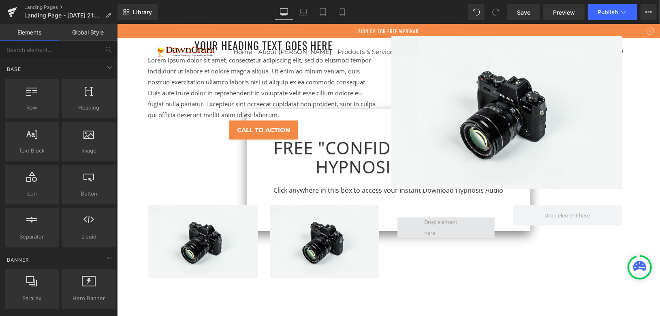
click at [413, 227] on span at bounding box center [445, 227] width 97 height 20
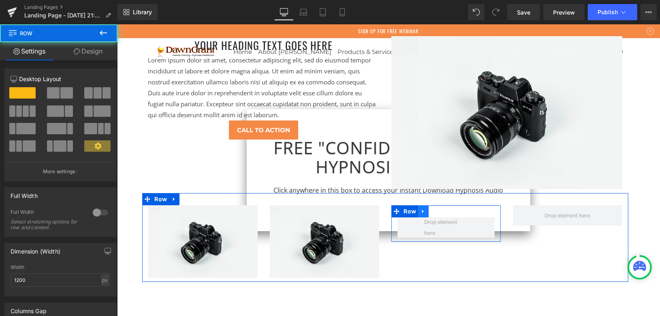
click at [422, 211] on link at bounding box center [423, 211] width 11 height 12
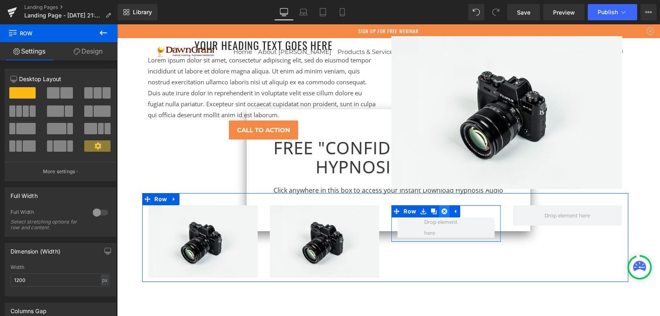
click at [441, 209] on icon at bounding box center [444, 211] width 6 height 6
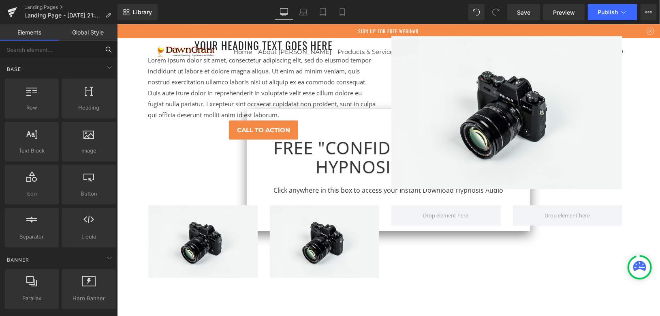
click at [65, 49] on input "text" at bounding box center [50, 50] width 100 height 18
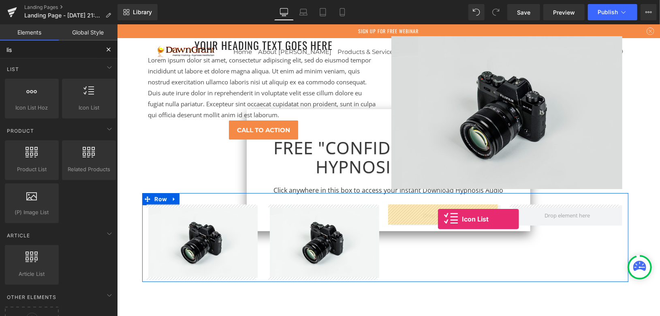
drag, startPoint x: 230, startPoint y: 141, endPoint x: 454, endPoint y: 182, distance: 227.5
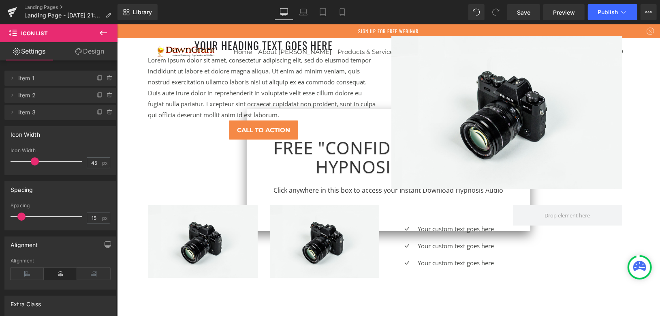
click at [103, 32] on icon at bounding box center [103, 32] width 7 height 5
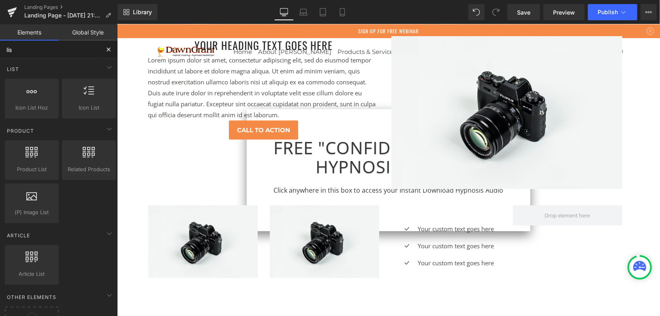
click at [40, 55] on input "lis" at bounding box center [50, 50] width 100 height 18
type input "head"
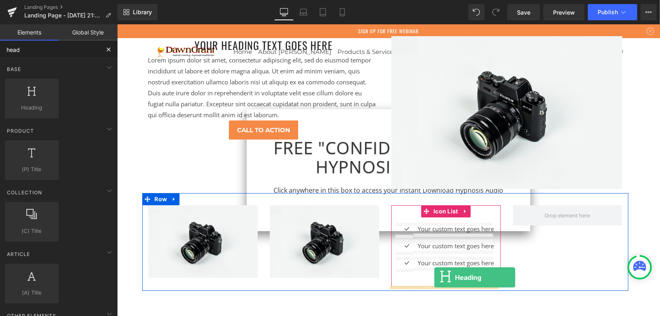
drag, startPoint x: 230, startPoint y: 164, endPoint x: 434, endPoint y: 277, distance: 233.1
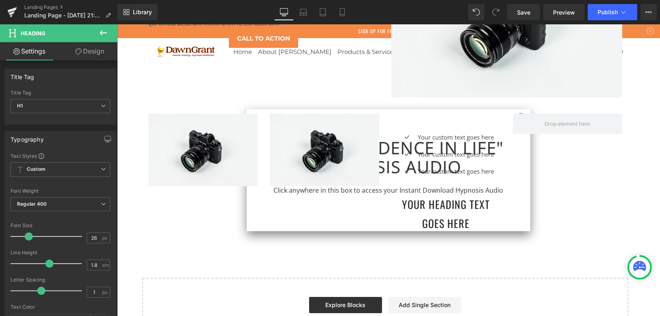
scroll to position [1764, 0]
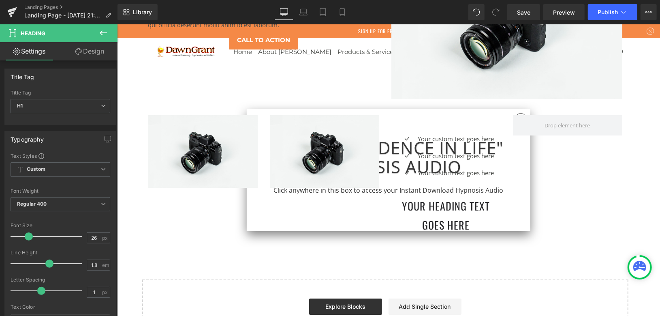
click at [439, 152] on div "Your custom text goes here Text Block" at bounding box center [455, 155] width 78 height 11
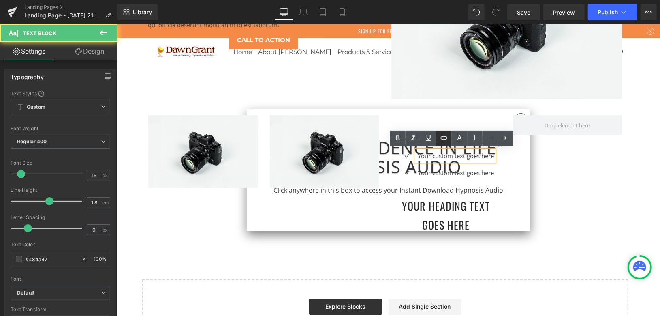
click at [446, 131] on link at bounding box center [443, 137] width 15 height 15
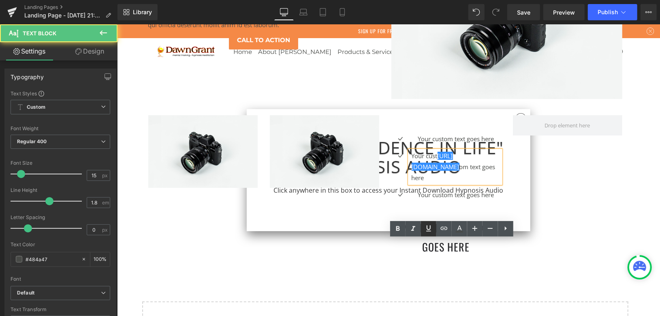
scroll to position [1674, 0]
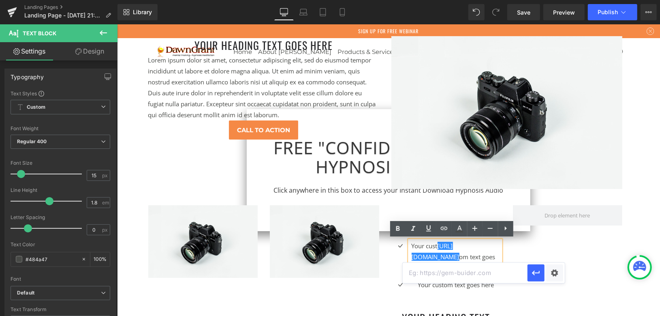
click at [522, 246] on div "Image Image Icon Your custom text goes here Text Block Icon Your cust https://g…" at bounding box center [385, 271] width 486 height 158
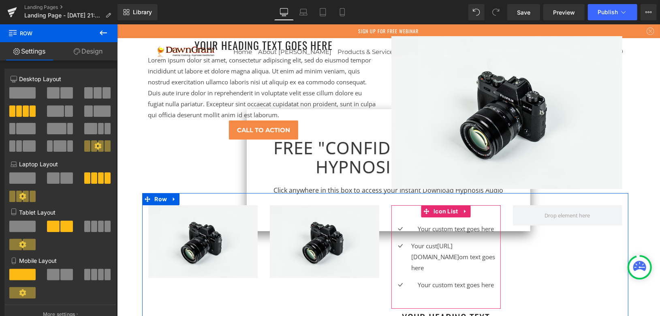
click at [402, 215] on div "Icon Your custom text goes here Text Block Icon Your cust https://gem-3910432.n…" at bounding box center [445, 256] width 109 height 103
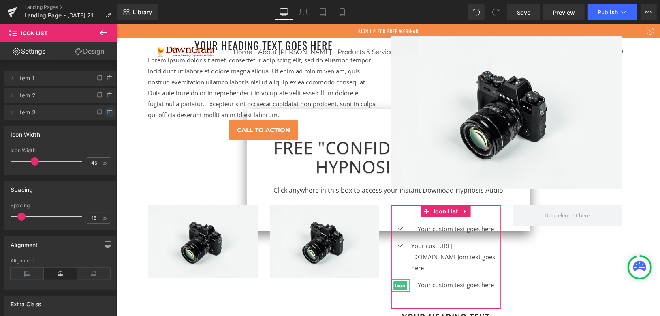
click at [109, 110] on icon at bounding box center [110, 110] width 2 height 1
click at [107, 93] on icon at bounding box center [110, 95] width 6 height 6
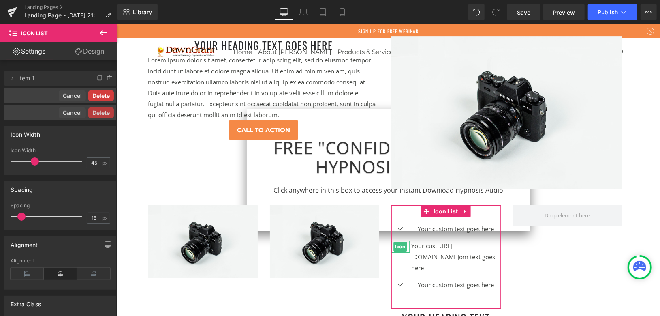
click at [101, 95] on button "Delete" at bounding box center [101, 95] width 26 height 11
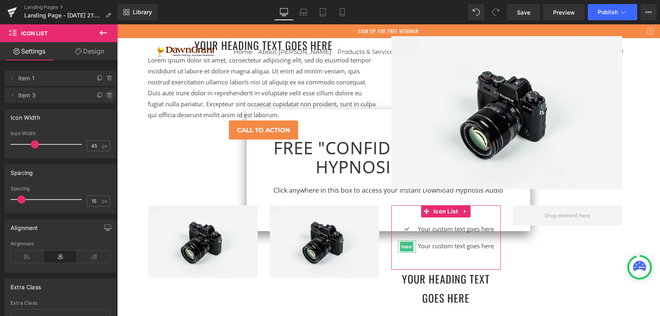
click at [107, 95] on icon at bounding box center [110, 95] width 6 height 6
drag, startPoint x: 99, startPoint y: 92, endPoint x: 6, endPoint y: 80, distance: 94.0
click at [99, 92] on button "Delete" at bounding box center [101, 95] width 26 height 11
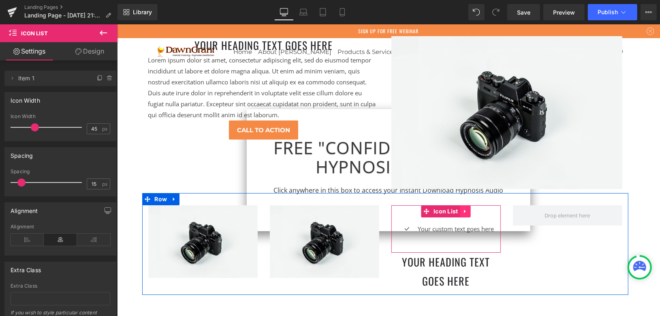
click at [462, 212] on icon at bounding box center [465, 211] width 6 height 6
click at [457, 210] on icon at bounding box center [460, 211] width 6 height 6
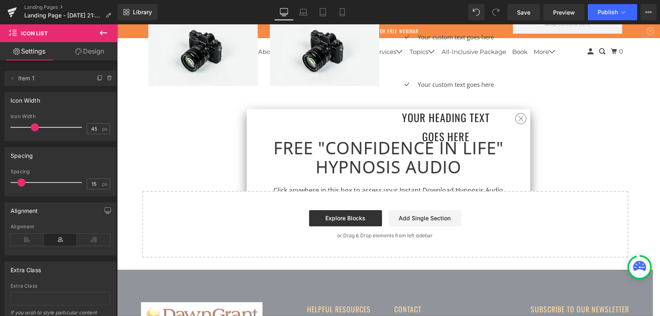
scroll to position [1779, 0]
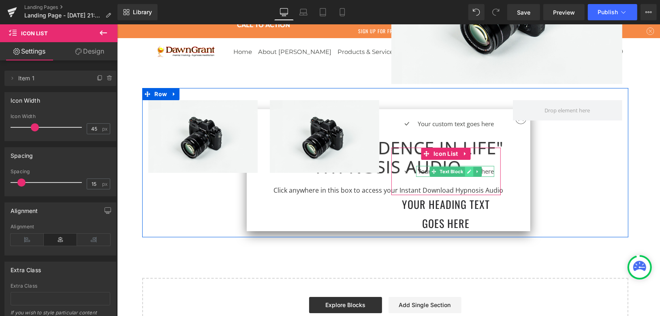
click at [468, 168] on link at bounding box center [469, 171] width 9 height 10
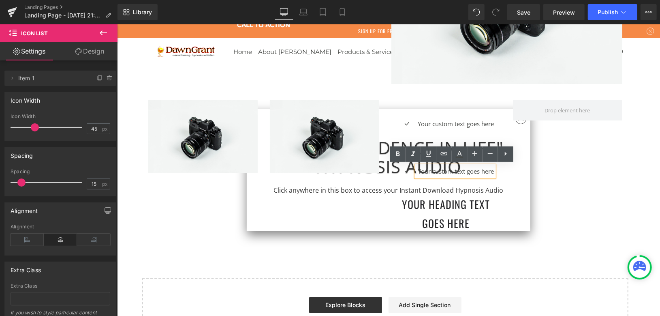
click at [511, 201] on div "Image Image Icon Your custom text goes here Text Block Icon List Icon Your cust…" at bounding box center [385, 162] width 486 height 149
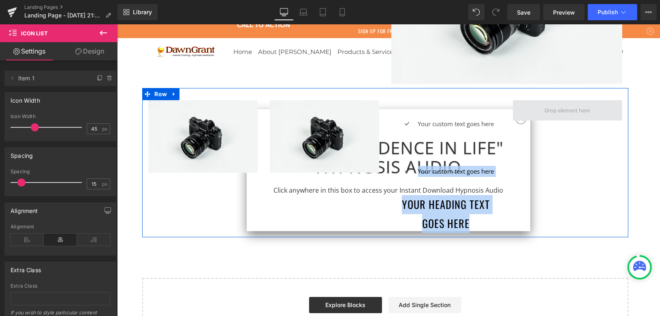
click at [569, 108] on div "Image Image Icon Your custom text goes here Text Block Icon List Icon Your cust…" at bounding box center [385, 162] width 486 height 149
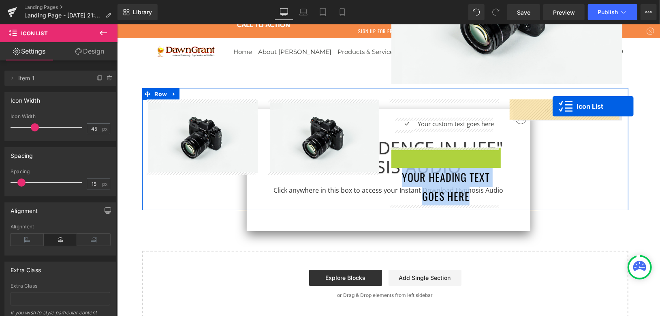
drag, startPoint x: 427, startPoint y: 147, endPoint x: 552, endPoint y: 106, distance: 131.7
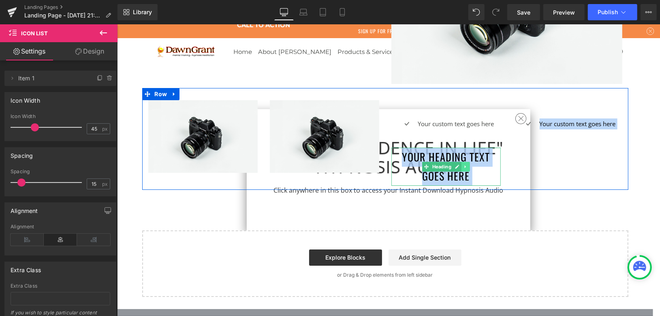
click at [464, 166] on icon at bounding box center [464, 166] width 1 height 3
click at [460, 165] on icon at bounding box center [461, 166] width 4 height 4
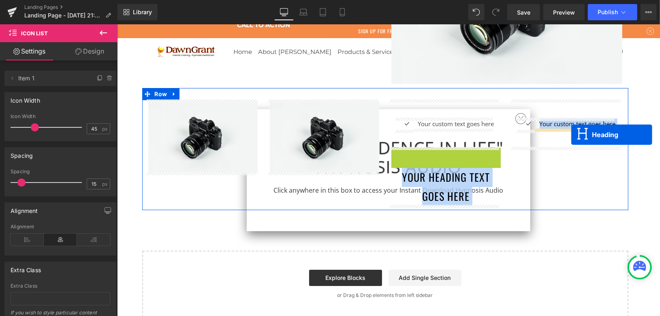
drag, startPoint x: 411, startPoint y: 165, endPoint x: 571, endPoint y: 134, distance: 163.0
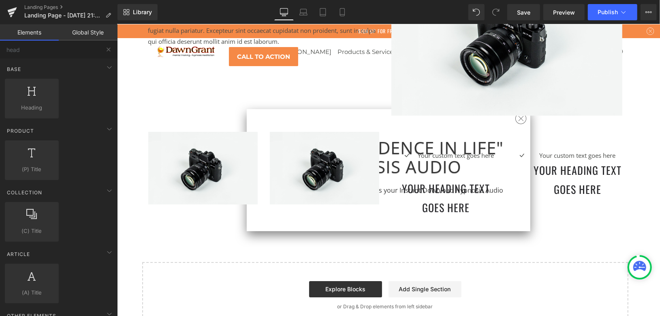
scroll to position [1734, 0]
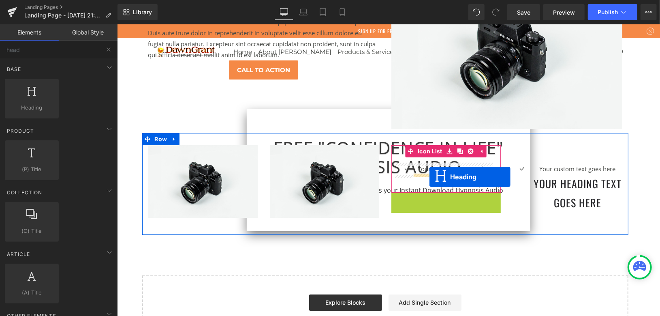
drag, startPoint x: 423, startPoint y: 210, endPoint x: 429, endPoint y: 176, distance: 34.1
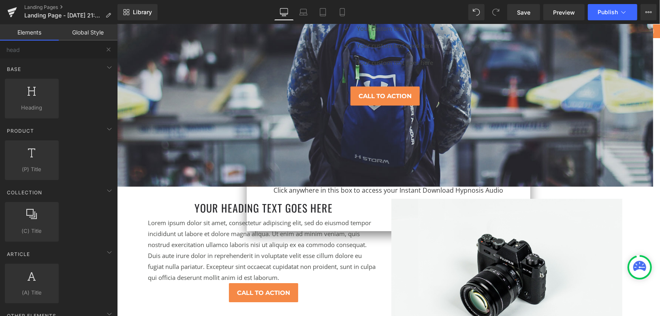
scroll to position [1644, 0]
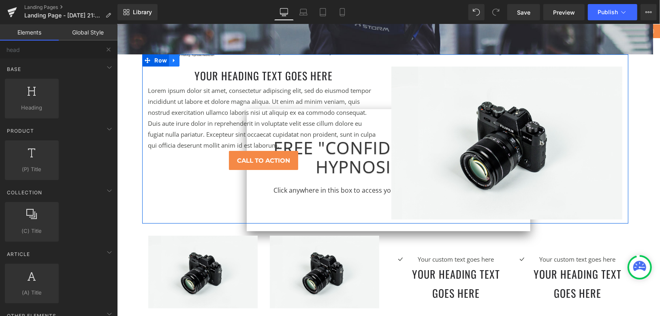
click at [171, 61] on icon at bounding box center [174, 60] width 6 height 6
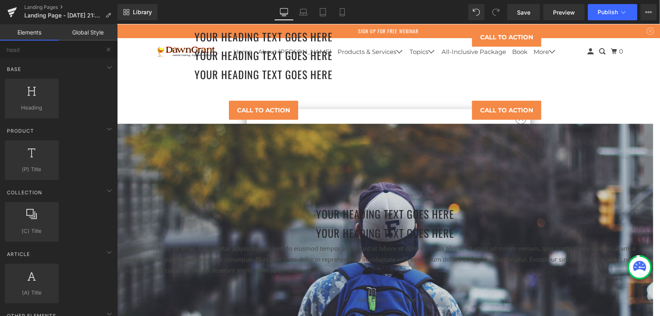
scroll to position [1193, 0]
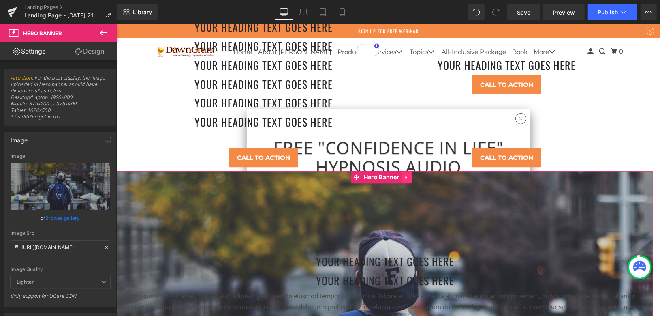
click at [408, 179] on link at bounding box center [406, 177] width 11 height 12
click at [404, 175] on link at bounding box center [401, 177] width 11 height 12
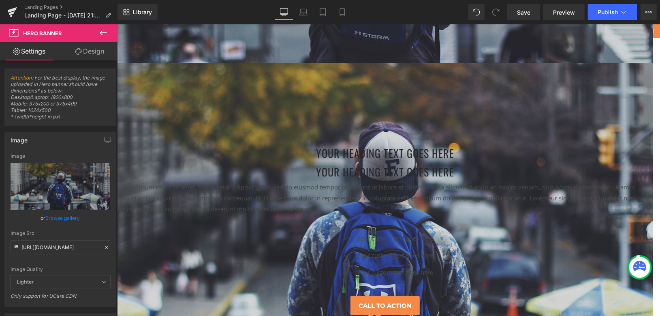
scroll to position [1640, 0]
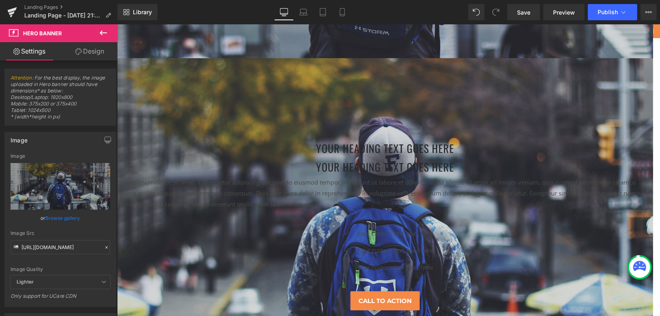
click at [178, 77] on div at bounding box center [385, 225] width 536 height 334
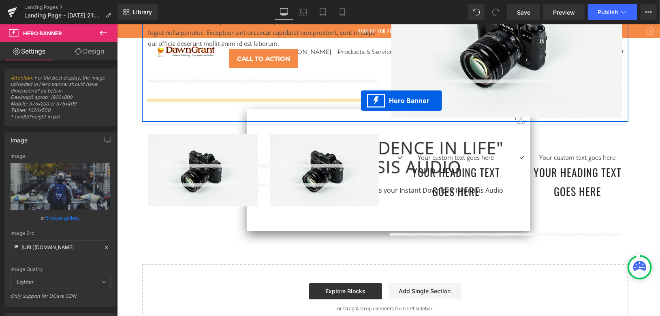
scroll to position [1775, 0]
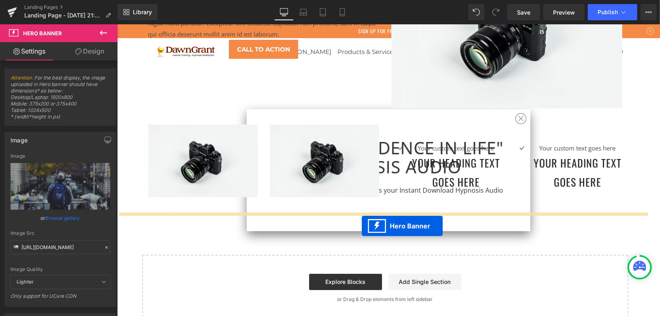
drag, startPoint x: 355, startPoint y: 63, endPoint x: 361, endPoint y: 226, distance: 162.6
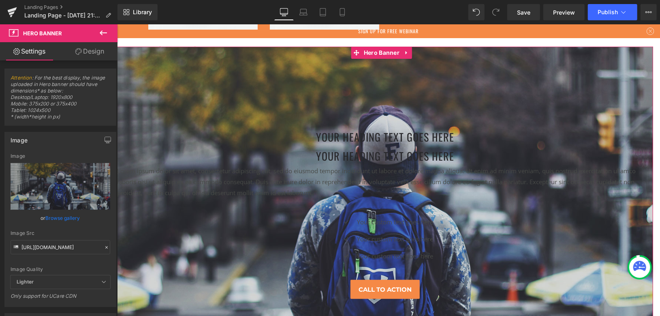
scroll to position [1935, 0]
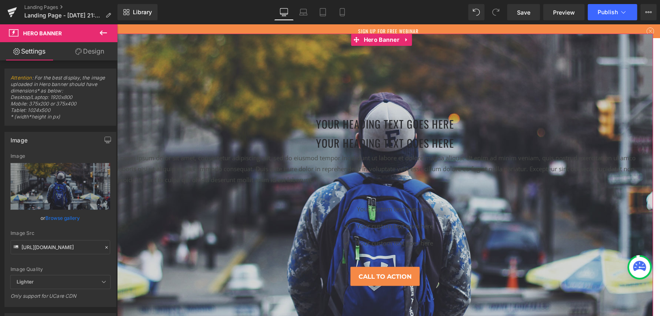
click at [117, 24] on div at bounding box center [117, 24] width 0 height 0
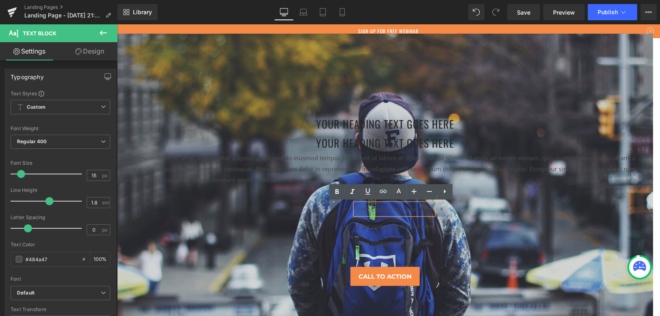
click at [440, 224] on div "Icon Your custom text goes here Text Block Icon Your custom text goes here Text…" at bounding box center [385, 228] width 536 height 51
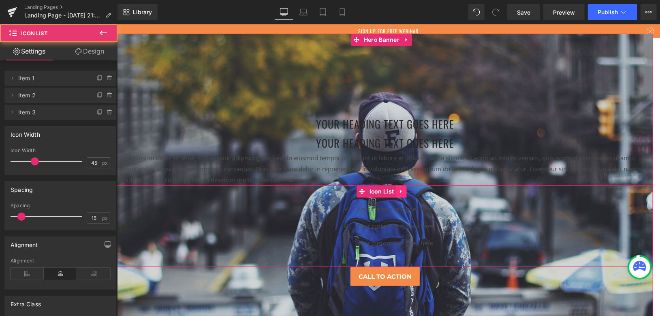
click at [398, 192] on icon at bounding box center [401, 191] width 6 height 6
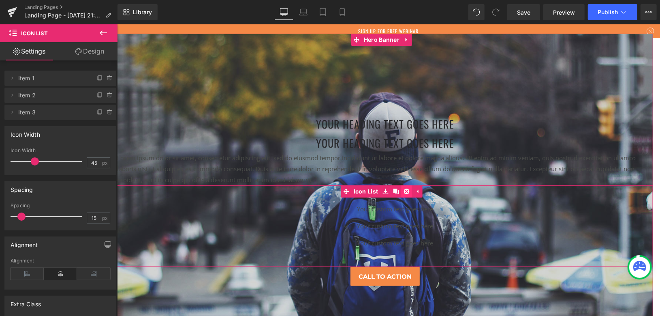
click at [406, 190] on icon at bounding box center [406, 191] width 6 height 6
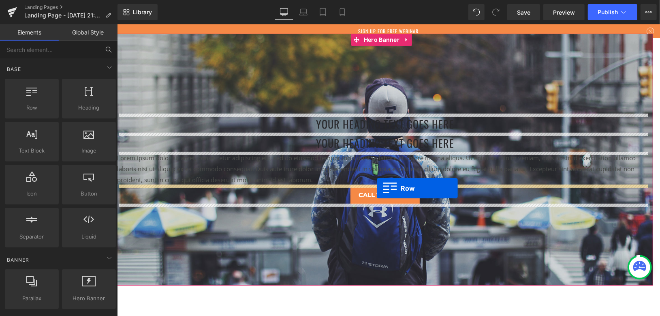
drag, startPoint x: 212, startPoint y: 145, endPoint x: 376, endPoint y: 187, distance: 170.3
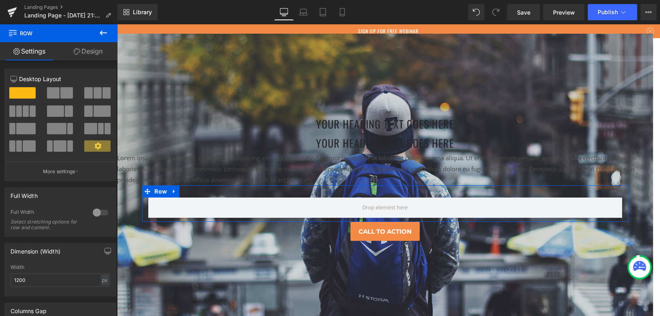
drag, startPoint x: 64, startPoint y: 92, endPoint x: 238, endPoint y: 177, distance: 194.5
click at [63, 91] on span at bounding box center [66, 92] width 13 height 11
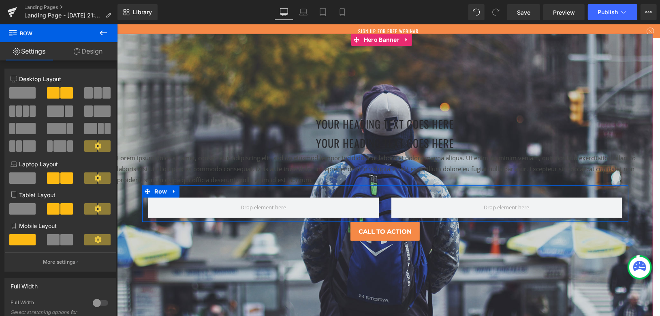
click at [385, 200] on div at bounding box center [506, 207] width 243 height 20
click at [173, 191] on icon at bounding box center [174, 191] width 6 height 6
click at [182, 190] on icon at bounding box center [185, 191] width 6 height 6
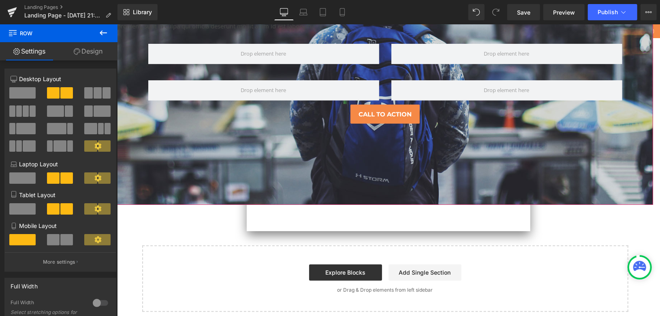
scroll to position [2099, 0]
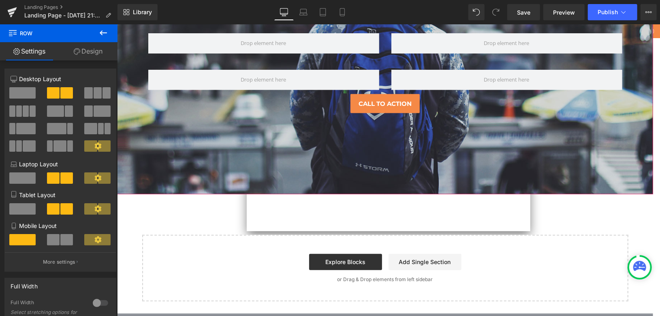
click at [390, 98] on div "Call To Action Button" at bounding box center [385, 103] width 536 height 19
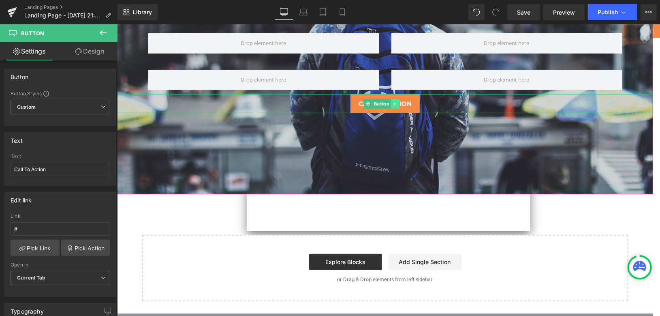
click at [393, 101] on icon at bounding box center [395, 103] width 4 height 5
click at [399, 101] on icon at bounding box center [399, 103] width 4 height 4
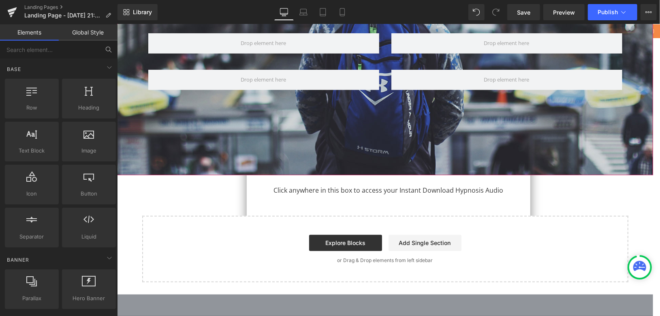
scroll to position [2009, 0]
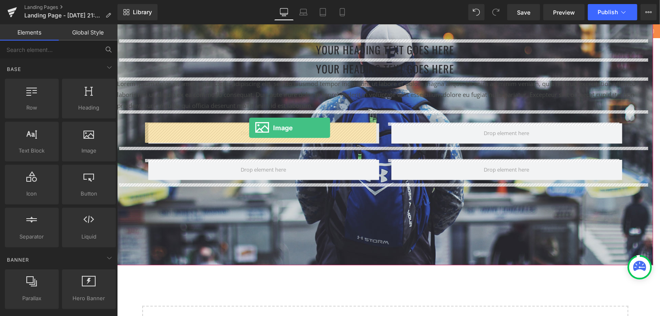
drag, startPoint x: 210, startPoint y: 167, endPoint x: 249, endPoint y: 127, distance: 55.6
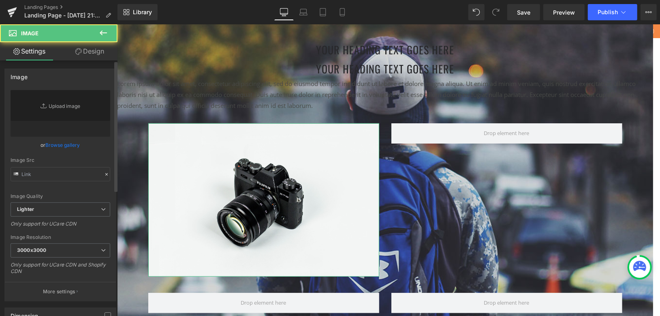
type input "//[DOMAIN_NAME][URL]"
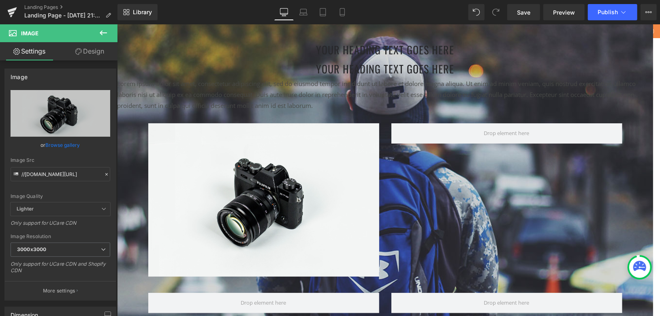
drag, startPoint x: 104, startPoint y: 30, endPoint x: 105, endPoint y: 40, distance: 9.4
click at [104, 30] on icon at bounding box center [103, 33] width 10 height 10
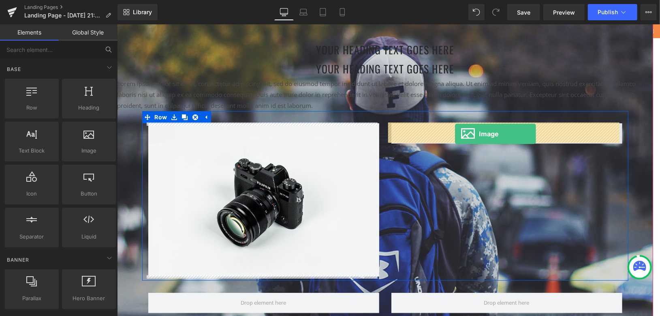
drag, startPoint x: 205, startPoint y: 170, endPoint x: 455, endPoint y: 133, distance: 252.0
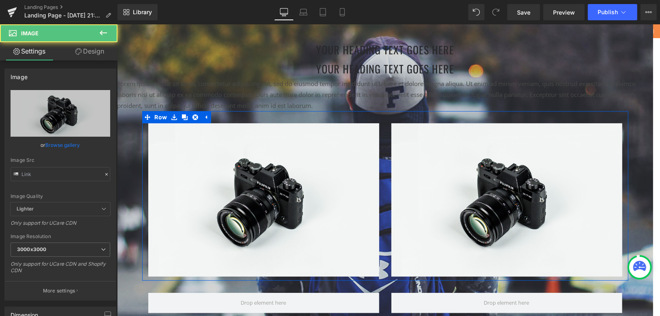
type input "//[DOMAIN_NAME][URL]"
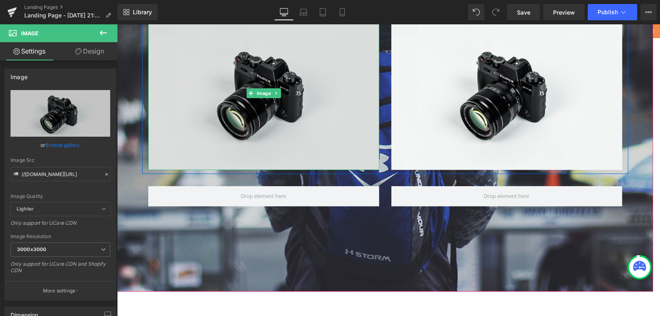
scroll to position [2144, 0]
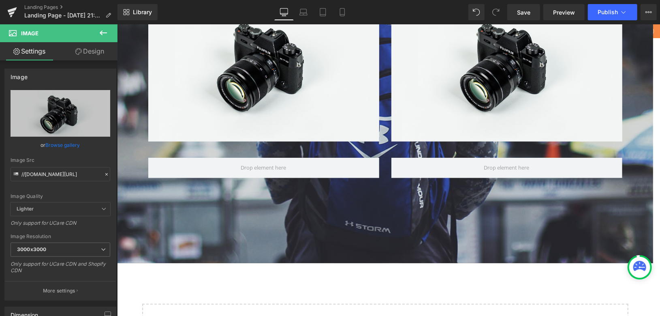
drag, startPoint x: 104, startPoint y: 34, endPoint x: 78, endPoint y: 52, distance: 31.7
click at [104, 34] on icon at bounding box center [103, 33] width 10 height 10
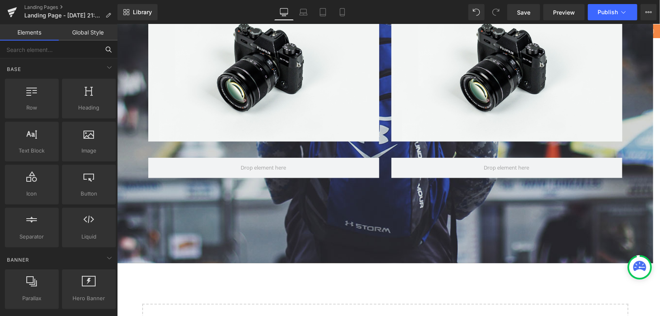
click at [60, 52] on input "text" at bounding box center [50, 50] width 100 height 18
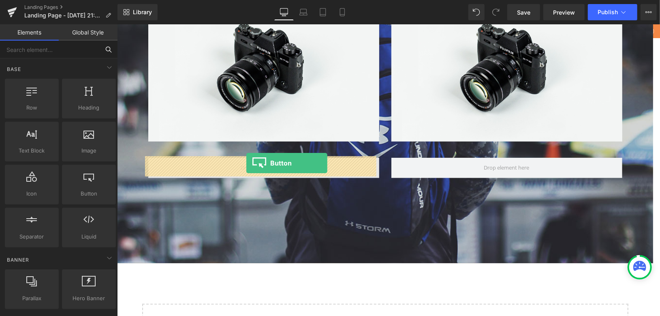
drag, startPoint x: 232, startPoint y: 207, endPoint x: 246, endPoint y: 162, distance: 46.8
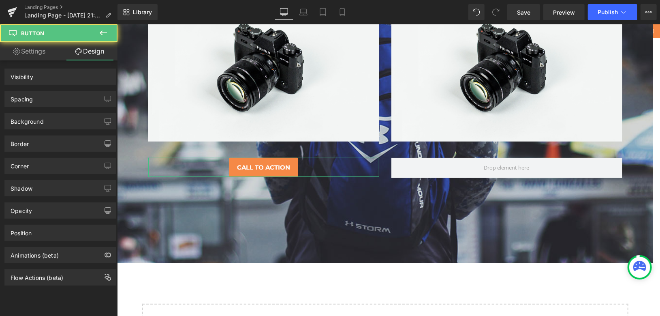
click at [102, 30] on icon at bounding box center [103, 33] width 10 height 10
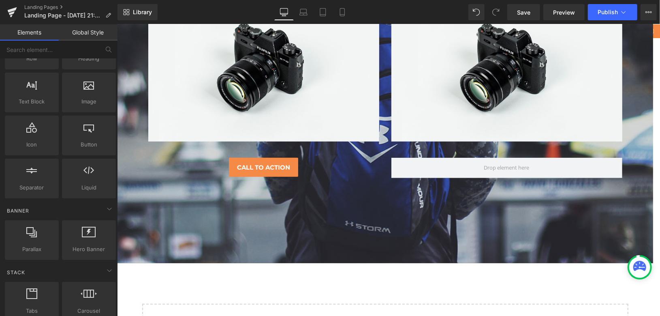
scroll to position [0, 0]
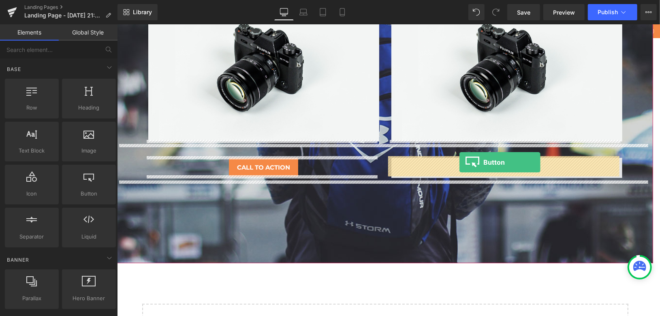
drag, startPoint x: 224, startPoint y: 201, endPoint x: 459, endPoint y: 162, distance: 237.8
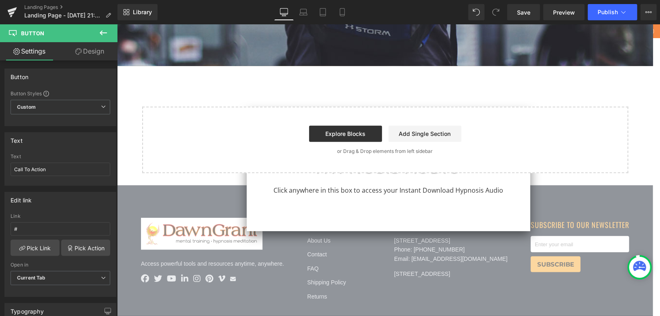
scroll to position [2361, 0]
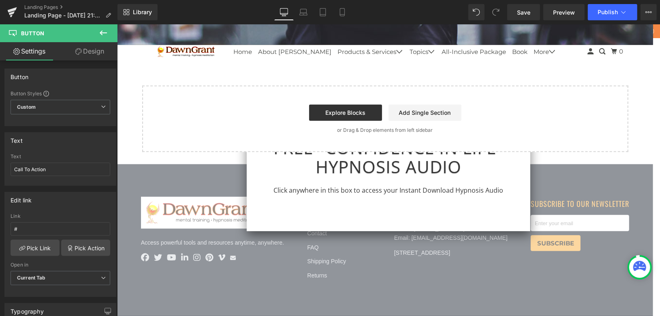
click at [105, 32] on icon at bounding box center [103, 33] width 10 height 10
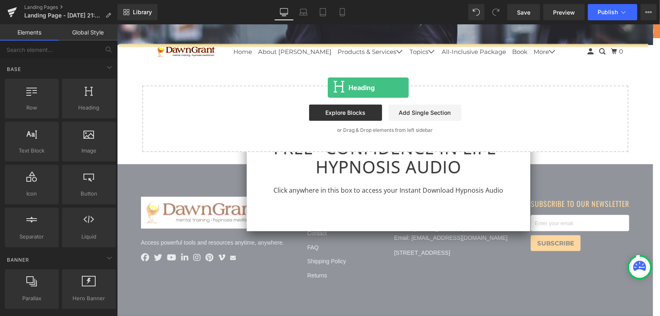
drag, startPoint x: 207, startPoint y: 121, endPoint x: 327, endPoint y: 87, distance: 125.0
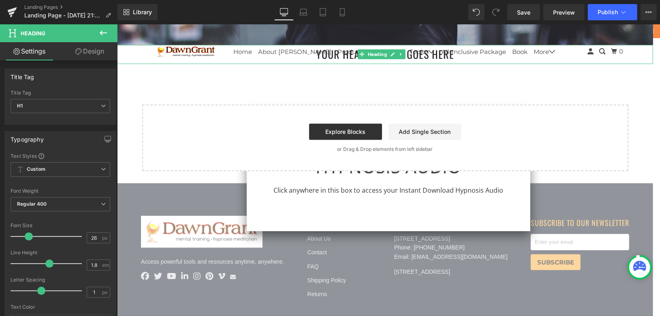
click at [328, 55] on h1 "Your heading text goes here" at bounding box center [385, 54] width 536 height 19
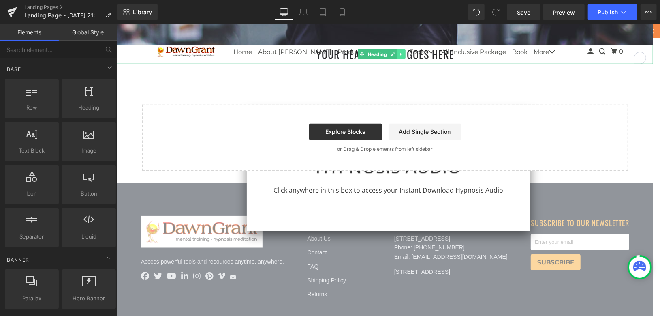
click at [402, 53] on icon at bounding box center [401, 53] width 4 height 5
click at [397, 52] on icon at bounding box center [397, 54] width 4 height 4
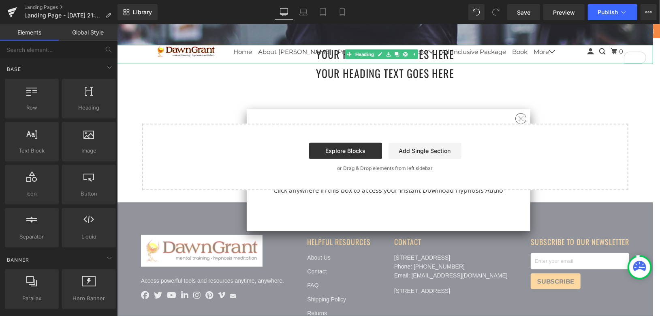
click at [325, 51] on h1 "Your heading text goes here" at bounding box center [385, 54] width 536 height 19
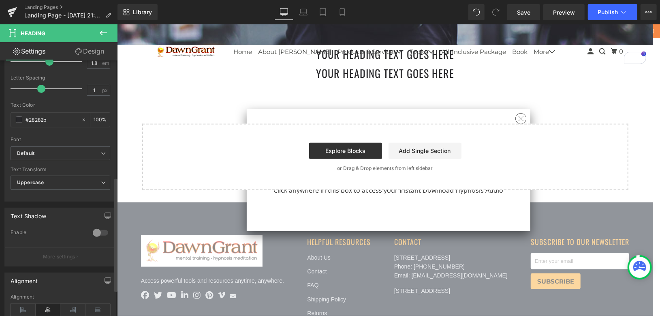
scroll to position [270, 0]
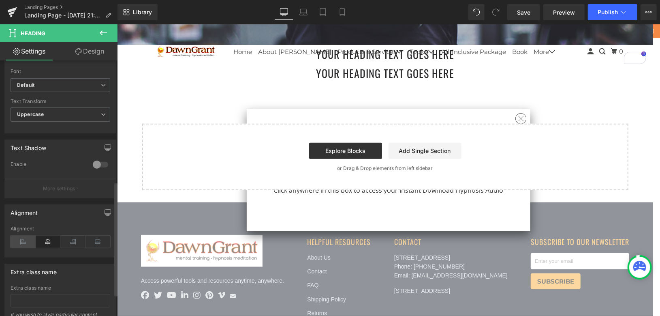
click at [19, 237] on icon at bounding box center [23, 241] width 25 height 12
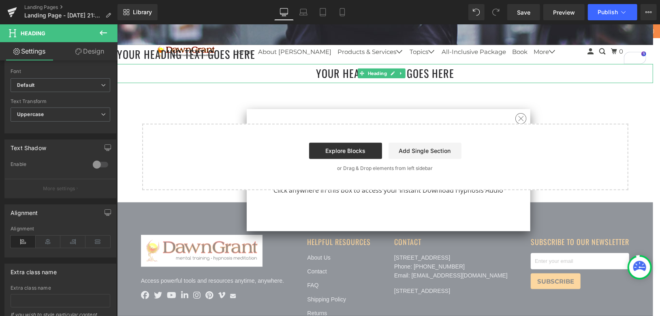
click at [290, 76] on h1 "Your heading text goes here" at bounding box center [385, 73] width 536 height 19
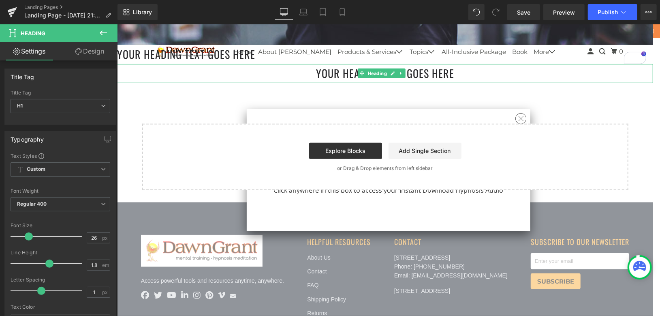
click at [286, 71] on h1 "Your heading text goes here" at bounding box center [385, 73] width 536 height 19
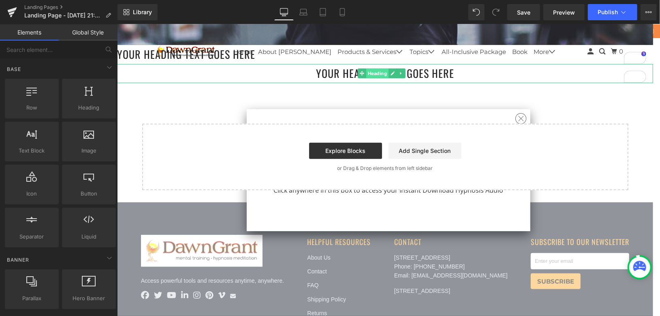
click at [373, 71] on span "Heading" at bounding box center [377, 73] width 22 height 10
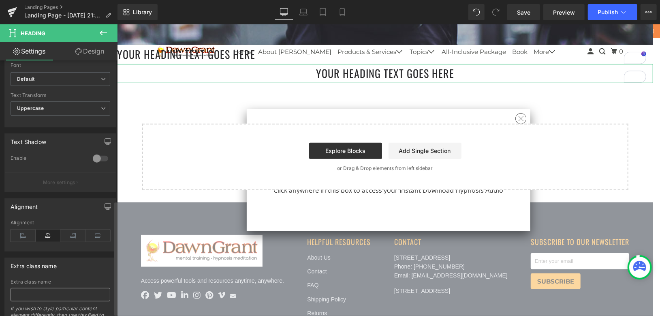
scroll to position [318, 0]
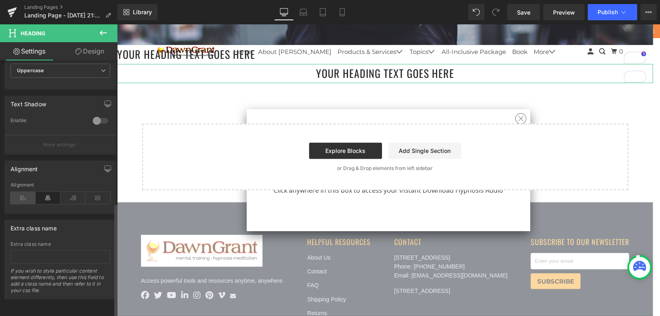
click at [24, 192] on icon at bounding box center [23, 198] width 25 height 12
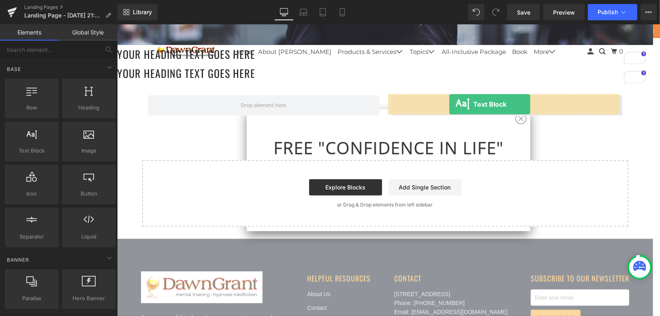
drag, startPoint x: 154, startPoint y: 167, endPoint x: 449, endPoint y: 104, distance: 302.0
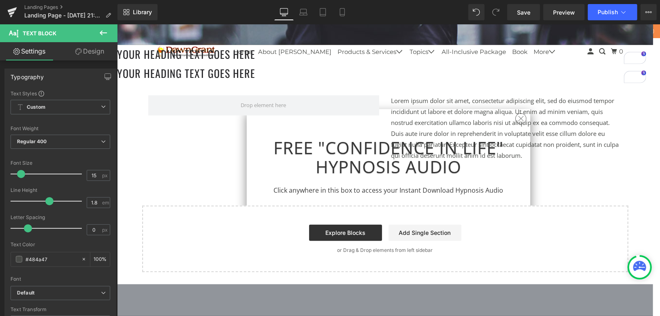
drag, startPoint x: 107, startPoint y: 31, endPoint x: 84, endPoint y: 44, distance: 26.1
click at [106, 31] on icon at bounding box center [103, 33] width 10 height 10
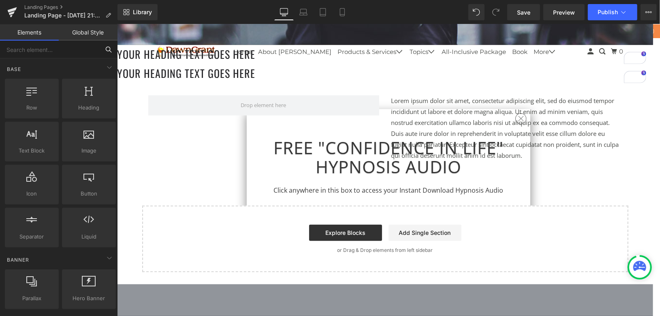
click at [52, 52] on input "text" at bounding box center [50, 50] width 100 height 18
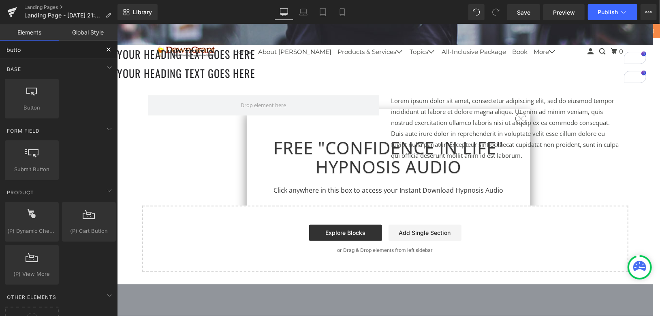
type input "button"
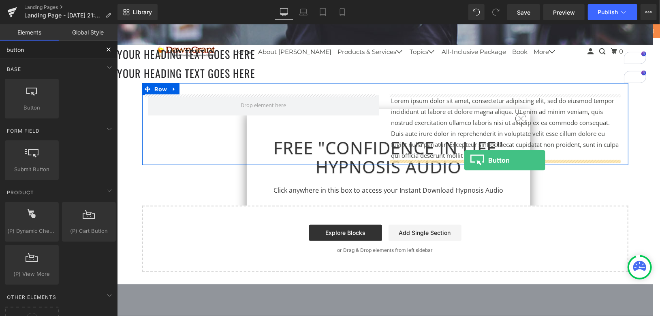
drag, startPoint x: 153, startPoint y: 125, endPoint x: 464, endPoint y: 160, distance: 313.1
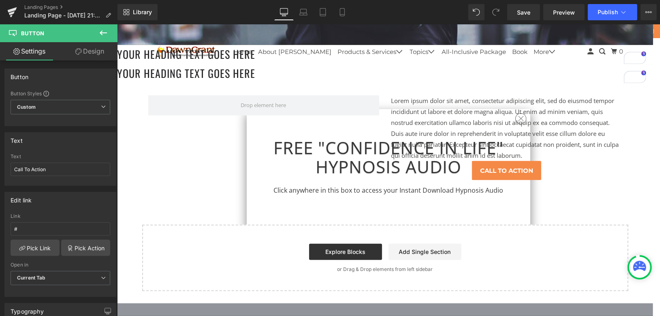
click at [102, 30] on icon at bounding box center [103, 33] width 10 height 10
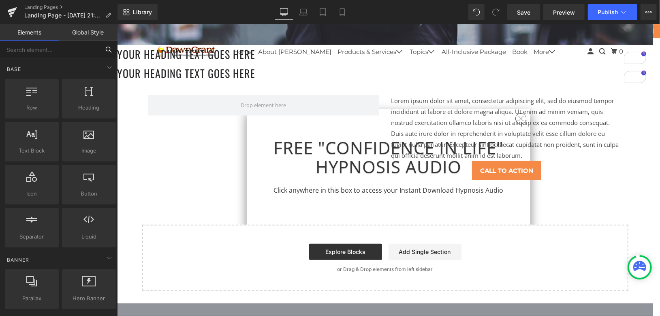
click at [66, 49] on input "text" at bounding box center [50, 50] width 100 height 18
type input "image"
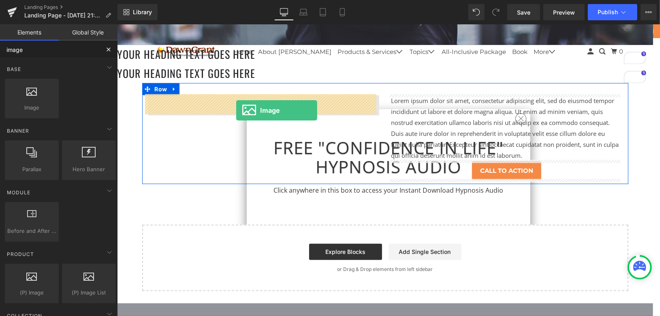
drag, startPoint x: 148, startPoint y: 122, endPoint x: 236, endPoint y: 110, distance: 88.3
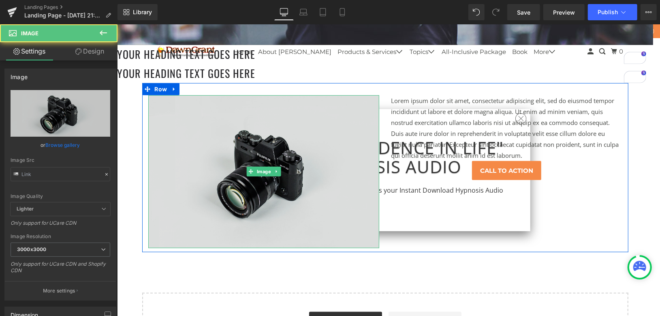
type input "//[DOMAIN_NAME][URL]"
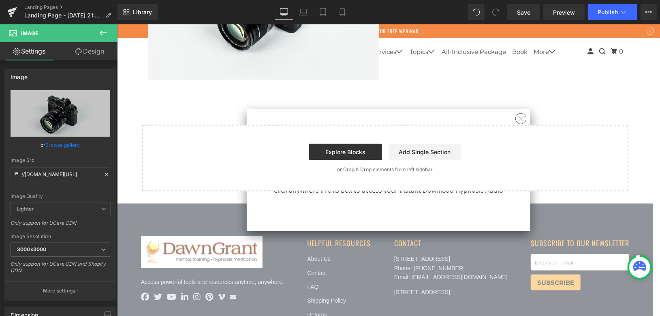
scroll to position [2529, 0]
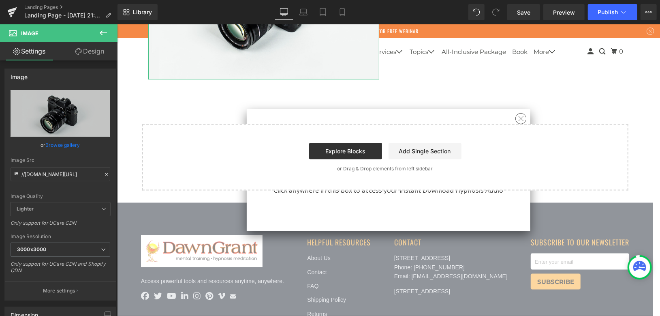
click at [103, 32] on icon at bounding box center [103, 33] width 10 height 10
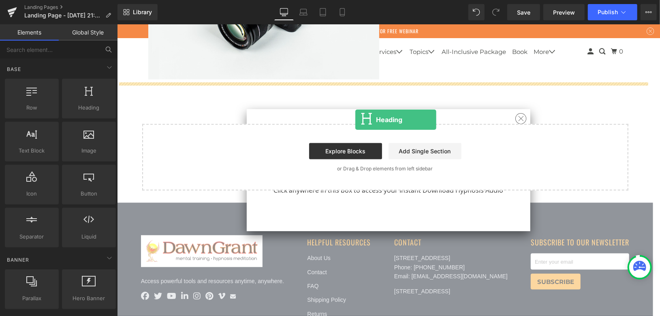
drag, startPoint x: 218, startPoint y: 117, endPoint x: 355, endPoint y: 120, distance: 136.6
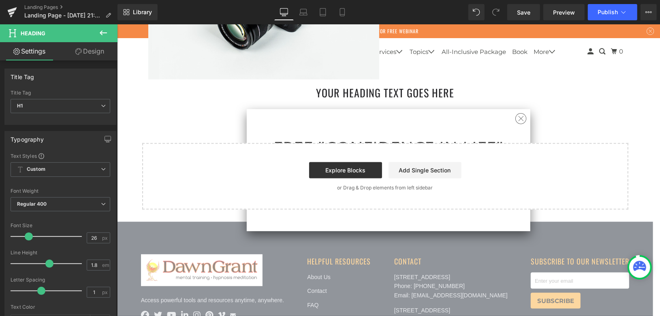
click at [104, 35] on icon at bounding box center [103, 33] width 10 height 10
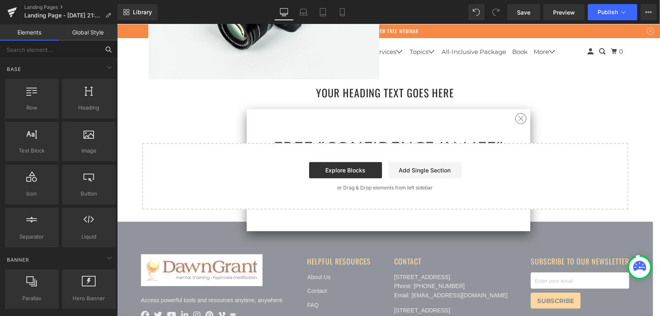
click at [61, 50] on input "text" at bounding box center [50, 50] width 100 height 18
type input "tex"
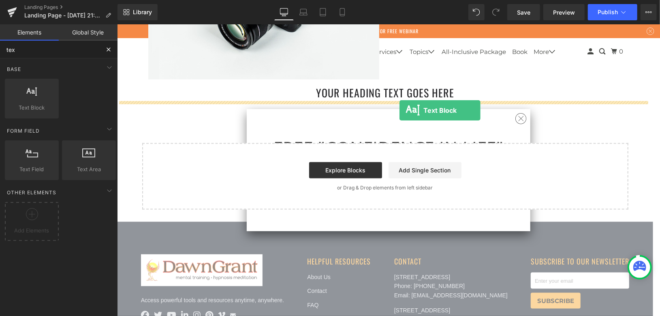
drag, startPoint x: 158, startPoint y: 123, endPoint x: 399, endPoint y: 110, distance: 241.8
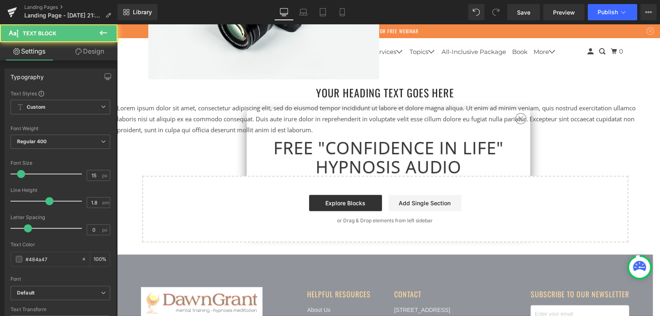
click at [100, 31] on icon at bounding box center [103, 33] width 10 height 10
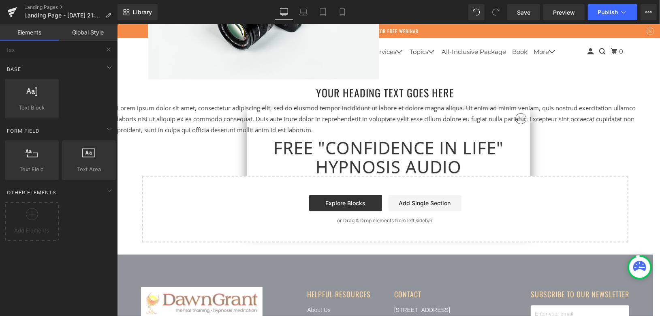
click at [63, 32] on link "Global Style" at bounding box center [88, 32] width 59 height 16
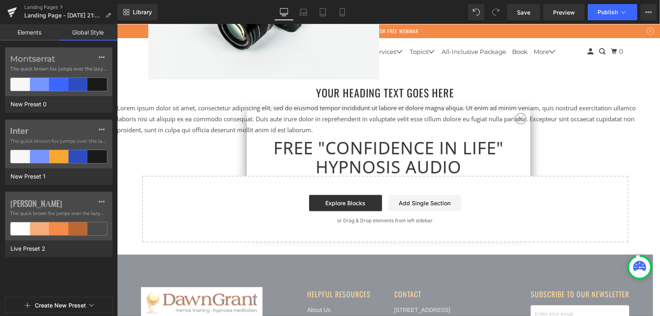
click at [33, 32] on link "Elements" at bounding box center [29, 32] width 59 height 16
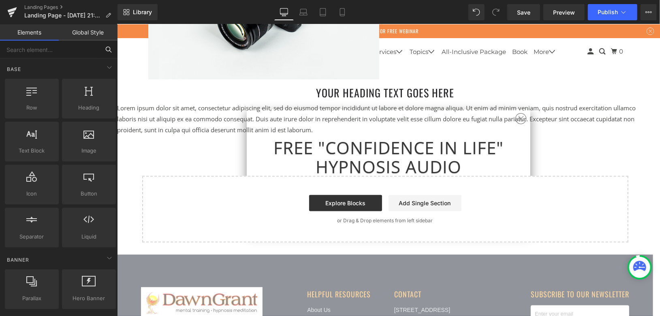
click at [75, 50] on input "text" at bounding box center [50, 50] width 100 height 18
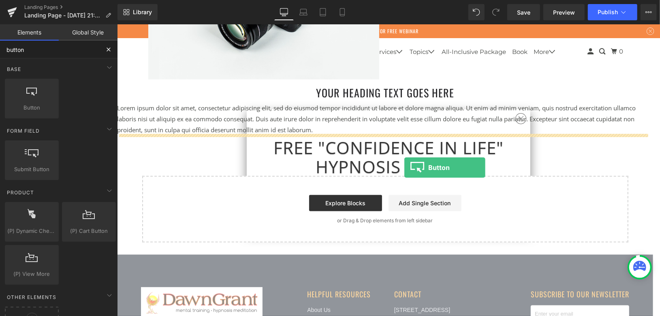
drag, startPoint x: 154, startPoint y: 129, endPoint x: 404, endPoint y: 167, distance: 252.5
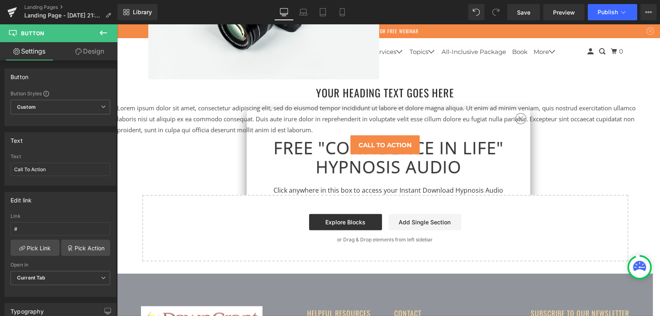
click at [104, 32] on icon at bounding box center [103, 32] width 7 height 5
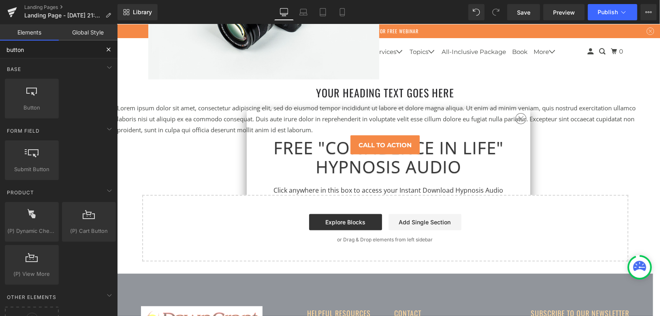
click at [70, 49] on input "button" at bounding box center [50, 50] width 100 height 18
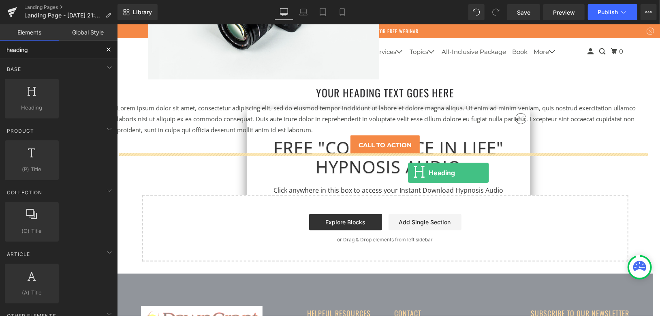
drag, startPoint x: 232, startPoint y: 133, endPoint x: 408, endPoint y: 172, distance: 180.3
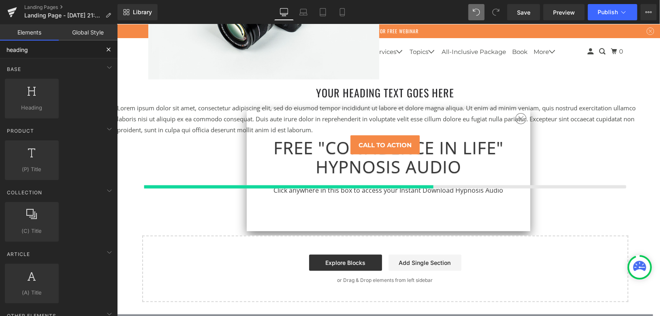
type input "heading"
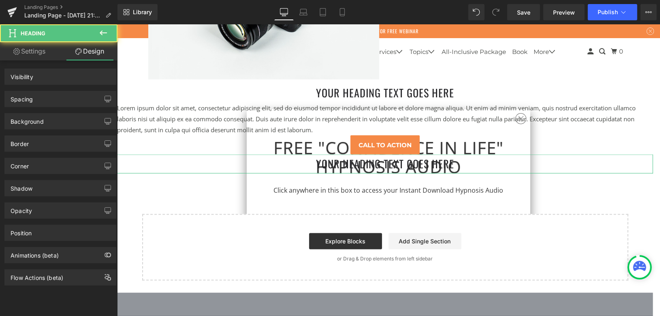
click at [103, 29] on icon at bounding box center [103, 33] width 10 height 10
click at [0, 0] on link "Global Style" at bounding box center [0, 0] width 0 height 0
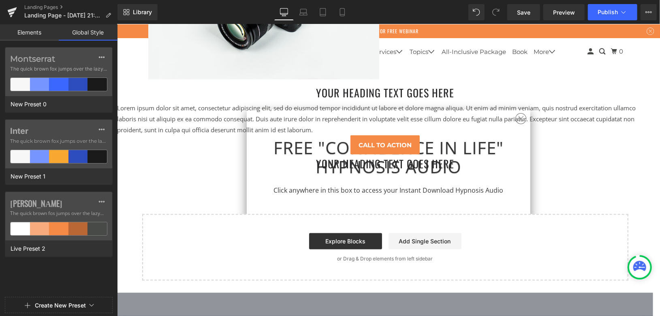
click at [38, 34] on link "Elements" at bounding box center [29, 32] width 59 height 16
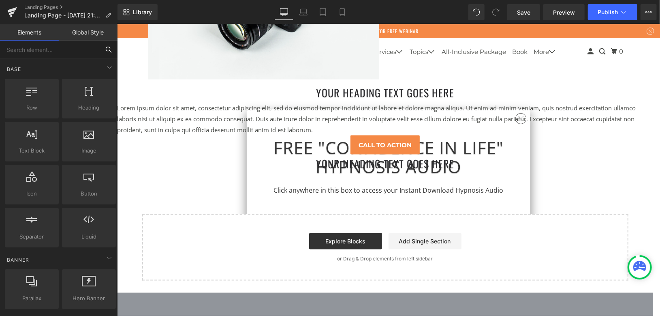
click at [90, 51] on input "text" at bounding box center [50, 50] width 100 height 18
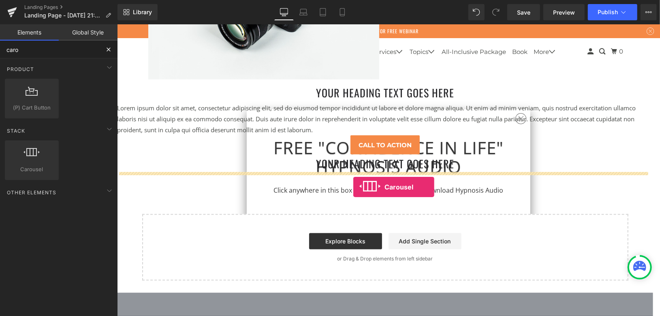
drag, startPoint x: 154, startPoint y: 174, endPoint x: 583, endPoint y: 28, distance: 453.3
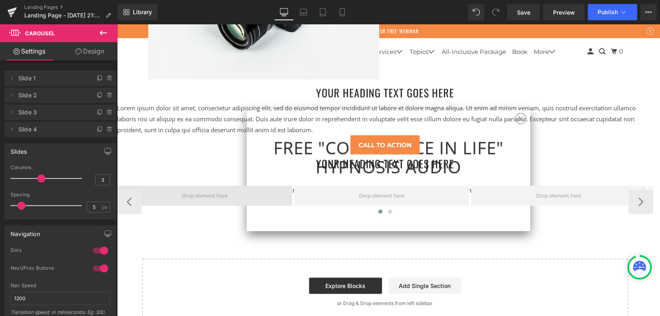
click at [161, 194] on span at bounding box center [204, 195] width 175 height 20
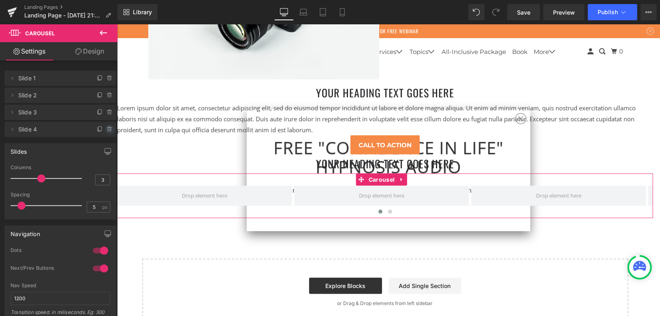
click at [109, 129] on icon at bounding box center [109, 129] width 0 height 2
click at [101, 130] on button "Delete" at bounding box center [101, 129] width 26 height 11
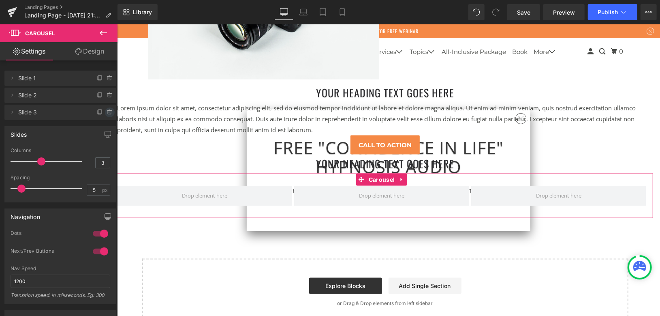
click at [107, 113] on icon at bounding box center [110, 112] width 6 height 6
click at [100, 111] on button "Delete" at bounding box center [101, 112] width 26 height 11
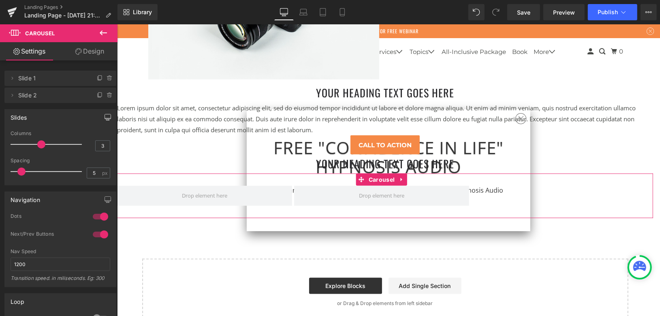
drag, startPoint x: 107, startPoint y: 92, endPoint x: 103, endPoint y: 111, distance: 19.6
click at [107, 92] on icon at bounding box center [110, 95] width 6 height 6
click at [100, 93] on button "Delete" at bounding box center [101, 95] width 26 height 11
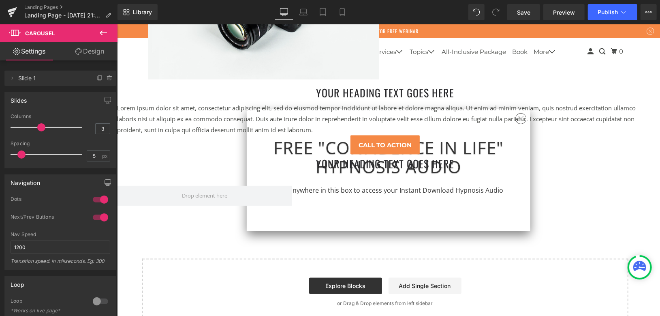
click at [103, 29] on icon at bounding box center [103, 33] width 10 height 10
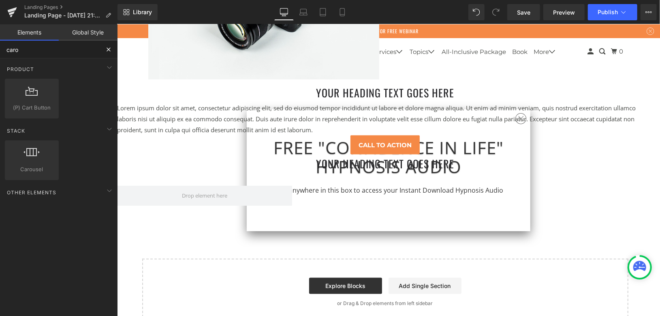
click at [64, 50] on input "caro" at bounding box center [50, 50] width 100 height 18
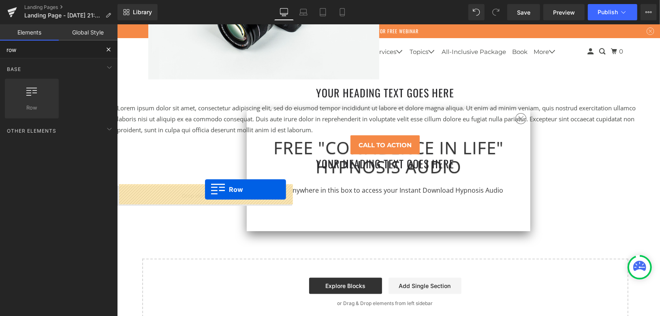
drag, startPoint x: 197, startPoint y: 144, endPoint x: 205, endPoint y: 189, distance: 45.6
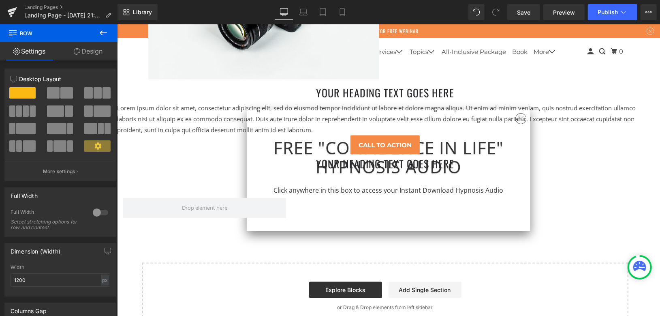
click at [105, 32] on icon at bounding box center [103, 33] width 10 height 10
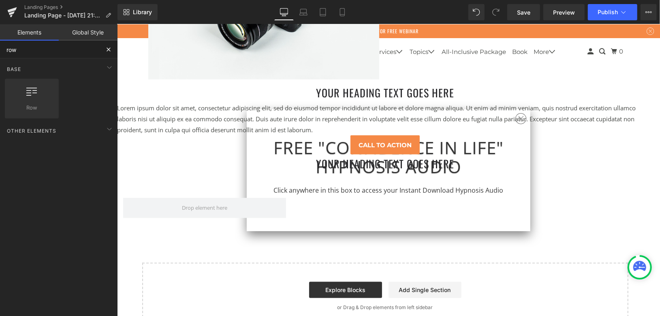
click at [61, 53] on input "row" at bounding box center [50, 50] width 100 height 18
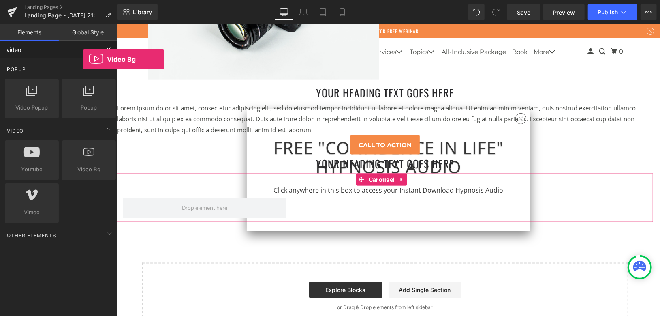
drag, startPoint x: 79, startPoint y: 166, endPoint x: 91, endPoint y: 68, distance: 98.8
click at [80, 52] on div "video Base Row rows, columns, layouts, div Heading headings, titles, h1,h2,h3,h…" at bounding box center [59, 188] width 118 height 295
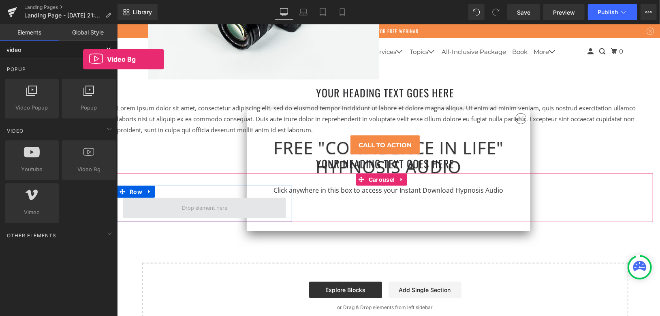
type input "video"
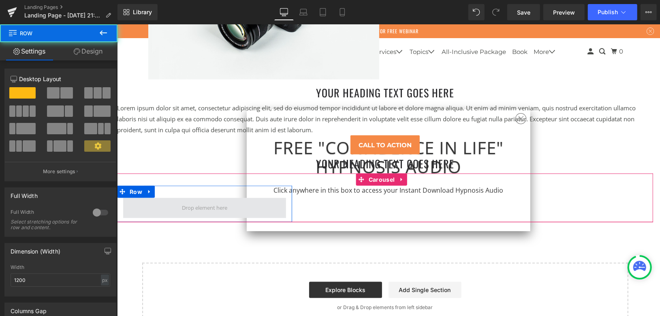
click at [156, 205] on span at bounding box center [204, 207] width 163 height 20
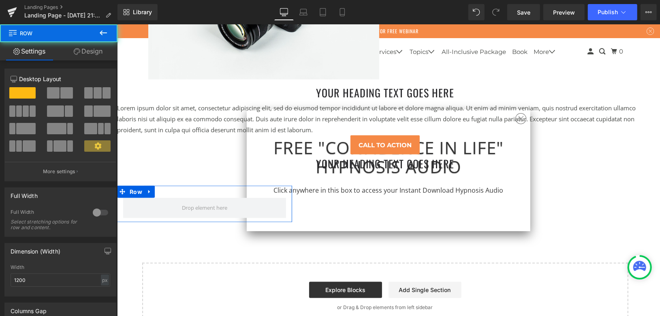
click at [61, 87] on div at bounding box center [61, 122] width 100 height 79
click at [60, 90] on span at bounding box center [66, 92] width 13 height 11
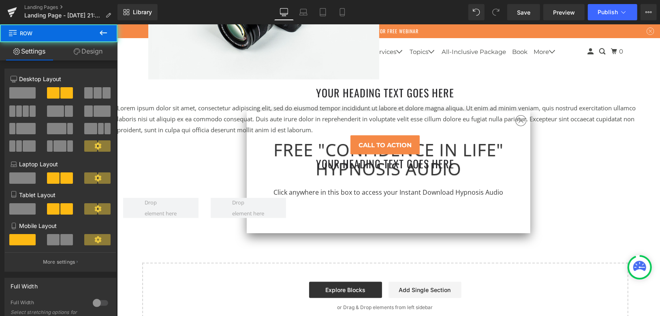
drag, startPoint x: 103, startPoint y: 30, endPoint x: 62, endPoint y: 58, distance: 49.2
click at [103, 30] on icon at bounding box center [103, 33] width 10 height 10
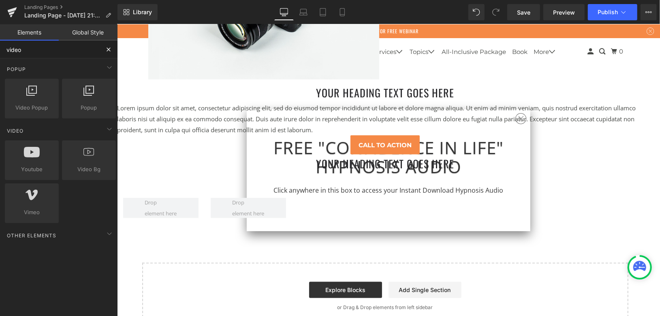
click at [65, 54] on input "video" at bounding box center [50, 50] width 100 height 18
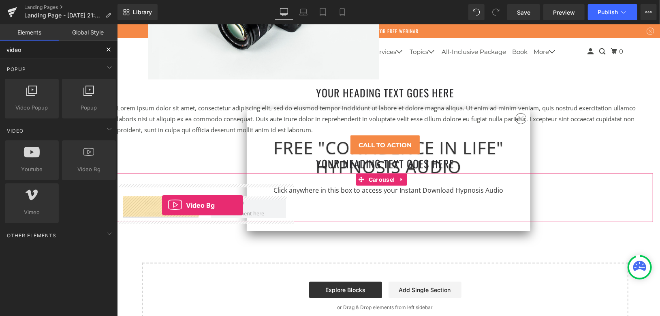
drag, startPoint x: 215, startPoint y: 202, endPoint x: 162, endPoint y: 205, distance: 53.6
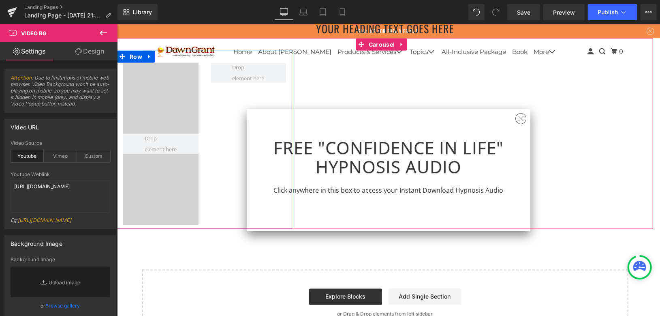
scroll to position [2619, 0]
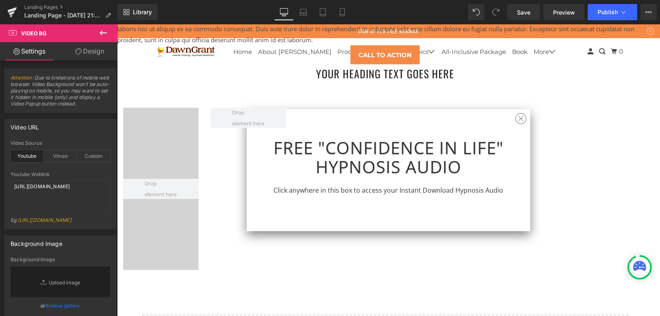
click at [103, 31] on icon at bounding box center [103, 33] width 10 height 10
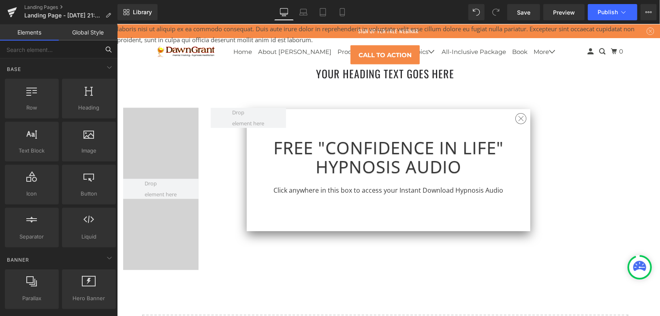
click at [68, 52] on input "text" at bounding box center [50, 50] width 100 height 18
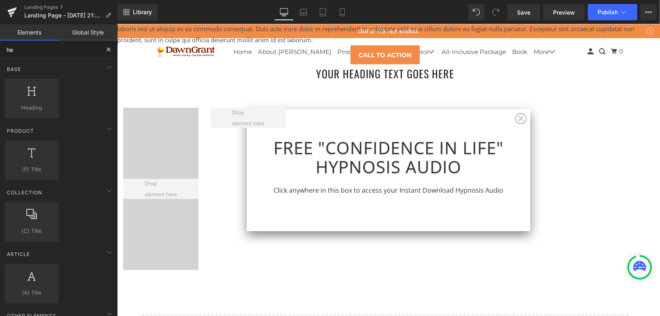
type input "h"
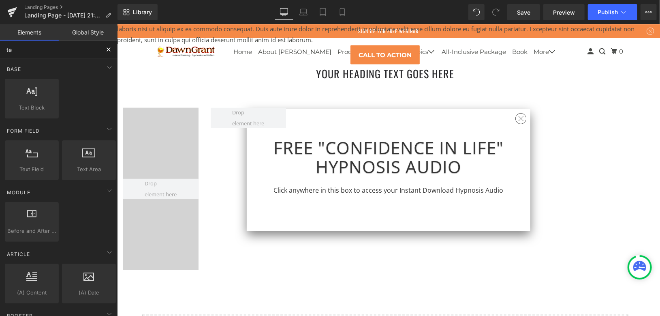
type input "tex"
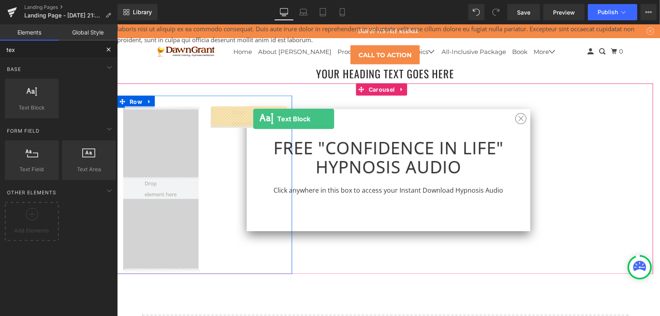
drag, startPoint x: 227, startPoint y: 149, endPoint x: 253, endPoint y: 118, distance: 40.3
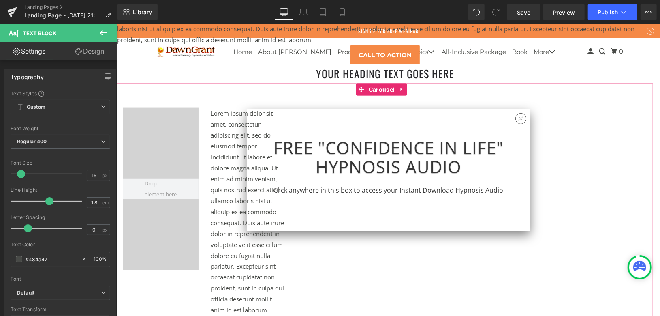
click at [317, 92] on div "Video Bg Lorem ipsum dolor sit amet, consectetur adipiscing elit, sed do eiusmo…" at bounding box center [385, 201] width 536 height 236
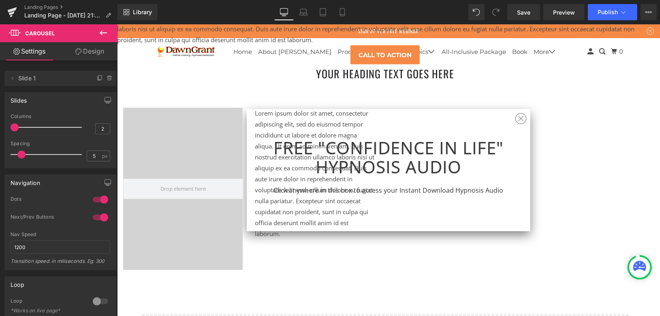
type input "1"
drag, startPoint x: 39, startPoint y: 126, endPoint x: 9, endPoint y: 126, distance: 30.0
click at [9, 126] on div "1 Columns 1 3 Columns 3 3 Columns 3 1 Columns 1 5px Spacing 5 px 5px Spacing 5 …" at bounding box center [60, 140] width 111 height 54
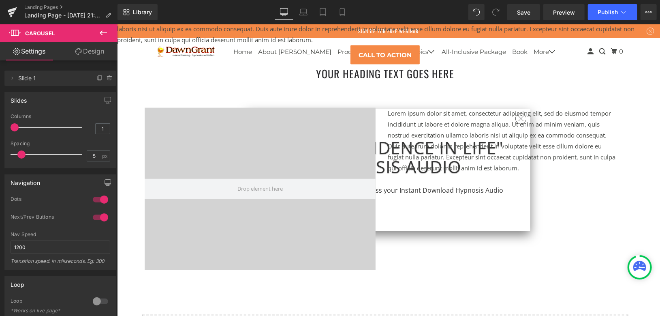
click at [101, 34] on icon at bounding box center [103, 32] width 7 height 5
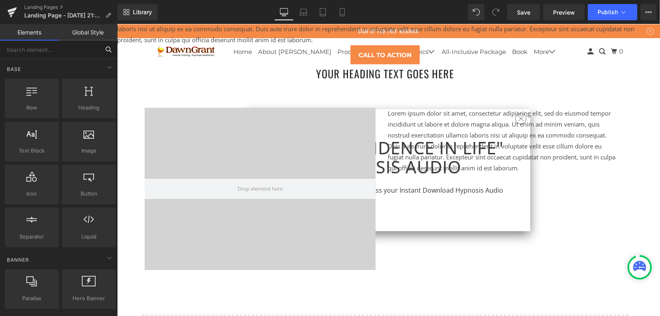
click at [73, 49] on input "text" at bounding box center [50, 50] width 100 height 18
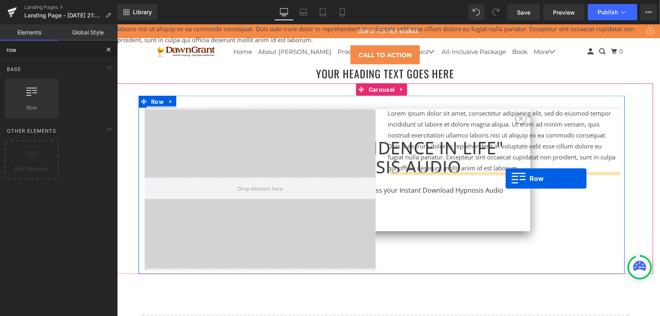
drag, startPoint x: 204, startPoint y: 130, endPoint x: 505, endPoint y: 178, distance: 304.9
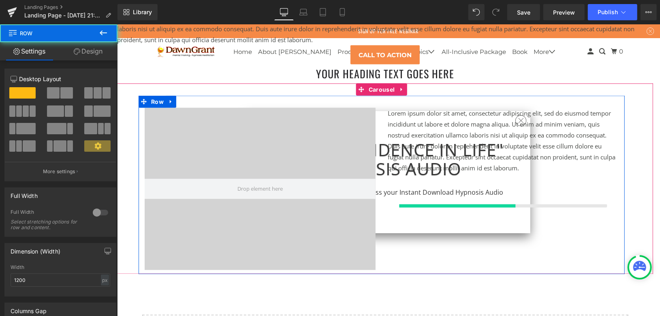
type input "row"
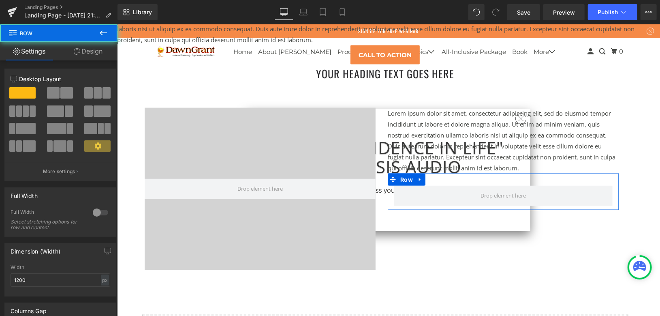
click at [55, 91] on span at bounding box center [53, 92] width 13 height 11
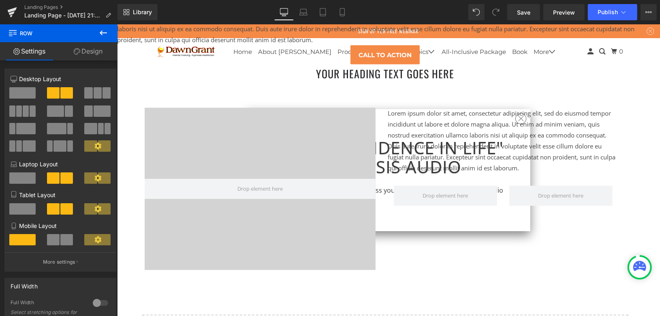
click at [102, 31] on icon at bounding box center [103, 32] width 7 height 5
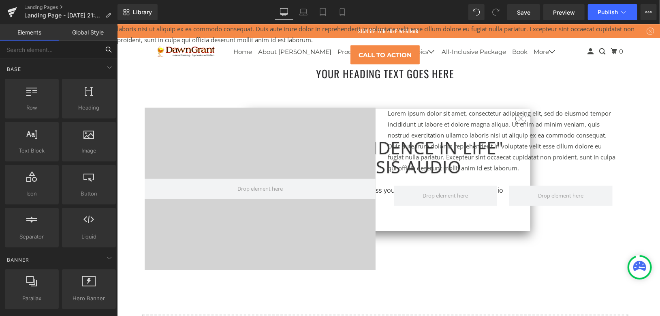
click at [81, 49] on input "text" at bounding box center [50, 50] width 100 height 18
type input "image"
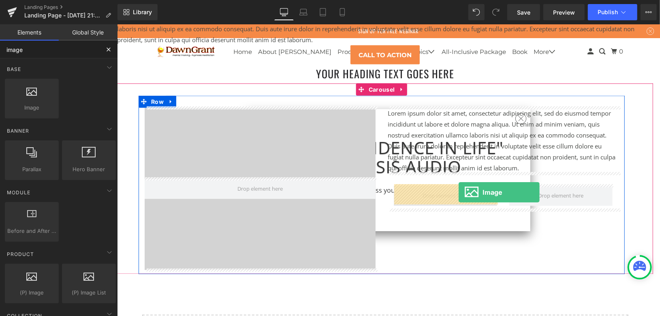
drag, startPoint x: 229, startPoint y: 135, endPoint x: 458, endPoint y: 192, distance: 236.1
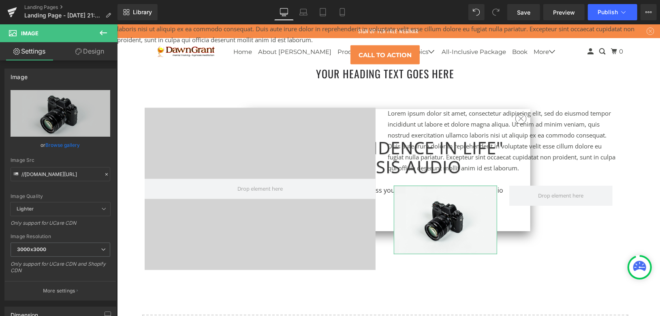
click at [103, 29] on icon at bounding box center [103, 33] width 10 height 10
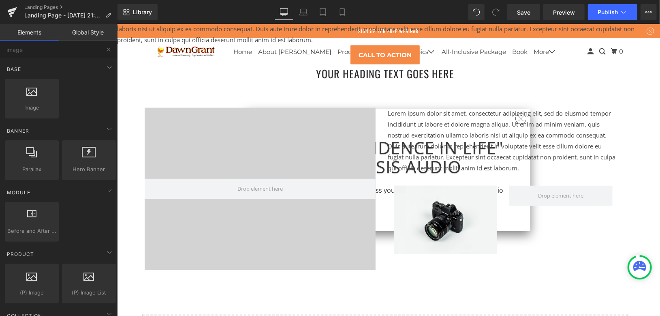
click at [101, 47] on button at bounding box center [109, 50] width 18 height 18
click at [79, 48] on input "image" at bounding box center [50, 50] width 100 height 18
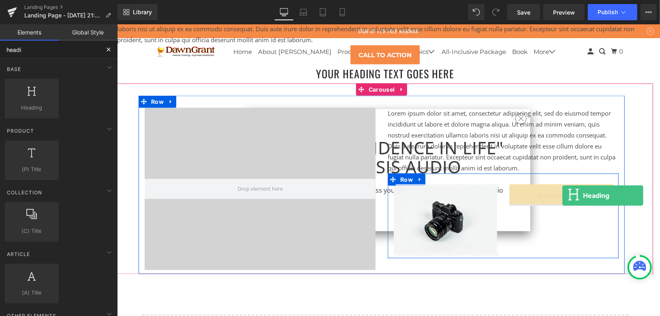
drag, startPoint x: 187, startPoint y: 120, endPoint x: 562, endPoint y: 195, distance: 382.2
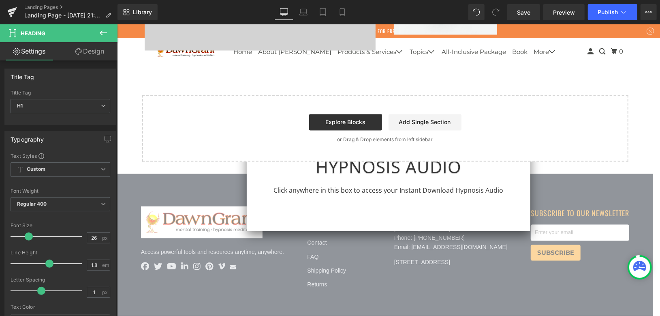
scroll to position [2855, 0]
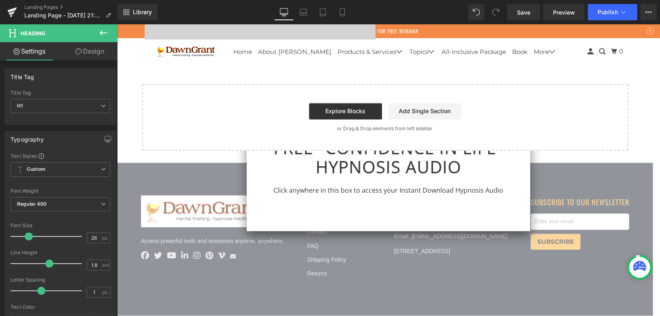
click at [107, 32] on icon at bounding box center [103, 33] width 10 height 10
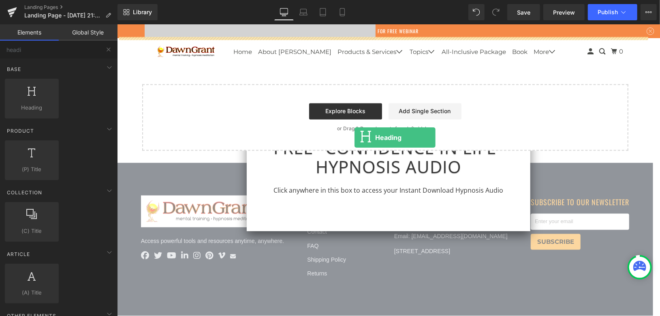
scroll to position [2765, 0]
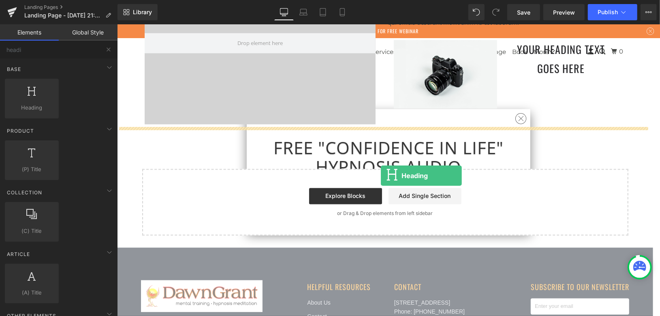
drag, startPoint x: 188, startPoint y: 128, endPoint x: 381, endPoint y: 175, distance: 198.6
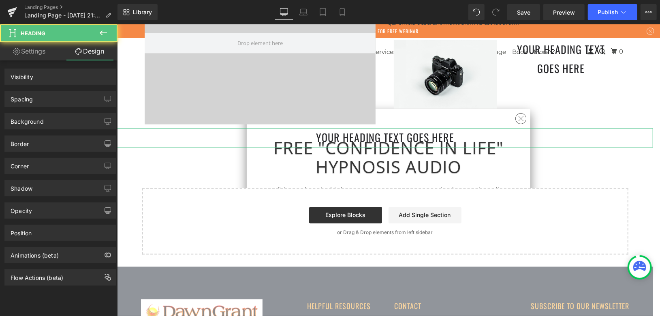
click at [104, 32] on icon at bounding box center [103, 33] width 10 height 10
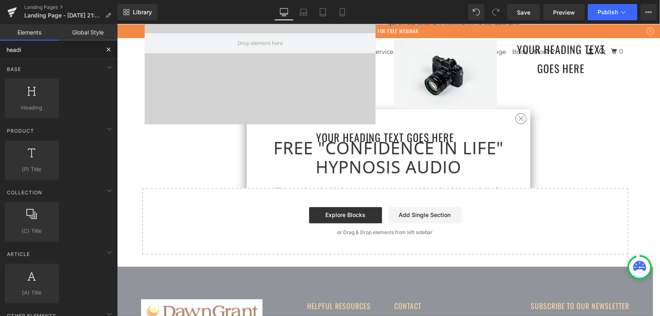
click at [56, 49] on input "headi" at bounding box center [50, 50] width 100 height 18
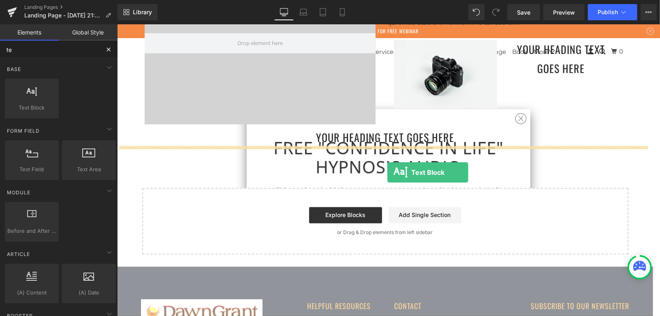
drag, startPoint x: 210, startPoint y: 131, endPoint x: 614, endPoint y: 30, distance: 416.3
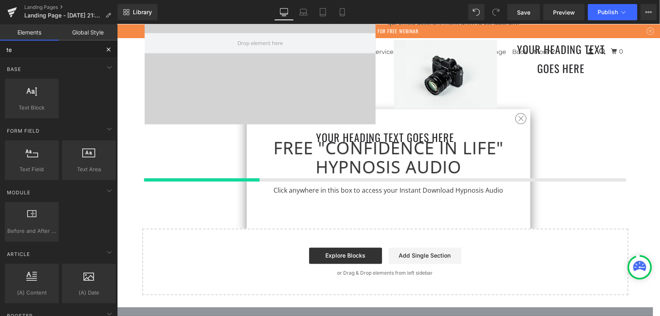
type input "te"
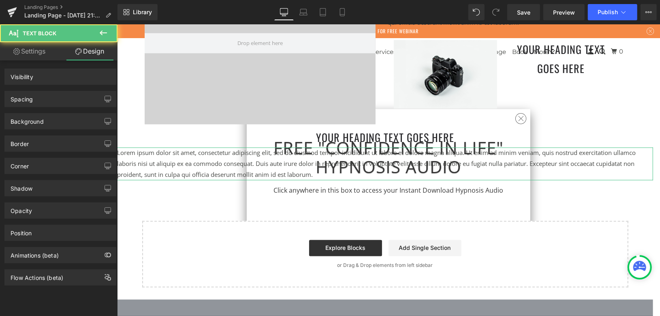
click at [108, 34] on icon at bounding box center [103, 33] width 10 height 10
click at [0, 0] on link "Global Style" at bounding box center [0, 0] width 0 height 0
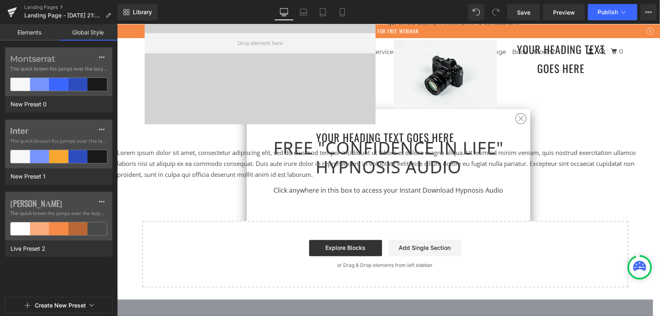
click at [35, 33] on link "Elements" at bounding box center [29, 32] width 59 height 16
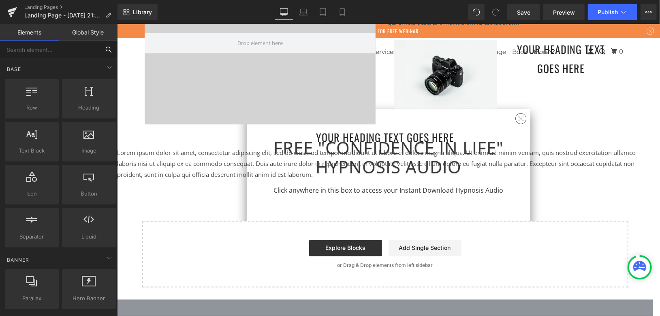
click at [66, 51] on input "text" at bounding box center [50, 50] width 100 height 18
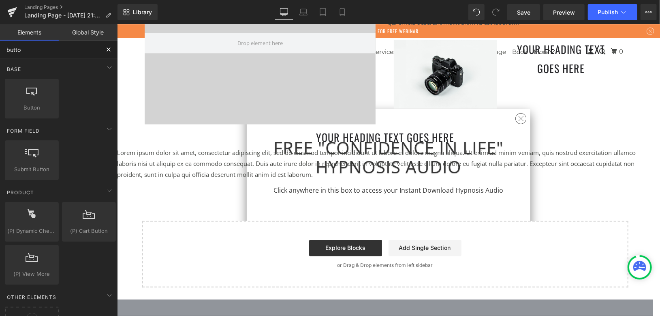
type input "button"
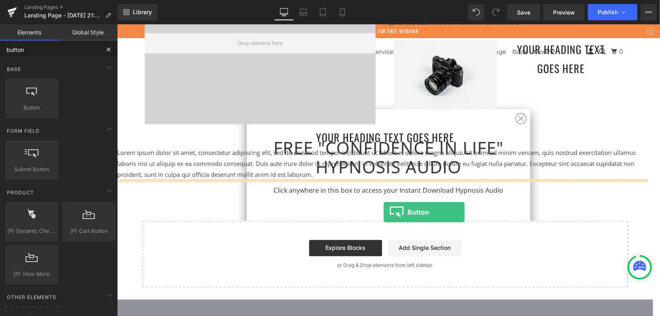
drag, startPoint x: 220, startPoint y: 135, endPoint x: 383, endPoint y: 212, distance: 180.0
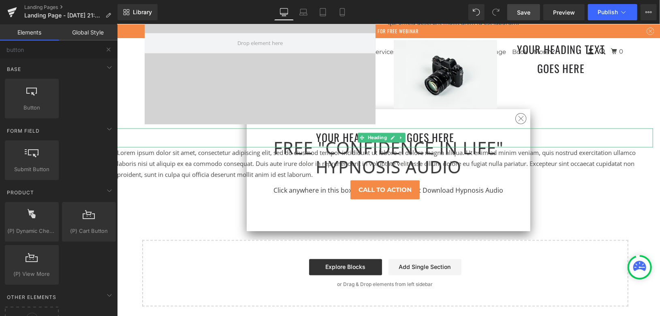
click at [532, 12] on link "Save" at bounding box center [523, 12] width 33 height 16
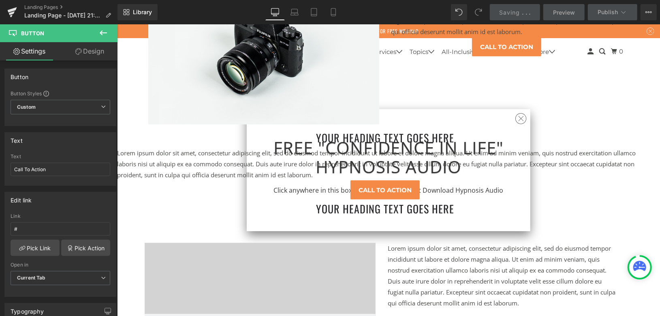
scroll to position [2540, 0]
